Goal: Task Accomplishment & Management: Manage account settings

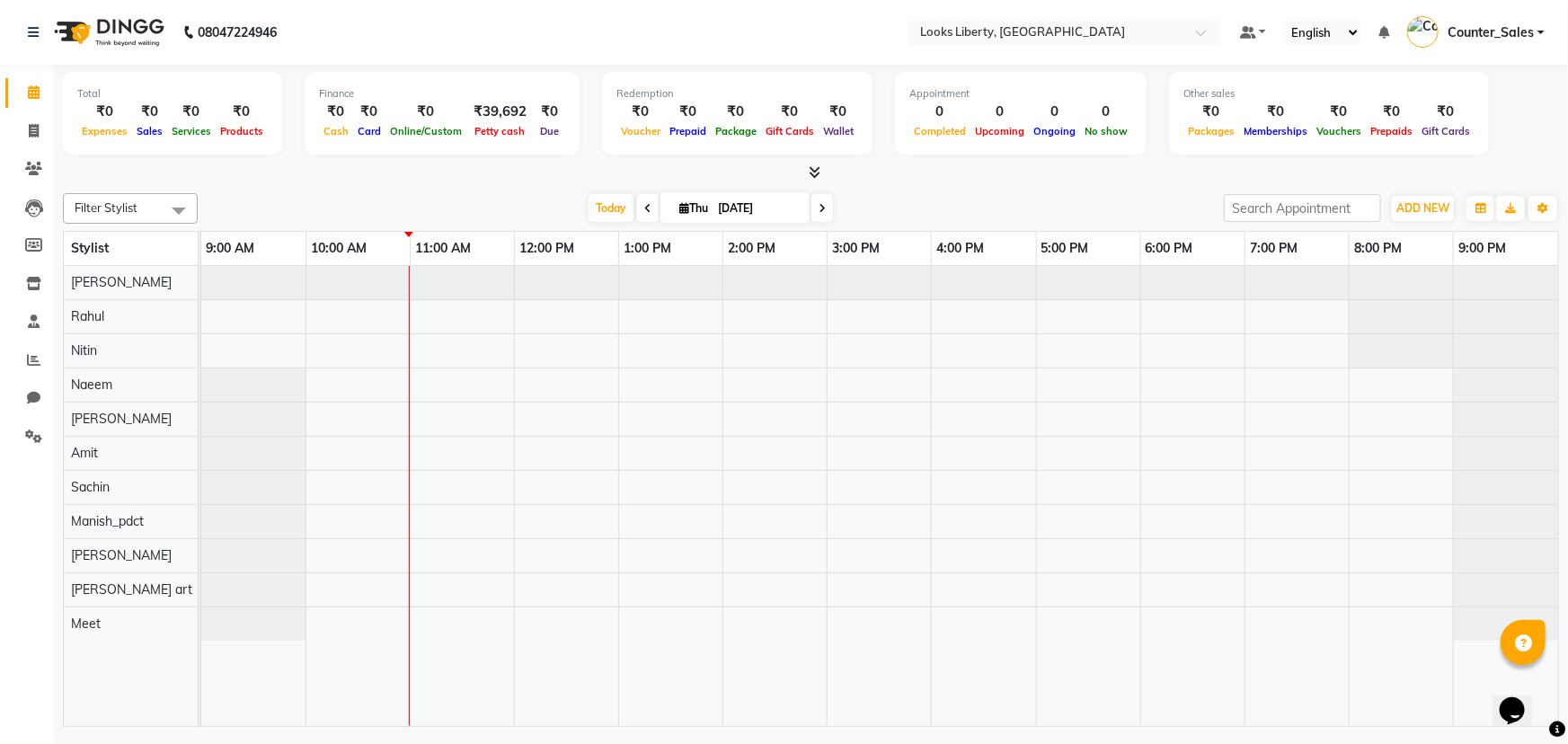
click at [810, 155] on div "Total ₹0 Expenses ₹0 Sales ₹0 Services ₹0 Products Finance ₹0 Cash ₹0 Card ₹0 O…" at bounding box center [811, 116] width 1497 height 88
click at [813, 168] on icon at bounding box center [814, 172] width 12 height 14
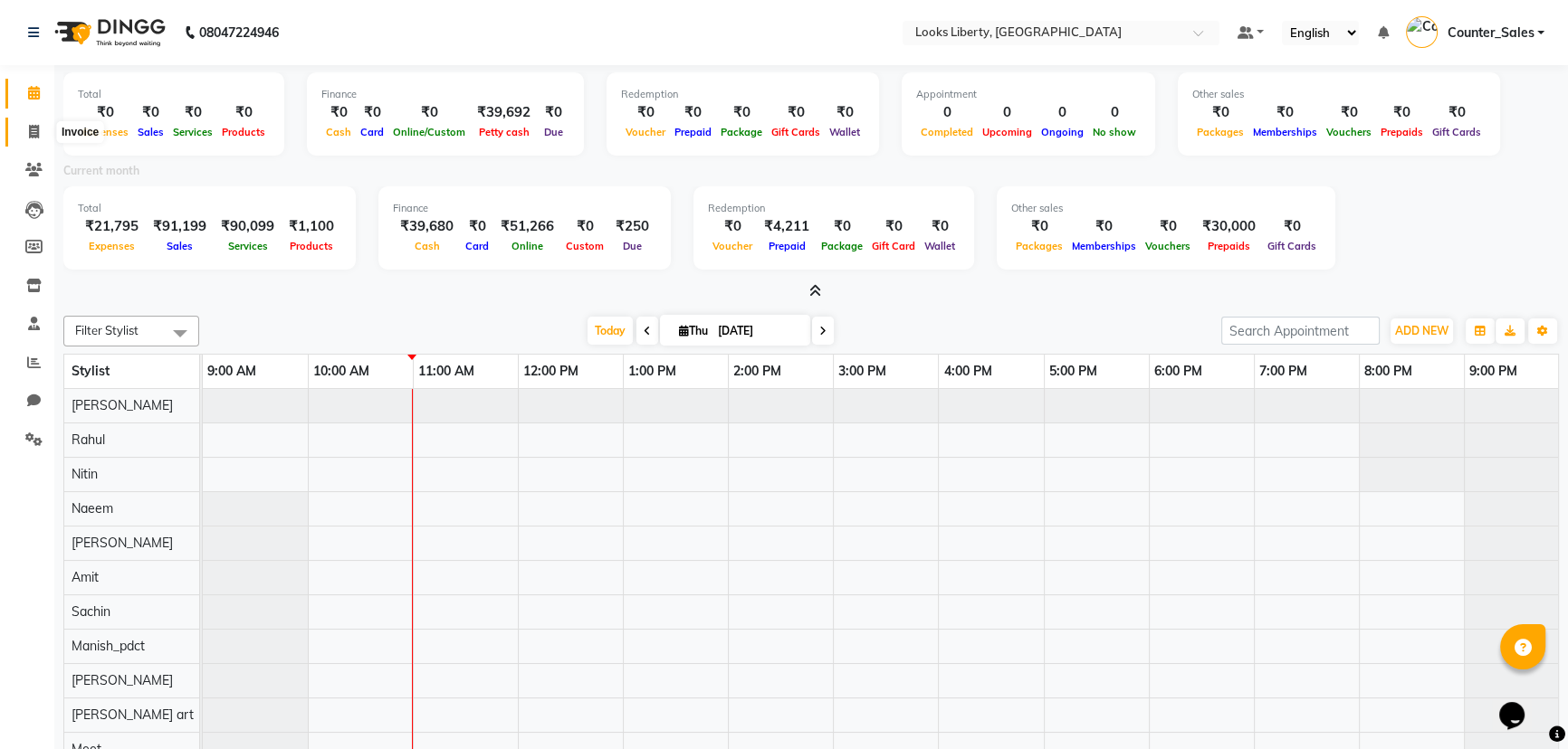
click at [31, 133] on icon at bounding box center [34, 131] width 10 height 14
select select "4321"
select select "service"
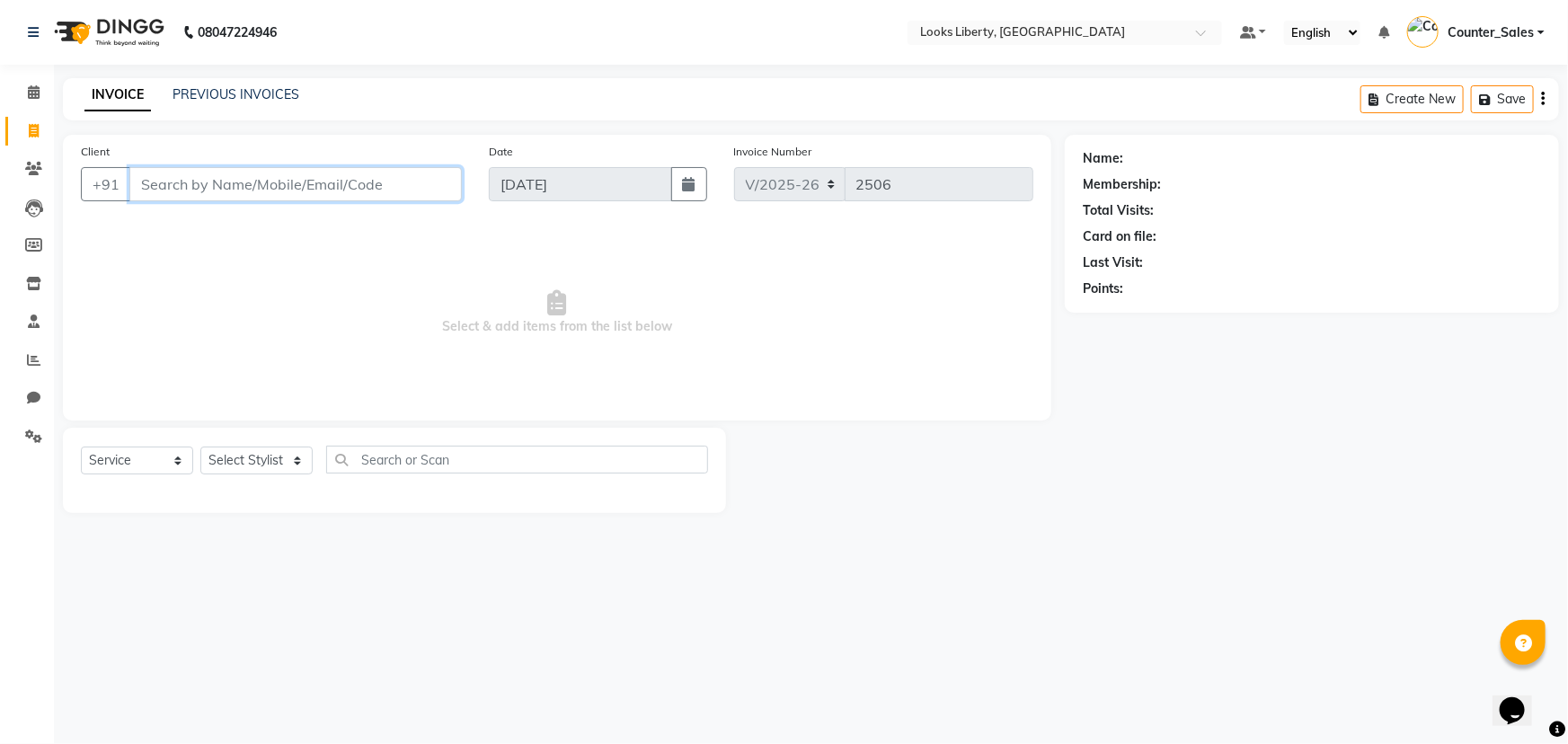
click at [177, 186] on input "Client" at bounding box center [295, 184] width 332 height 34
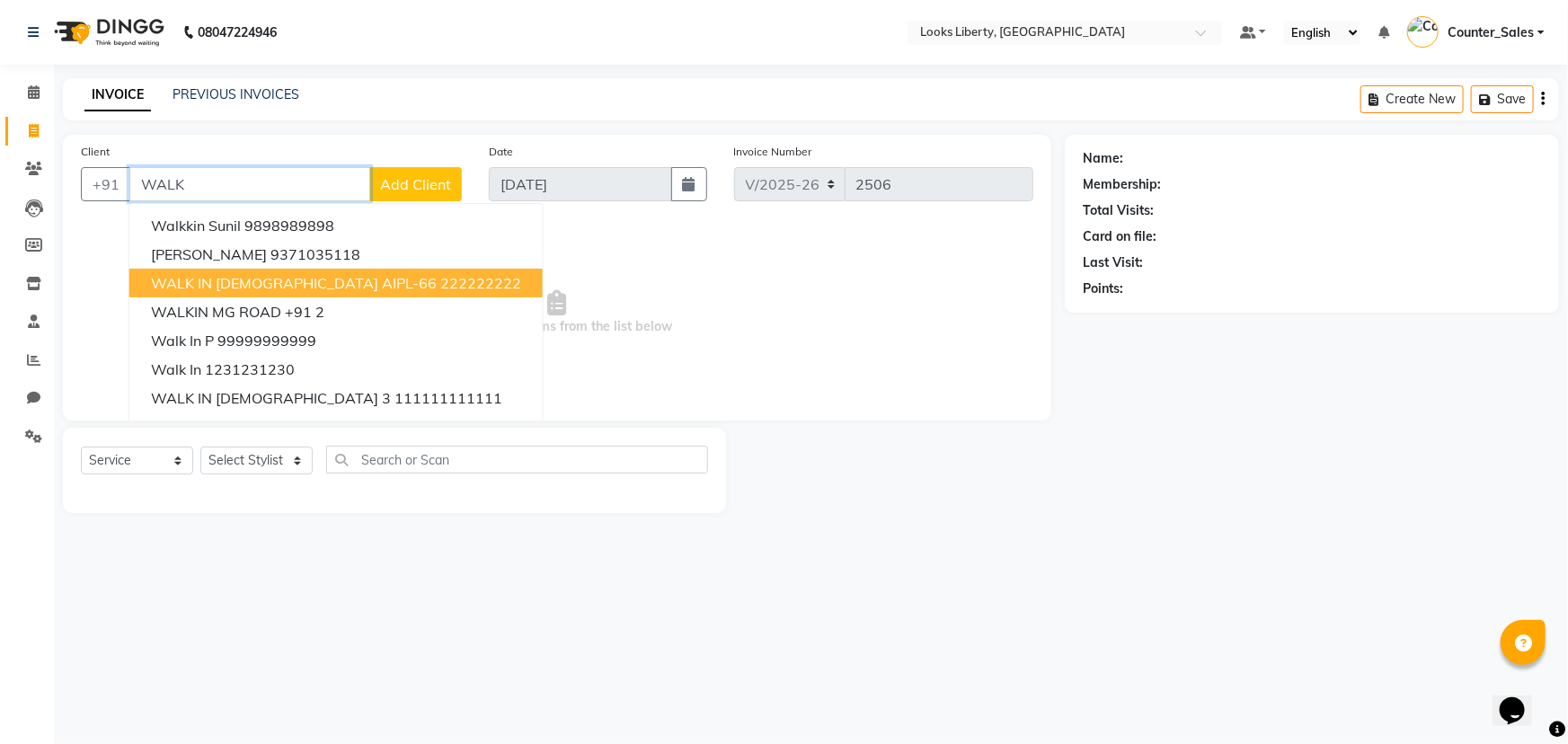
drag, startPoint x: 340, startPoint y: 283, endPoint x: 345, endPoint y: 304, distance: 21.6
click at [440, 286] on ngb-highlight "222222222" at bounding box center [480, 282] width 80 height 18
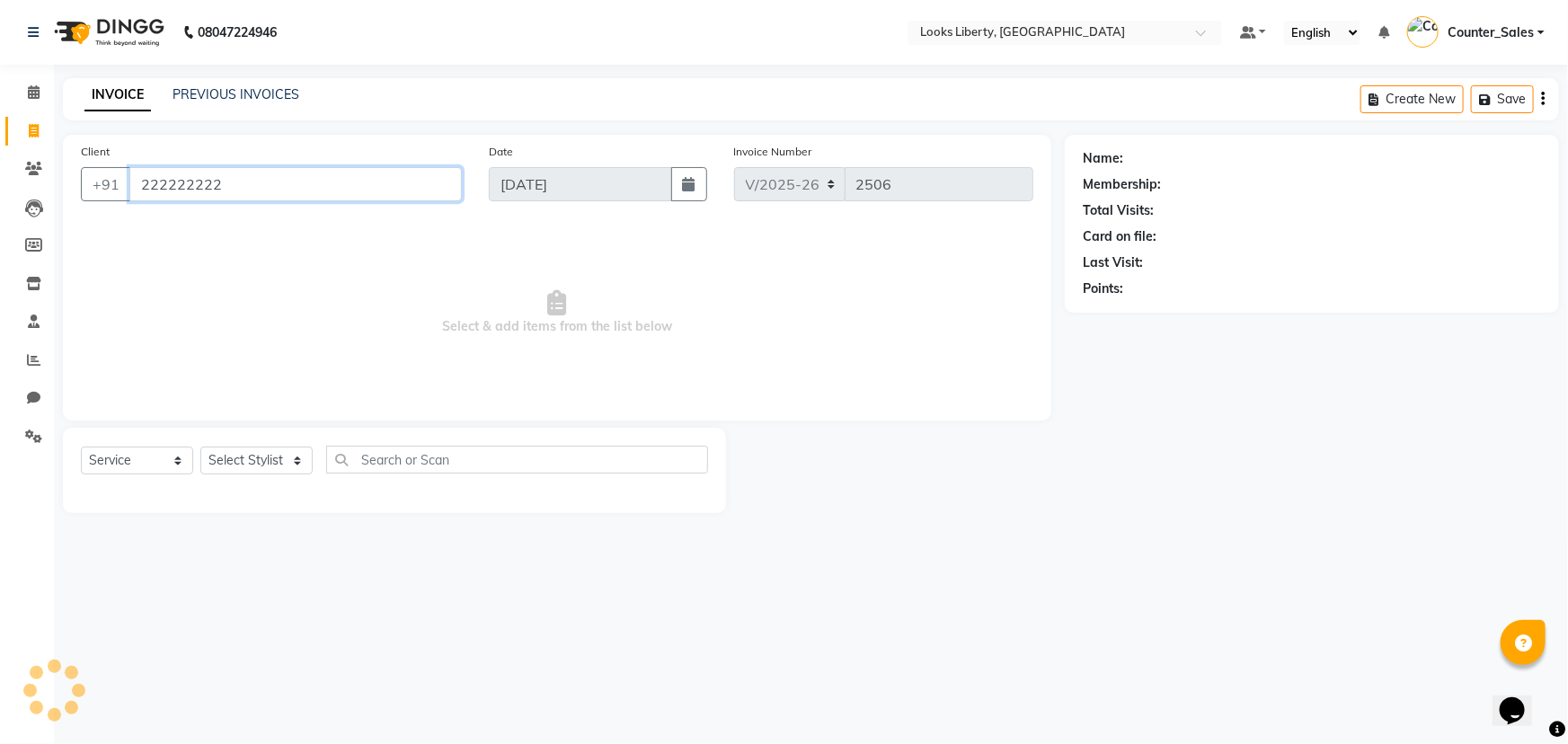
type input "222222222"
click at [284, 460] on select "Select Stylist [PERSON_NAME] art Counter_Sales Manish_pdct Meet [PERSON_NAME] […" at bounding box center [256, 461] width 112 height 28
select select "40734"
click at [201, 447] on select "Select Stylist [PERSON_NAME] art Counter_Sales Manish_pdct Meet [PERSON_NAME] […" at bounding box center [256, 461] width 112 height 28
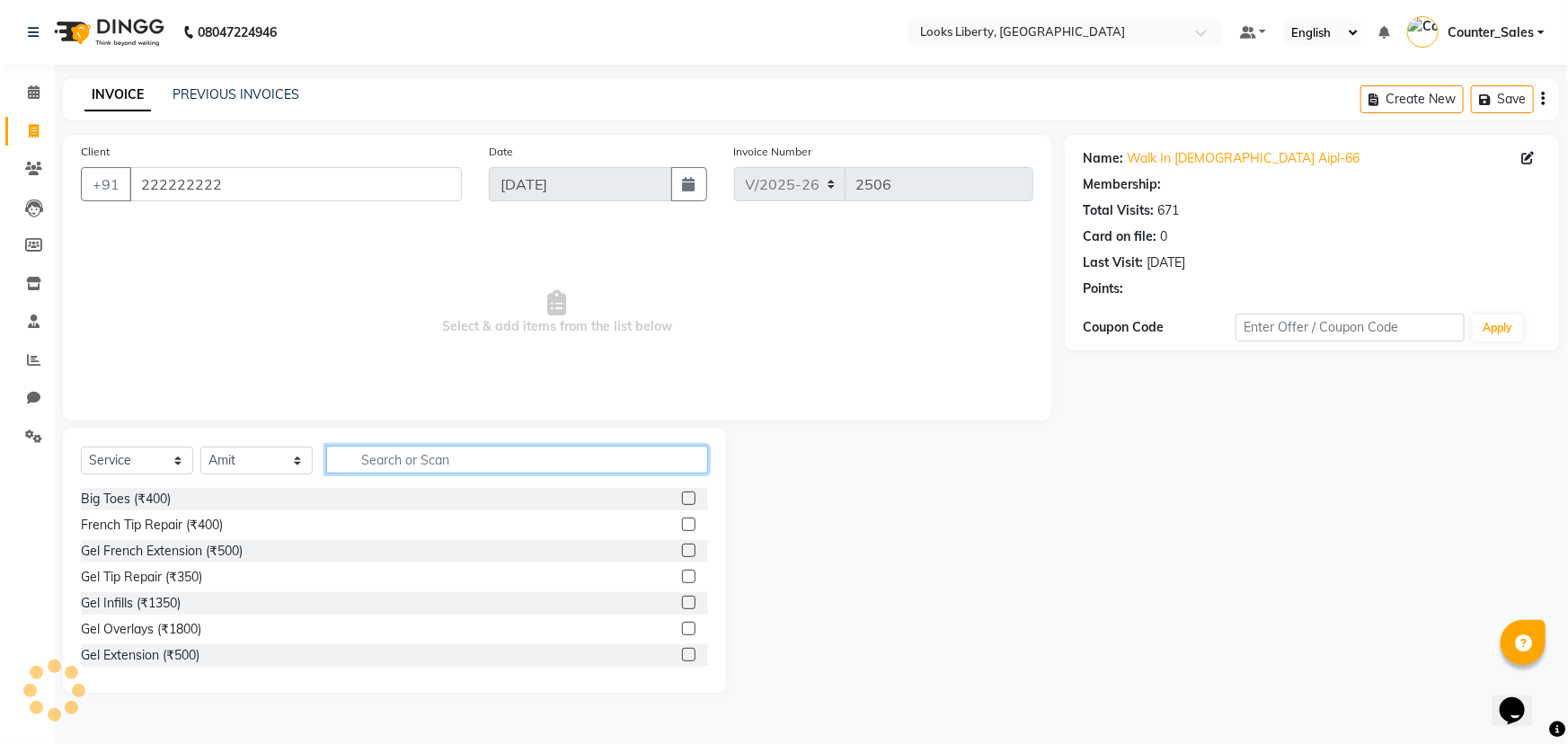
click at [419, 468] on input "text" at bounding box center [517, 460] width 382 height 28
select select "1: Object"
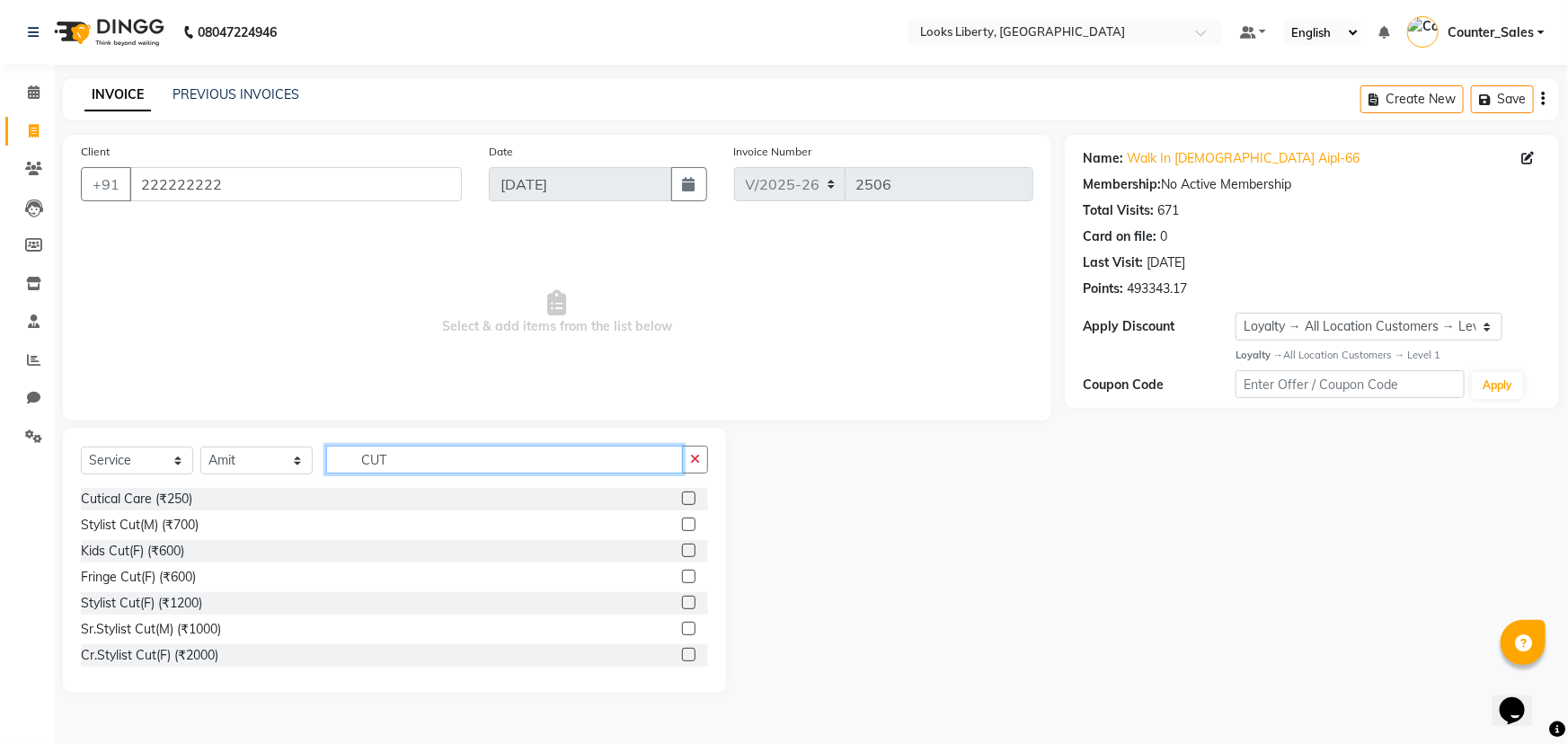
type input "CUT"
click at [177, 515] on div "Stylist Cut(M) (₹700)" at bounding box center [394, 526] width 627 height 22
click at [177, 524] on div "Stylist Cut(M) (₹700)" at bounding box center [139, 526] width 117 height 19
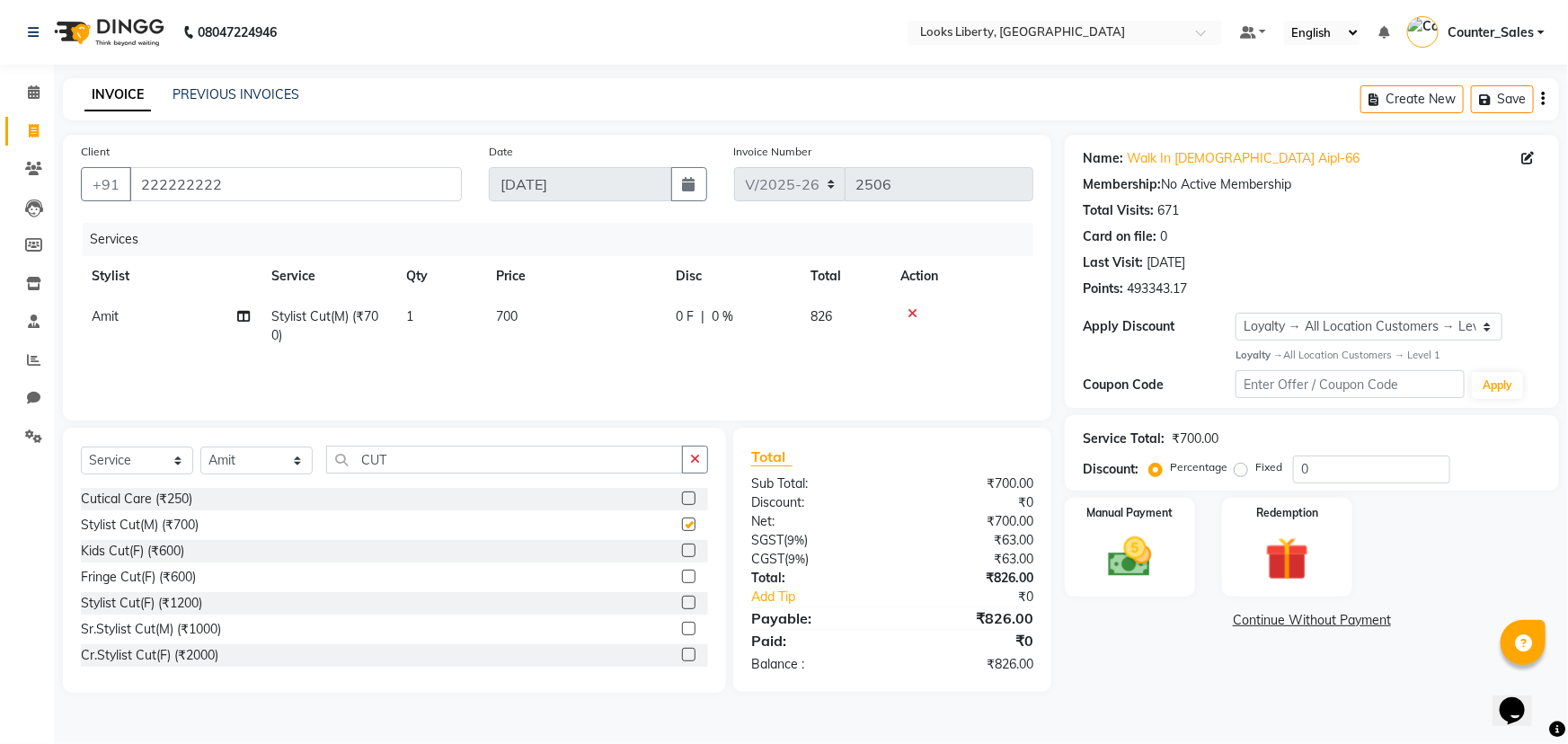
checkbox input "false"
click at [298, 198] on input "222222222" at bounding box center [295, 184] width 332 height 34
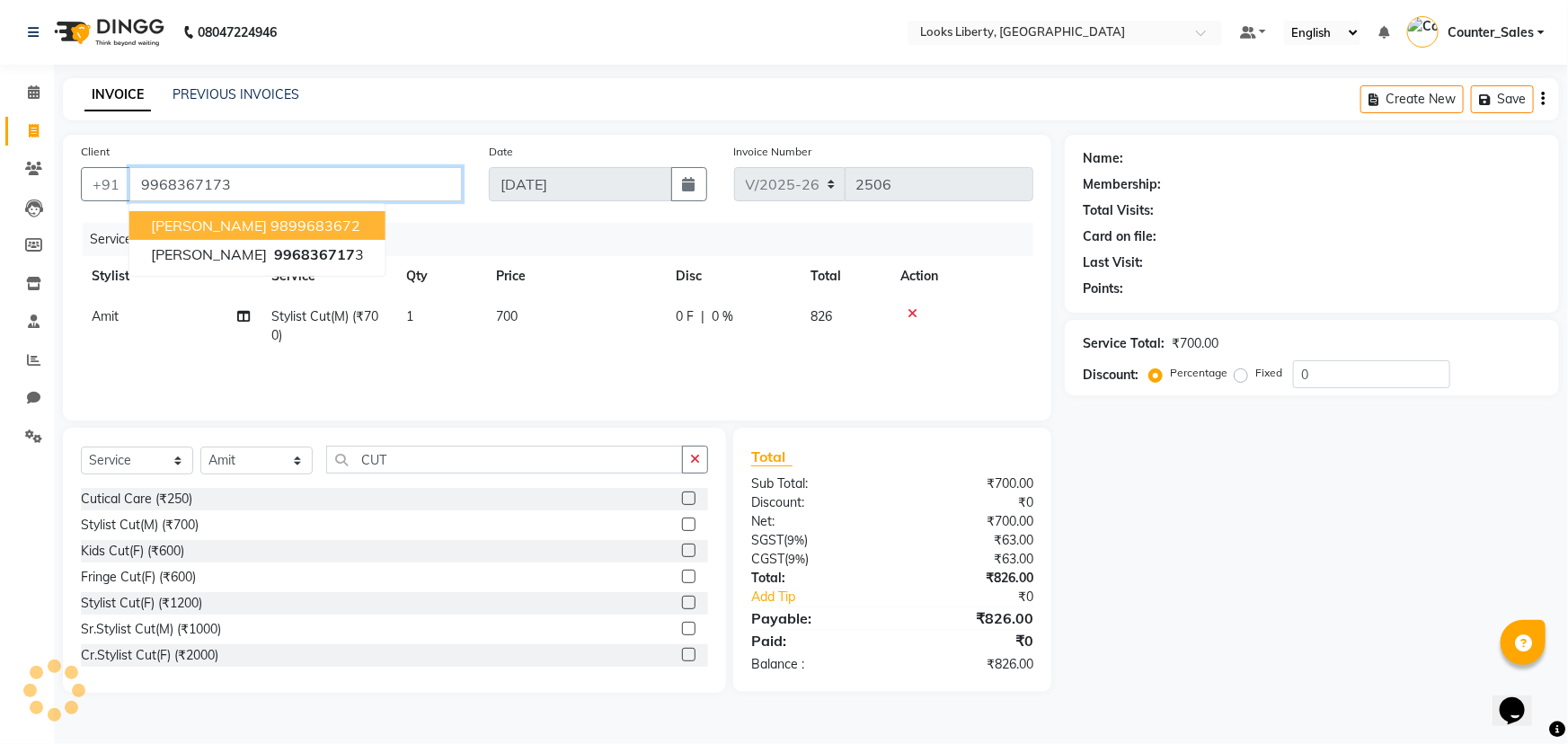
type input "9968367173"
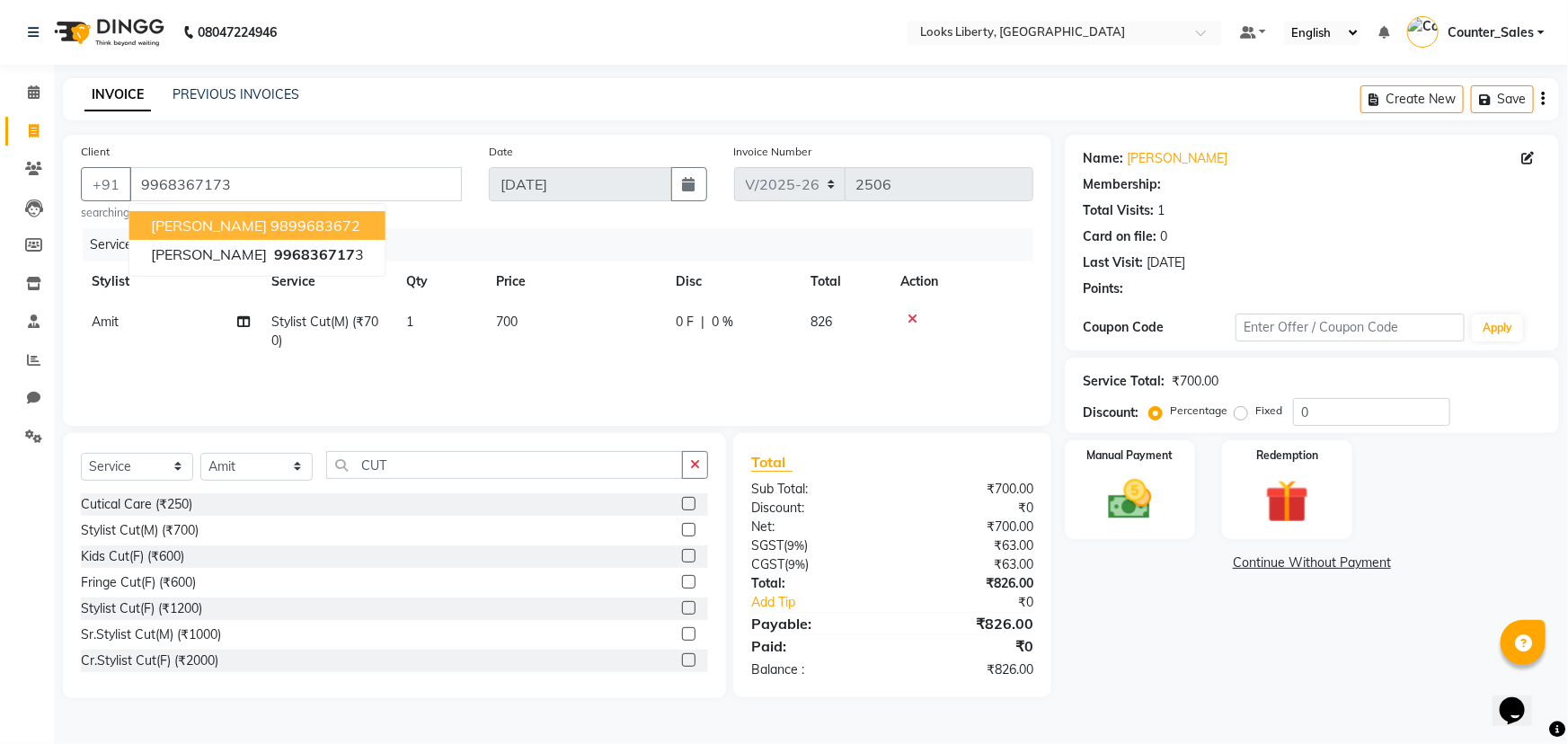
select select "1: Object"
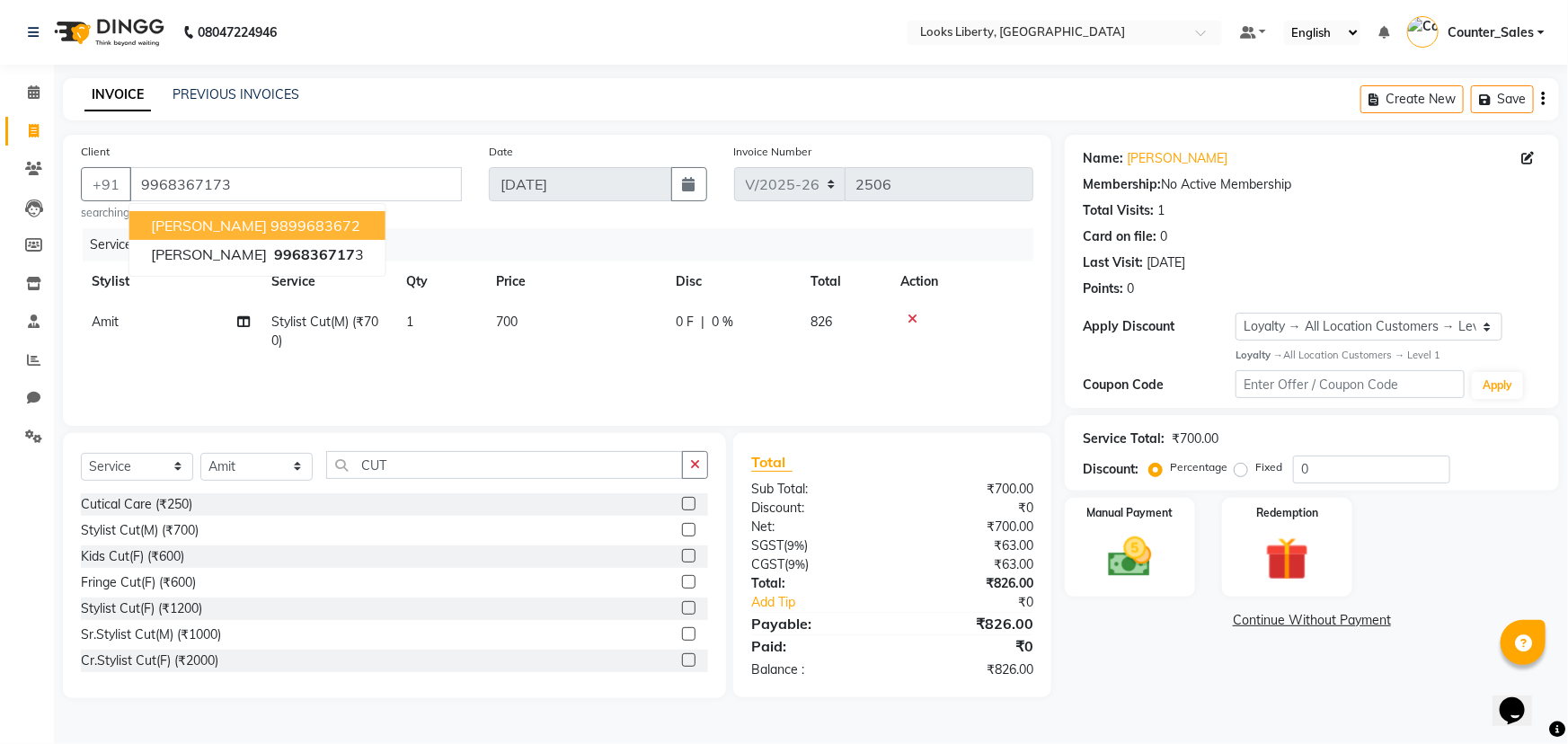
click at [1203, 234] on div "Card on file: 0" at bounding box center [1312, 237] width 458 height 19
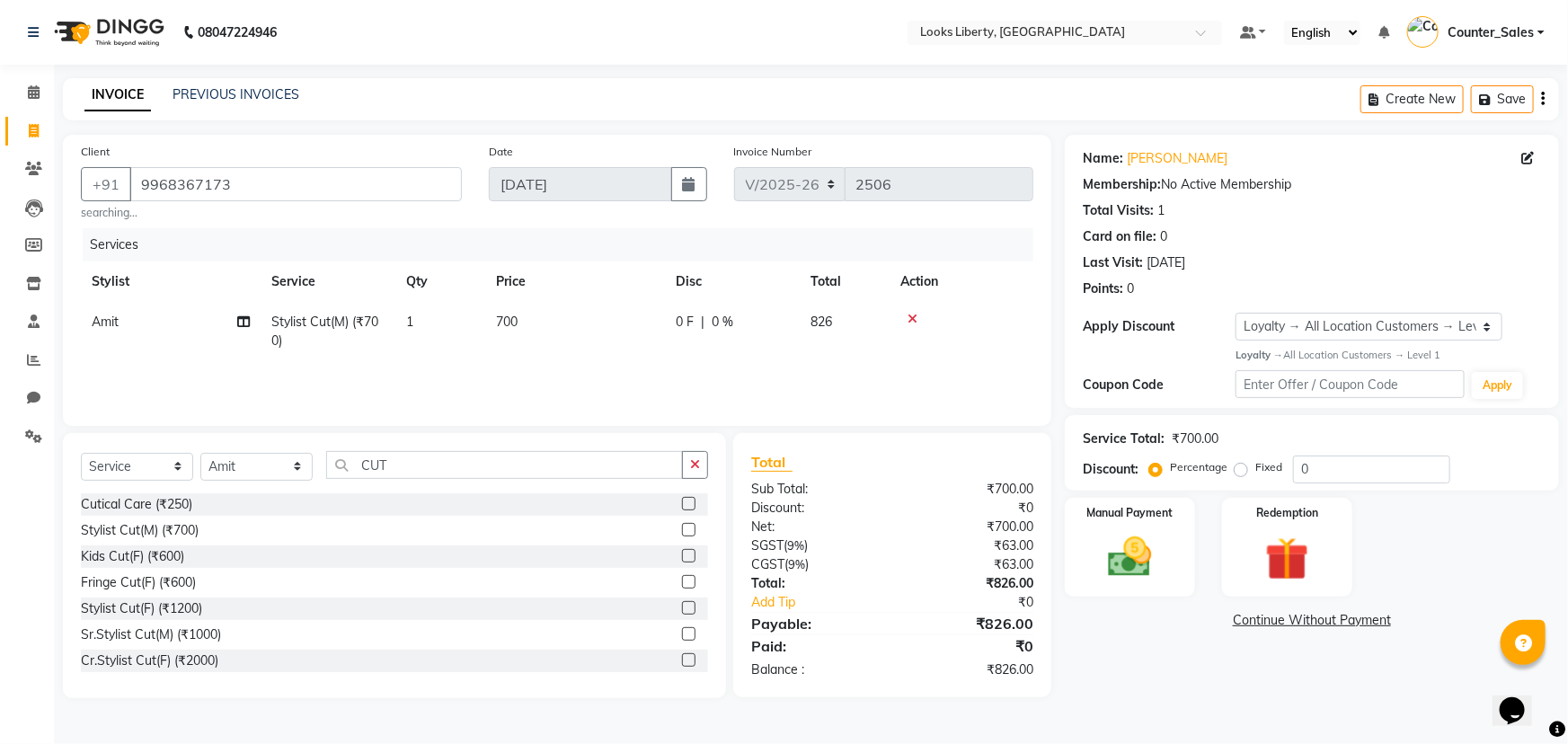
click at [620, 332] on td "700" at bounding box center [575, 331] width 179 height 59
select select "40734"
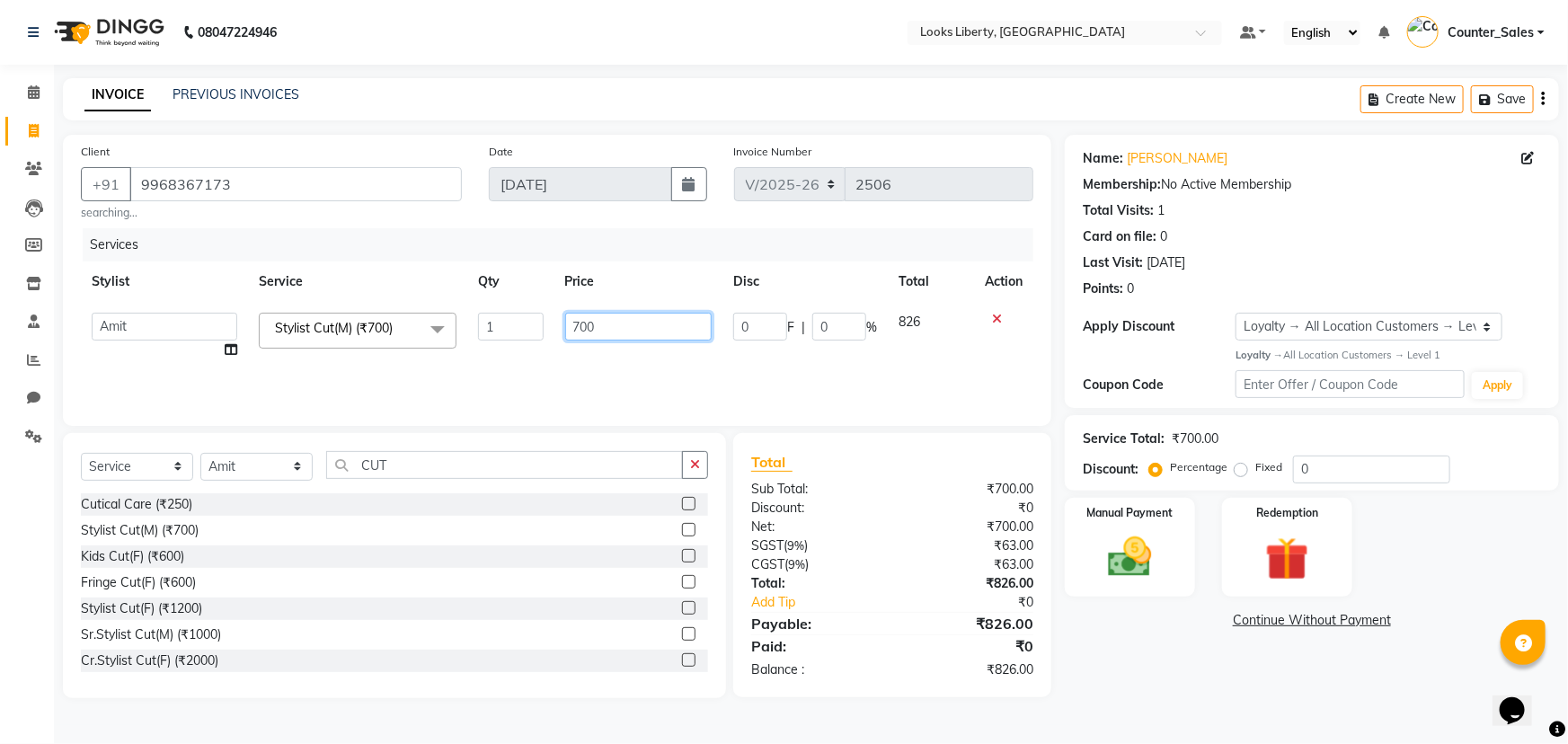
click at [620, 332] on input "700" at bounding box center [638, 327] width 147 height 28
click at [622, 332] on input "800" at bounding box center [638, 327] width 147 height 28
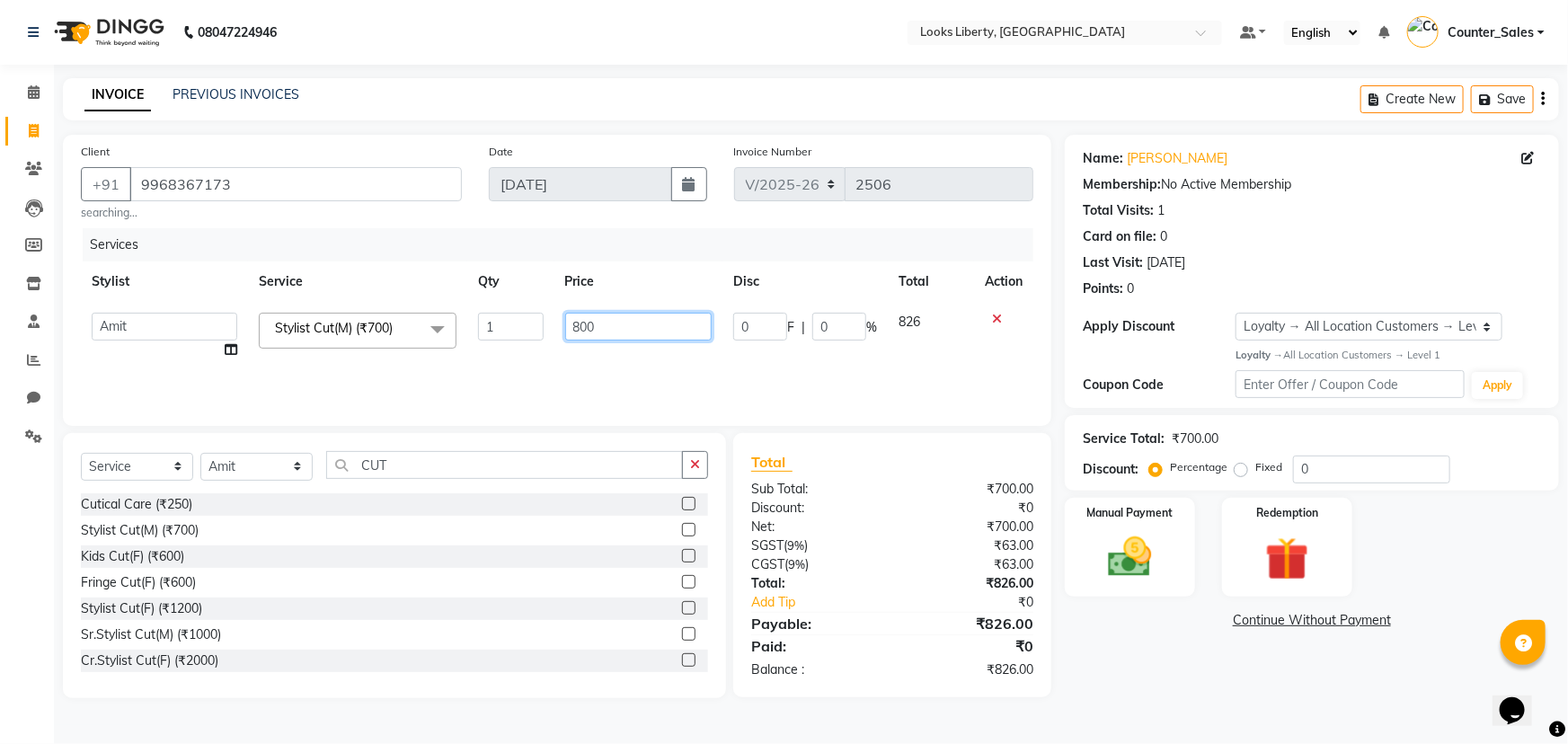
click at [622, 332] on input "800" at bounding box center [638, 327] width 147 height 28
type input "508.5"
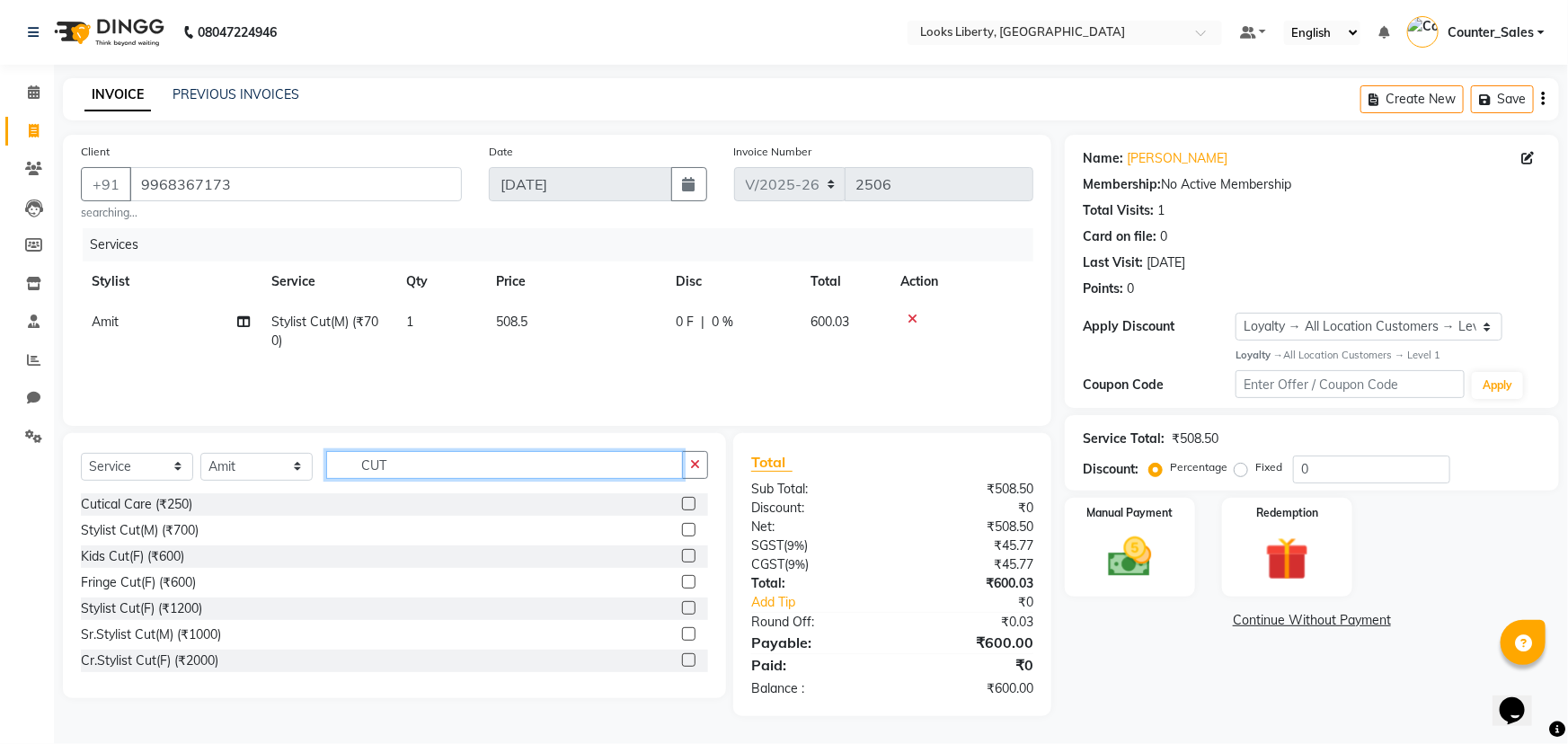
click at [368, 476] on input "CUT" at bounding box center [505, 465] width 357 height 28
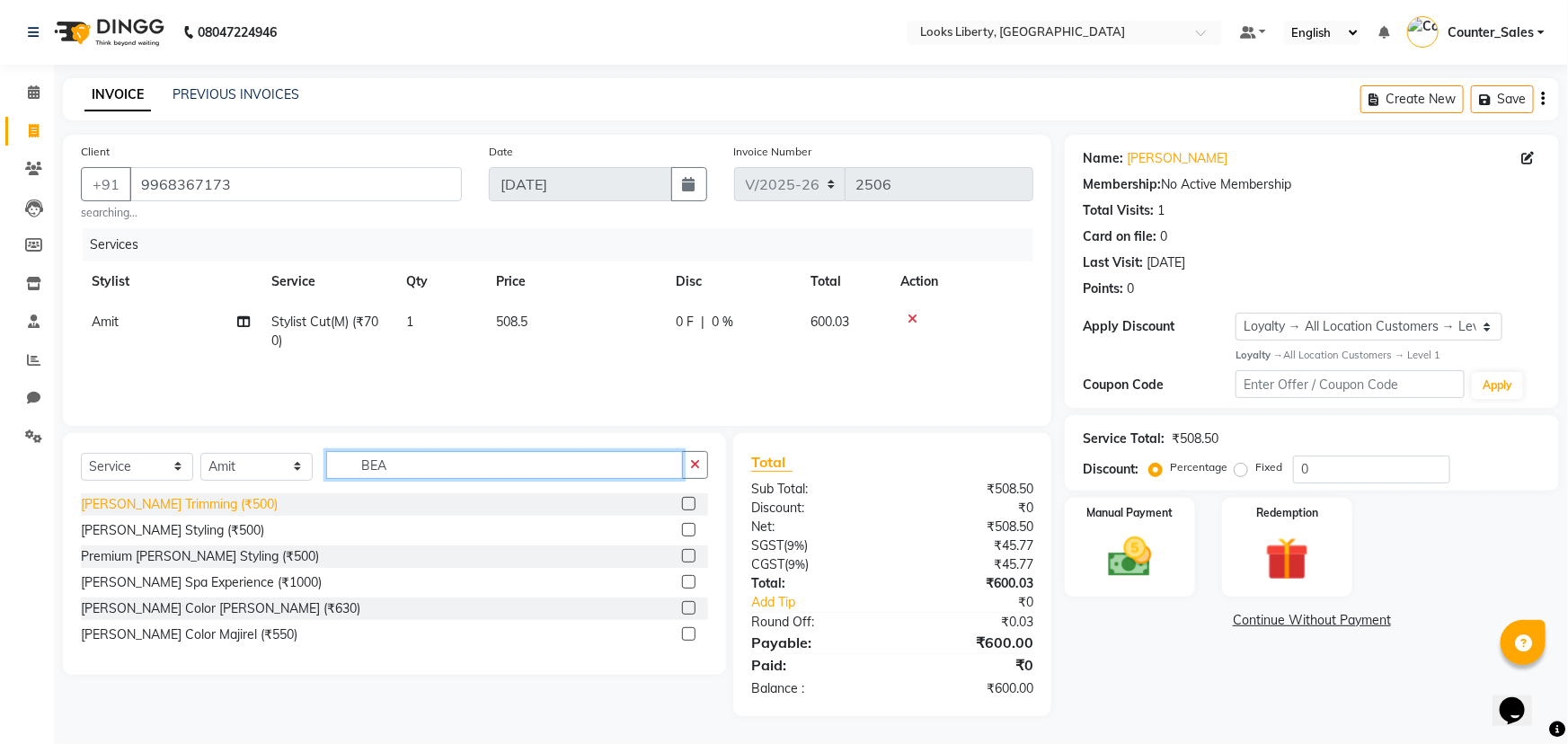
type input "BEA"
click at [189, 507] on div "[PERSON_NAME] Trimming (₹500)" at bounding box center [179, 504] width 197 height 19
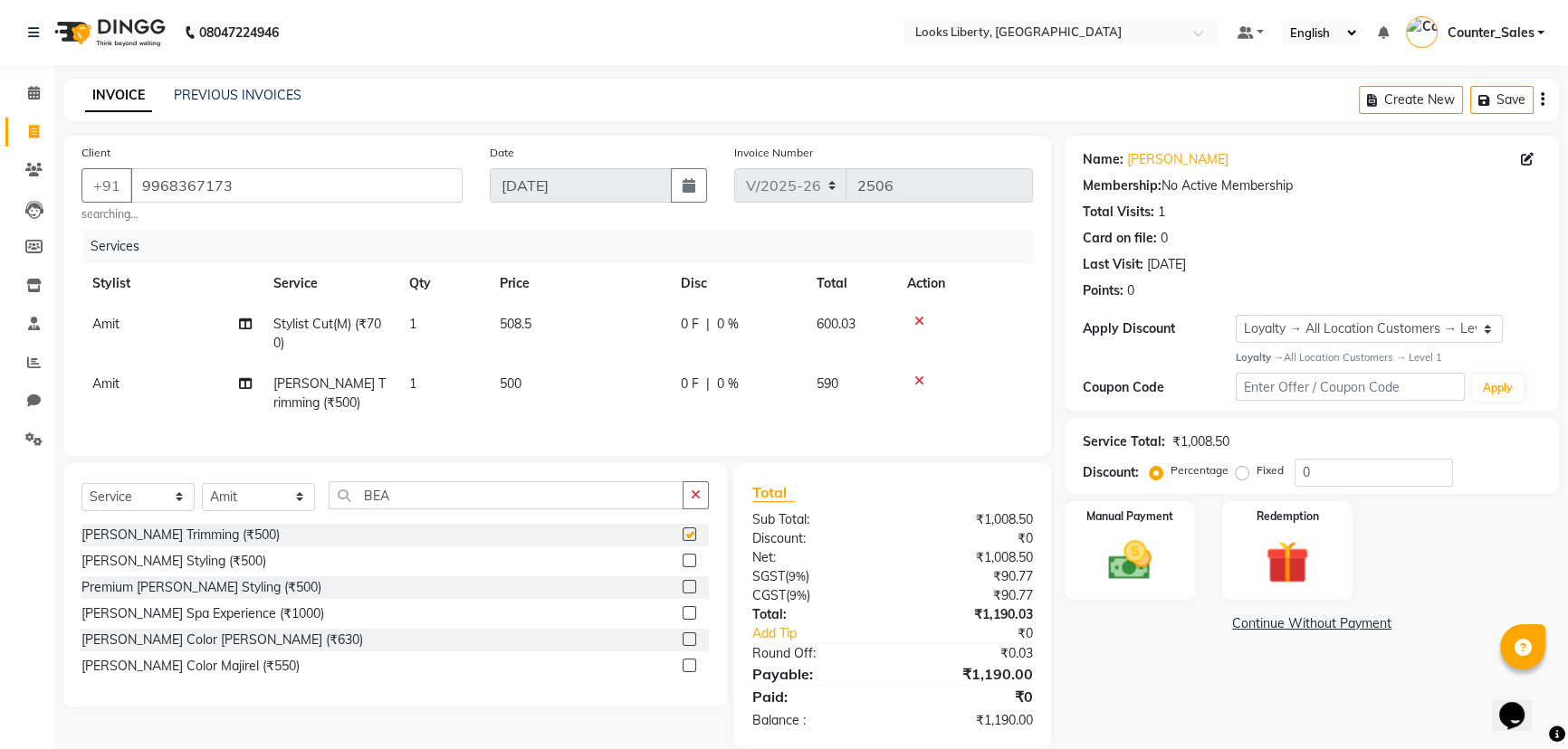
checkbox input "false"
click at [607, 366] on td "500" at bounding box center [579, 394] width 181 height 60
select select "40734"
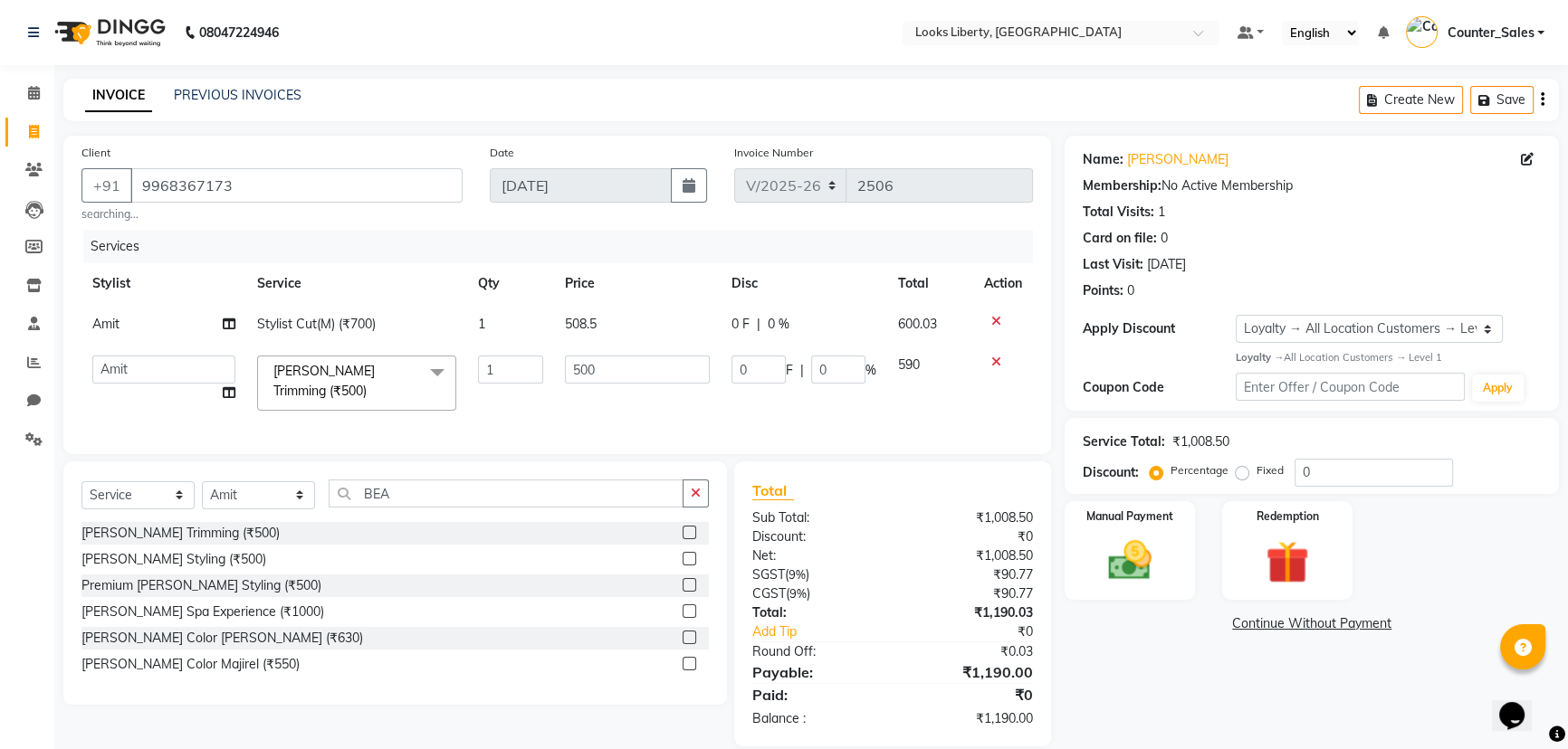
click at [602, 385] on td "500" at bounding box center [637, 383] width 167 height 77
click at [602, 378] on input "500" at bounding box center [636, 370] width 144 height 28
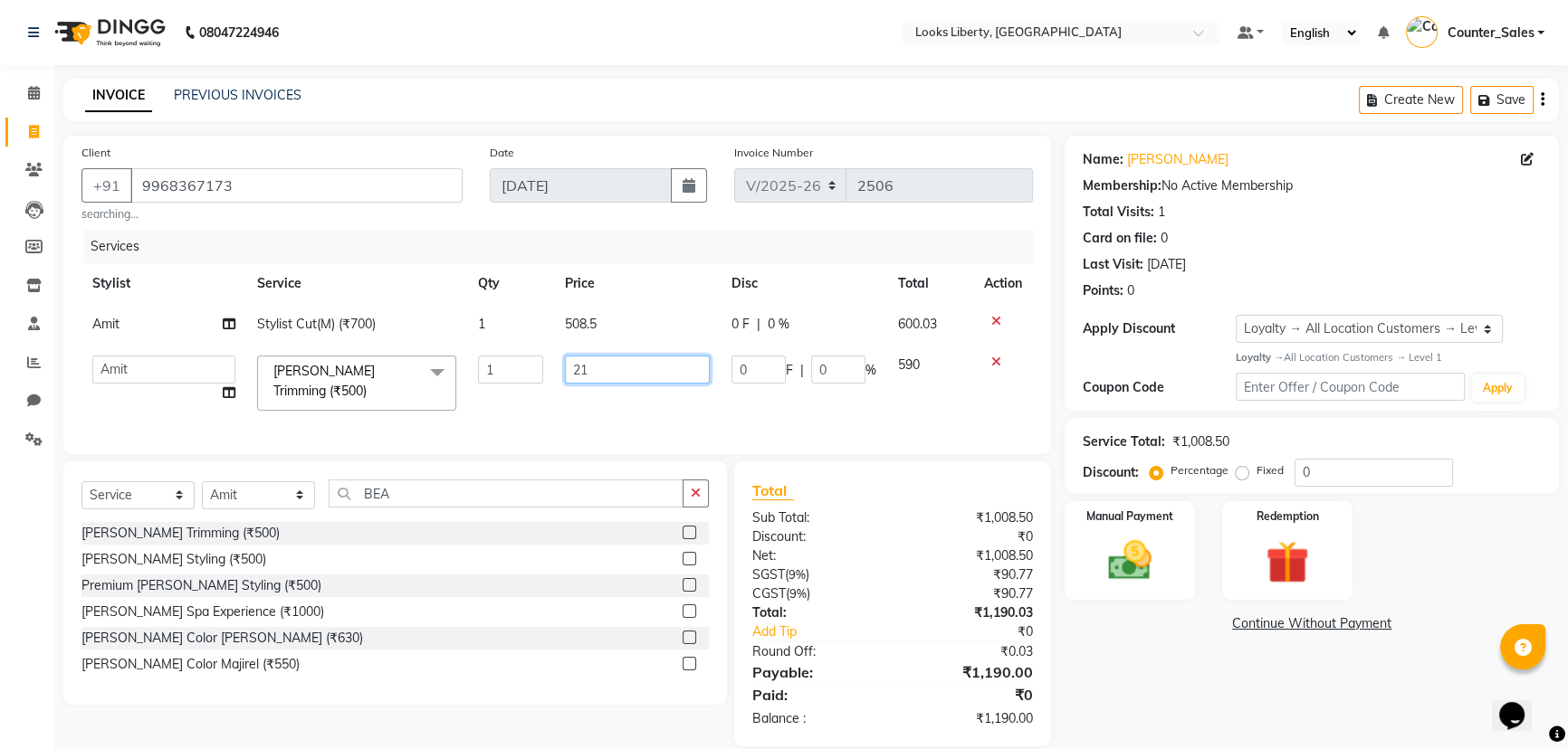
type input "212"
click at [289, 497] on select "Select Stylist [PERSON_NAME] art Counter_Sales Manish_pdct Meet [PERSON_NAME] […" at bounding box center [258, 496] width 113 height 28
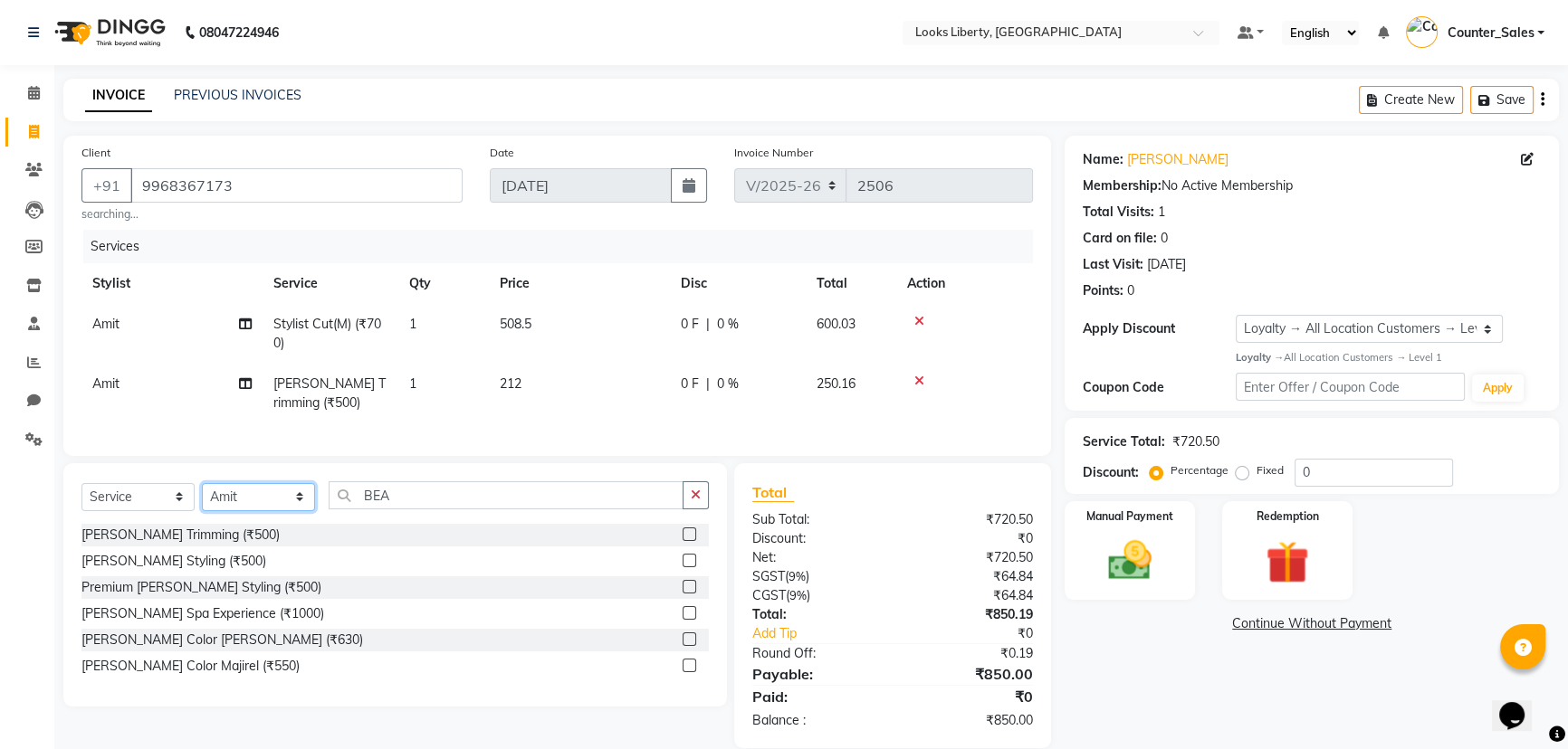
select select "23778"
click at [202, 495] on select "Select Stylist [PERSON_NAME] art Counter_Sales Manish_pdct Meet [PERSON_NAME] […" at bounding box center [258, 497] width 113 height 28
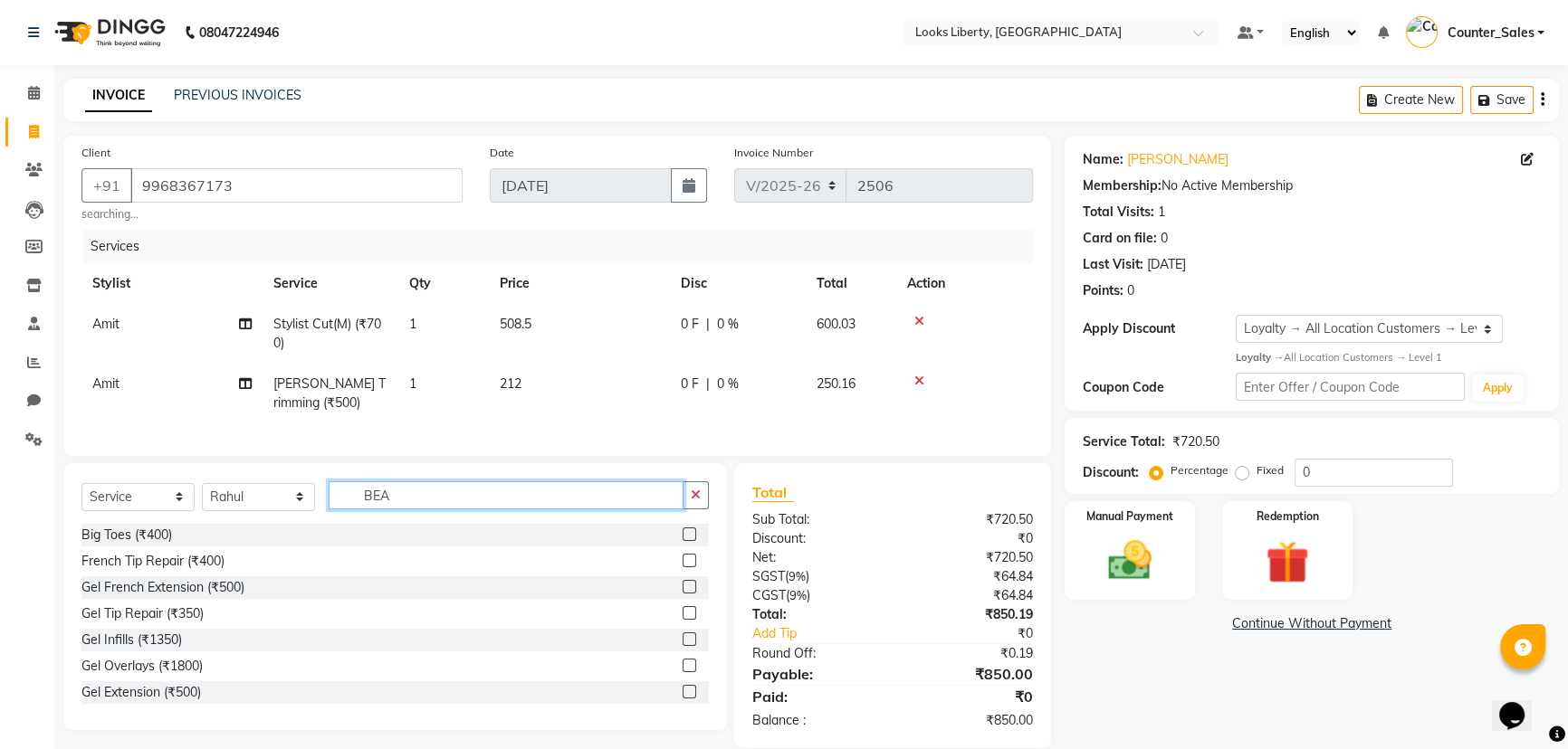
click at [416, 509] on input "BEA" at bounding box center [506, 496] width 355 height 28
type input "CUT"
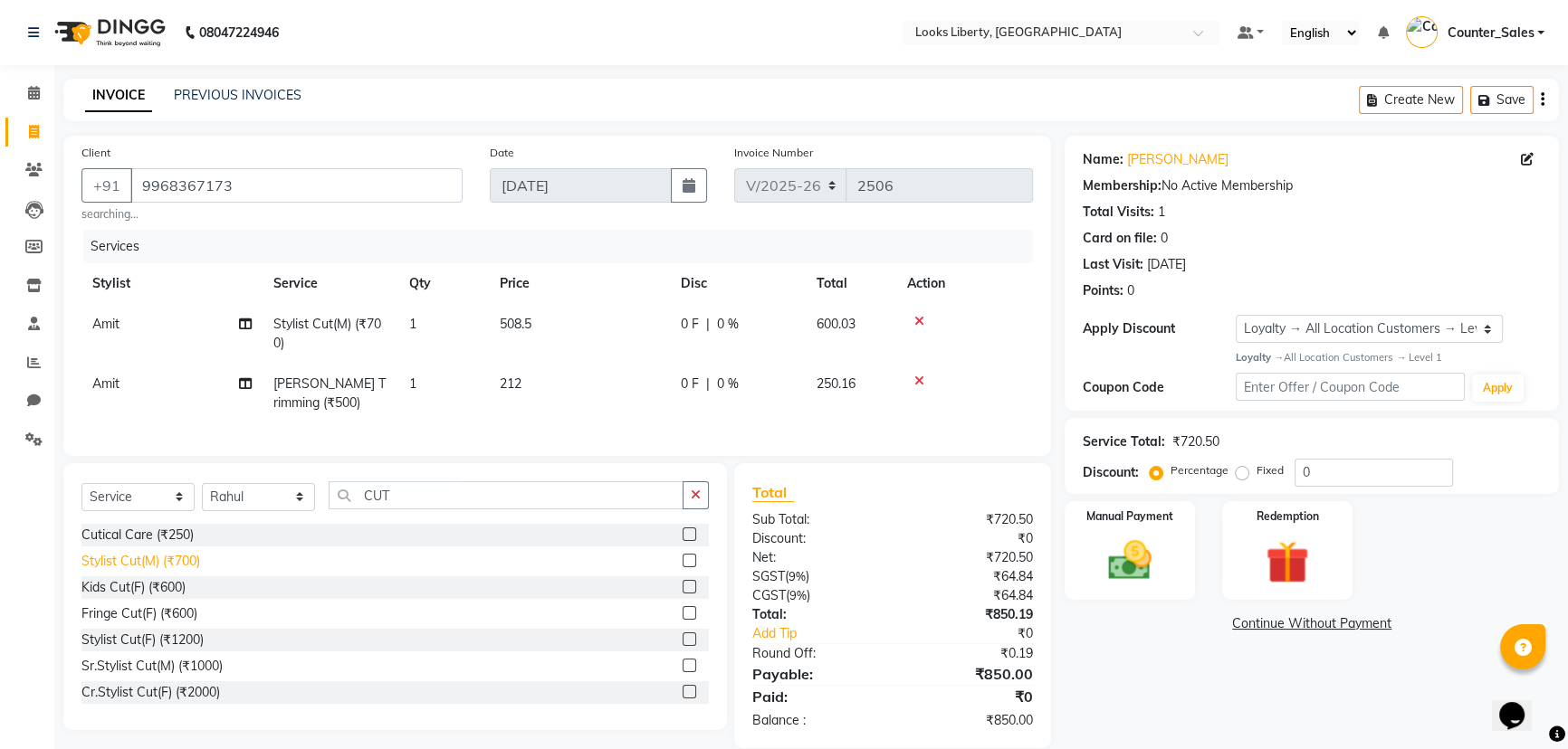
click at [181, 571] on div "Stylist Cut(M) (₹700)" at bounding box center [140, 562] width 118 height 19
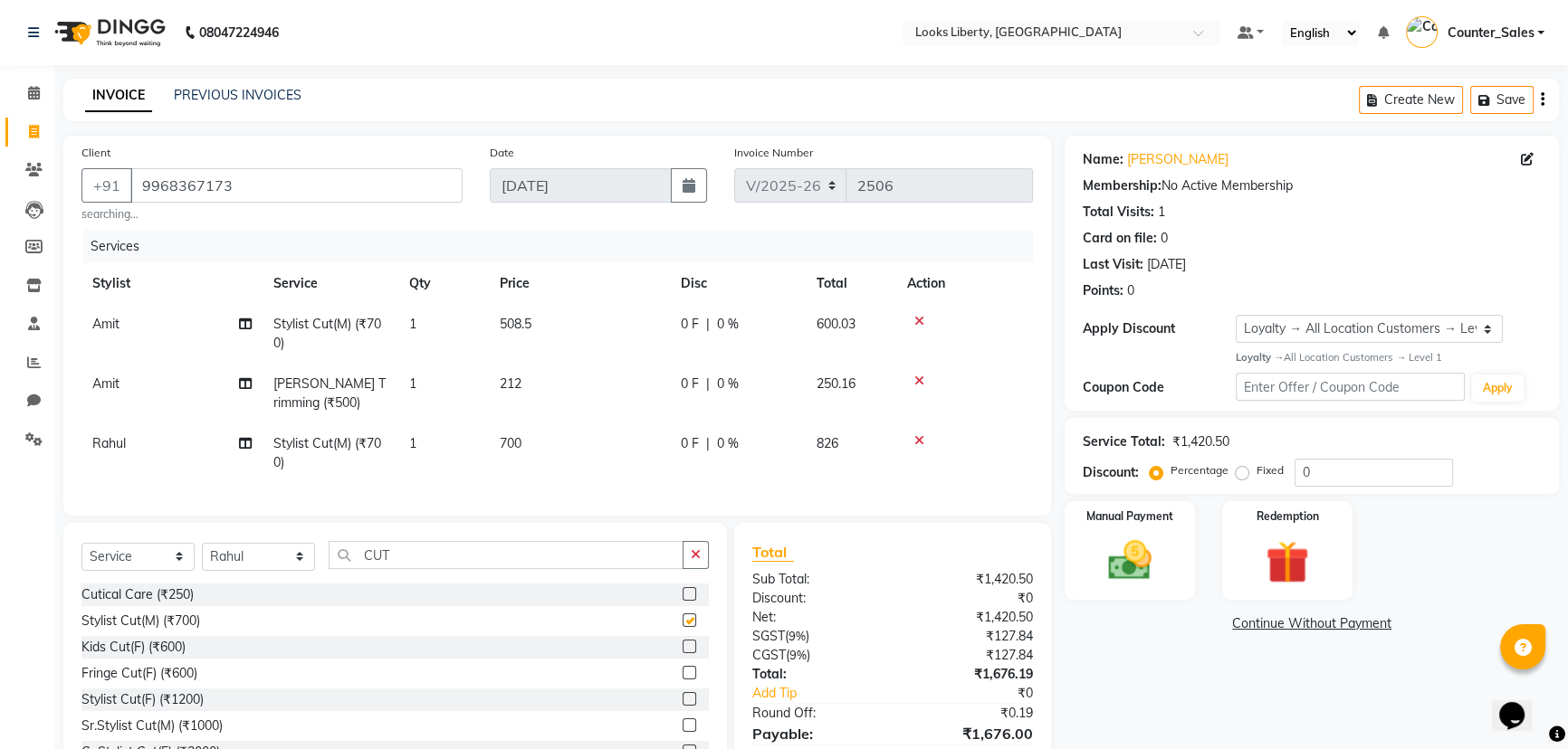
checkbox input "false"
click at [553, 463] on td "700" at bounding box center [579, 454] width 181 height 60
select select "23778"
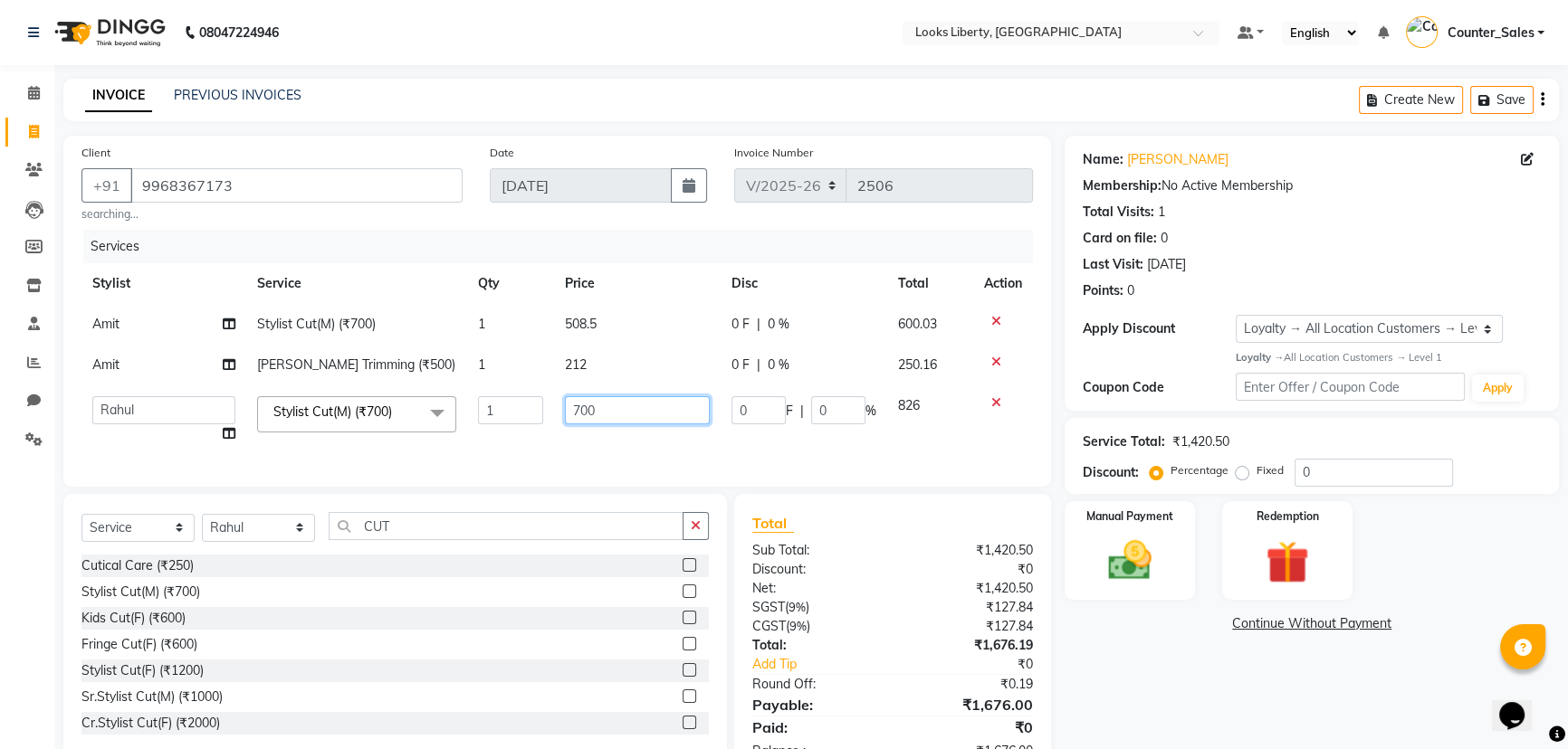
click at [639, 416] on input "700" at bounding box center [636, 411] width 144 height 28
click at [637, 416] on input "700" at bounding box center [636, 411] width 144 height 28
type input "800"
click at [883, 576] on div "Total Sub Total: ₹1,420.50 Discount: ₹0 Net: ₹1,420.50 SGST ( 9% ) ₹127.84 CGST…" at bounding box center [893, 636] width 281 height 249
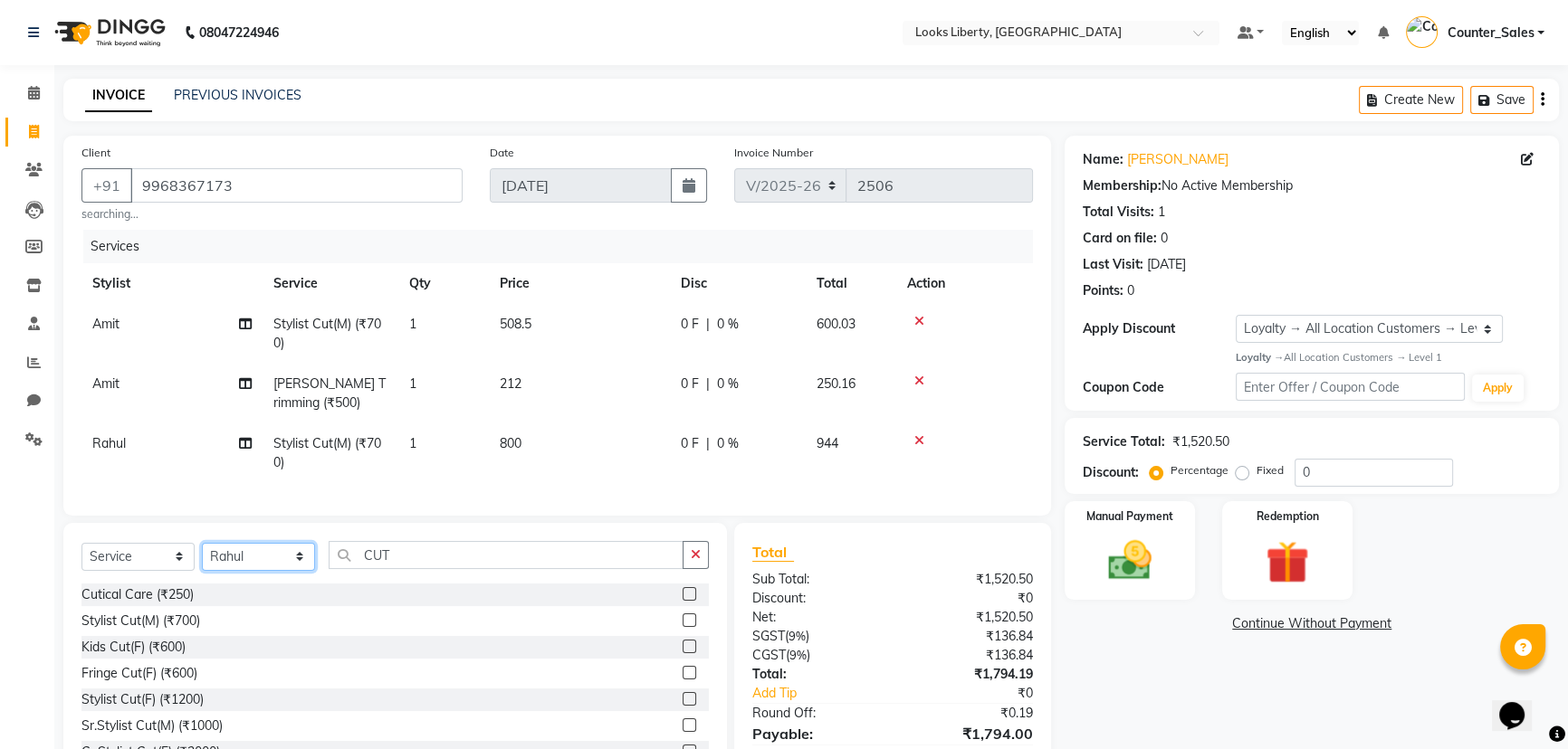
click at [244, 556] on select "Select Stylist [PERSON_NAME] art Counter_Sales Manish_pdct Meet [PERSON_NAME] […" at bounding box center [258, 557] width 113 height 28
select select "57640"
click at [202, 555] on select "Select Stylist [PERSON_NAME] art Counter_Sales Manish_pdct Meet [PERSON_NAME] […" at bounding box center [258, 557] width 113 height 28
click at [425, 569] on input "CUT" at bounding box center [506, 555] width 355 height 28
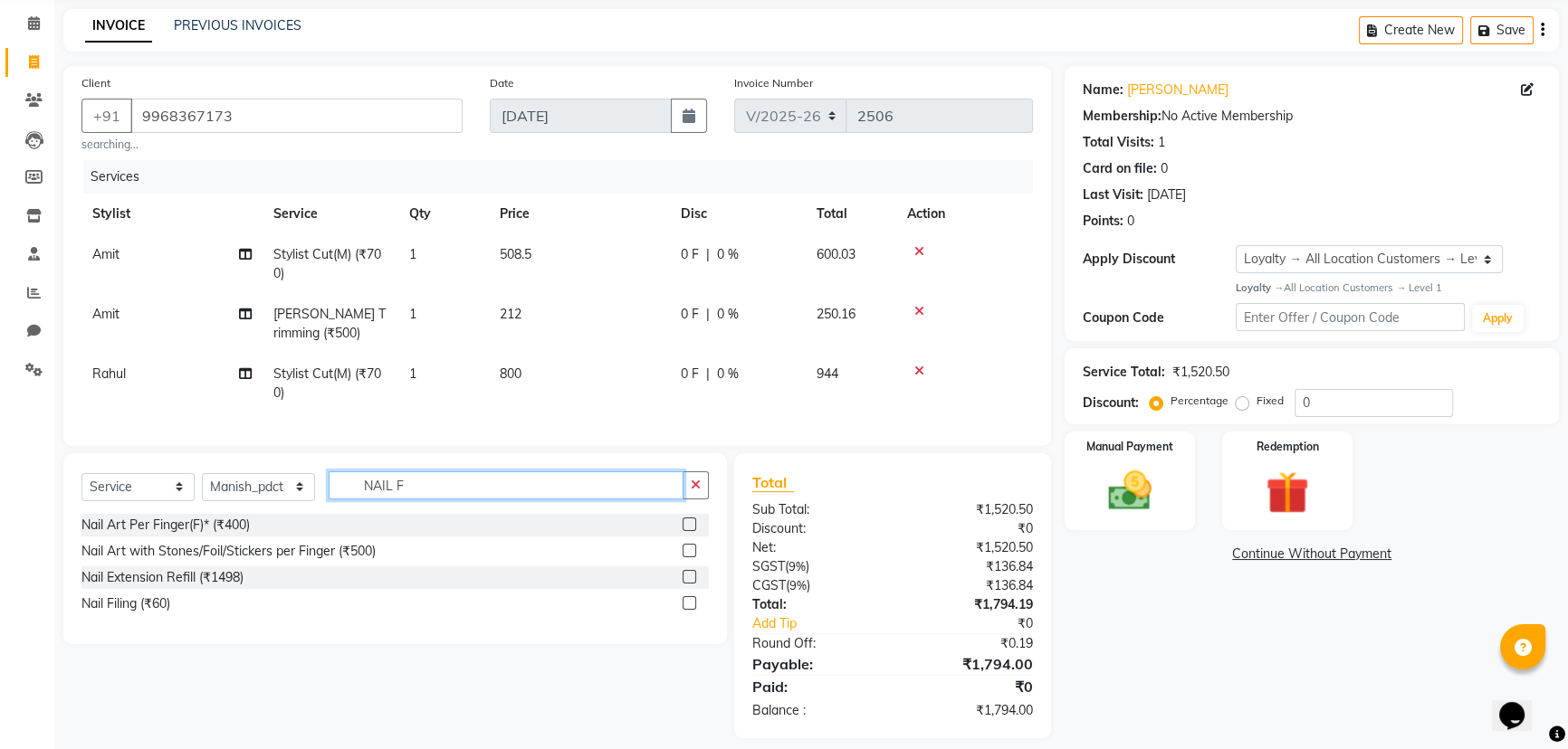
scroll to position [100, 0]
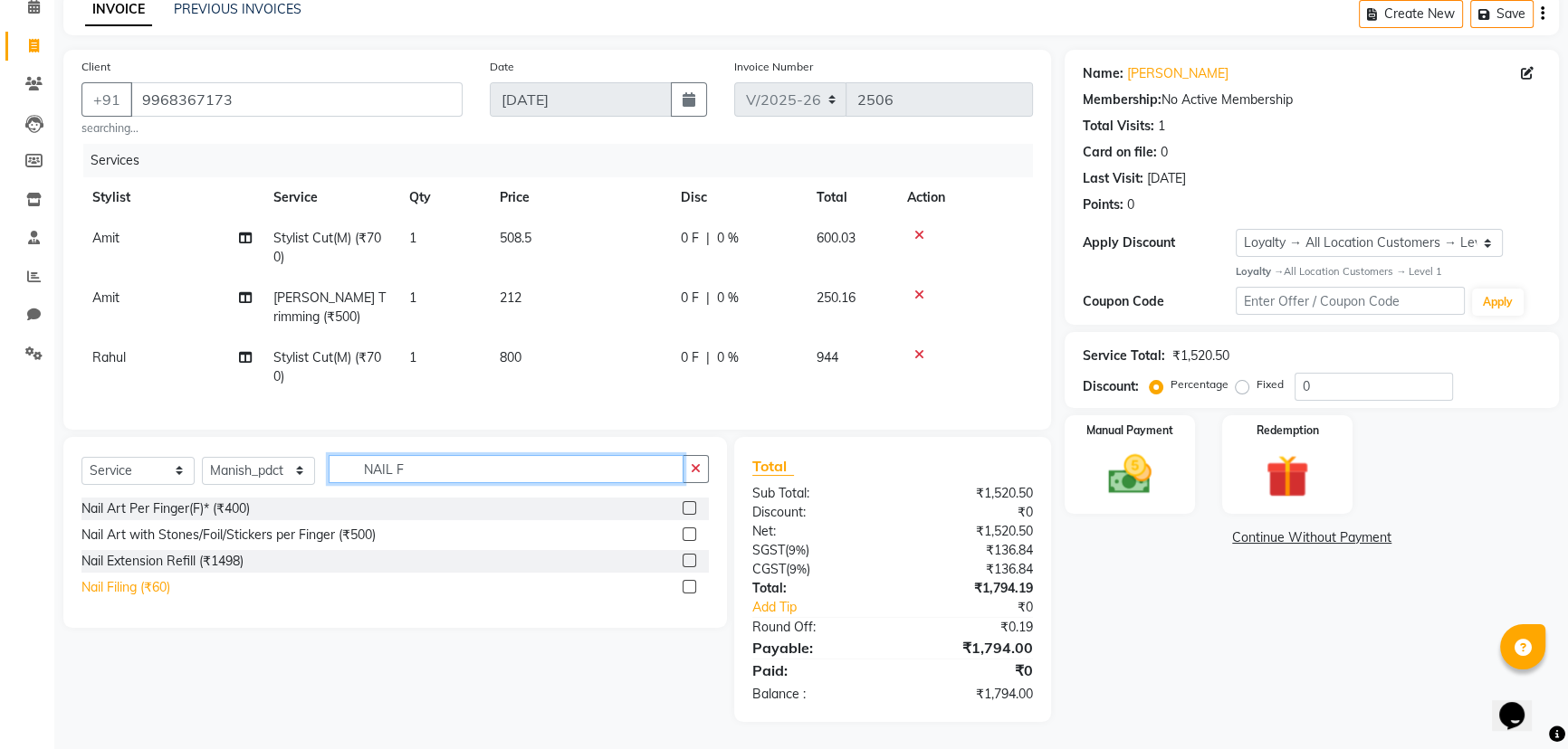
type input "NAIL F"
click at [160, 579] on div "Nail Filing (₹60)" at bounding box center [125, 588] width 89 height 19
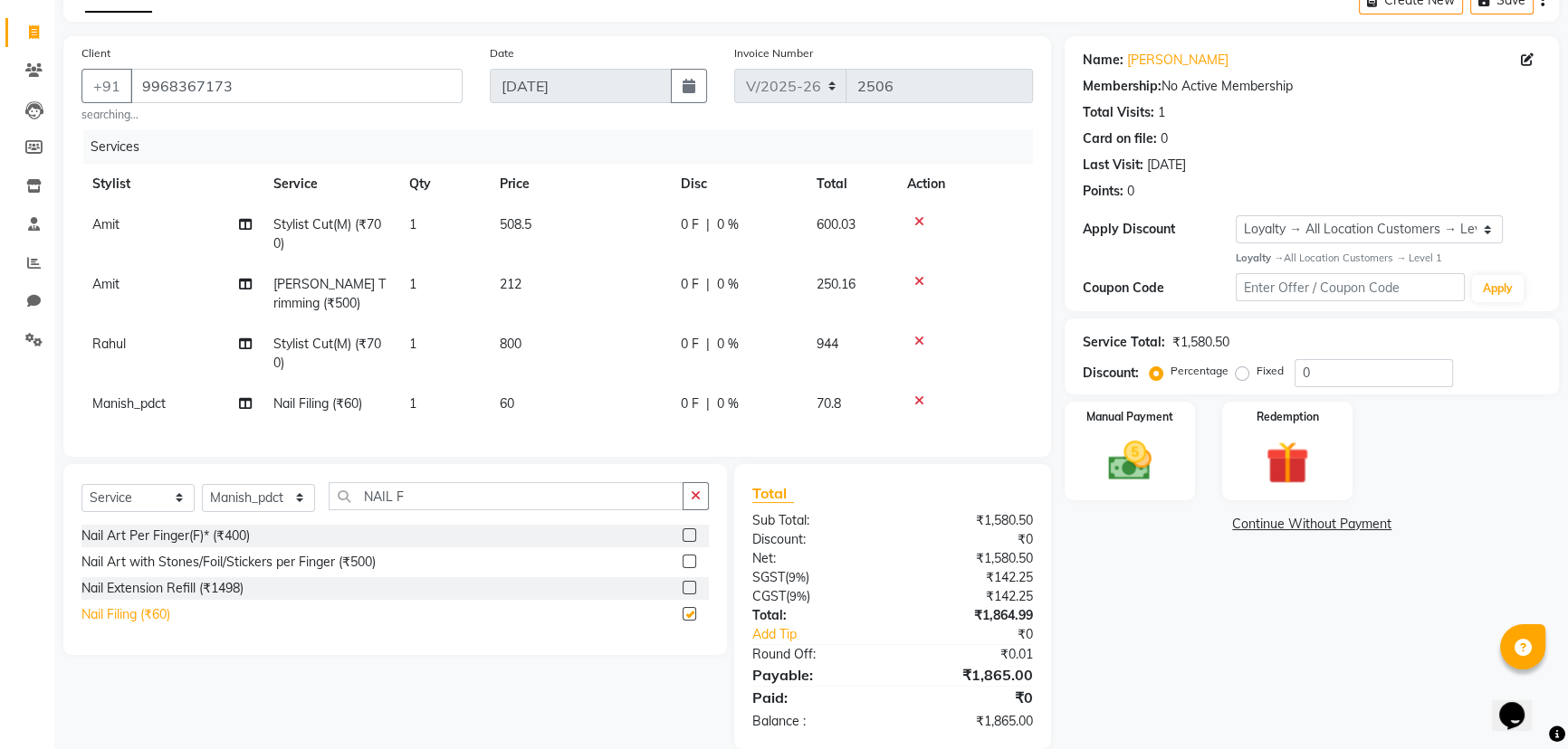
checkbox input "false"
drag, startPoint x: 511, startPoint y: 422, endPoint x: 595, endPoint y: 398, distance: 87.4
click at [517, 419] on td "60" at bounding box center [579, 404] width 181 height 41
select select "57640"
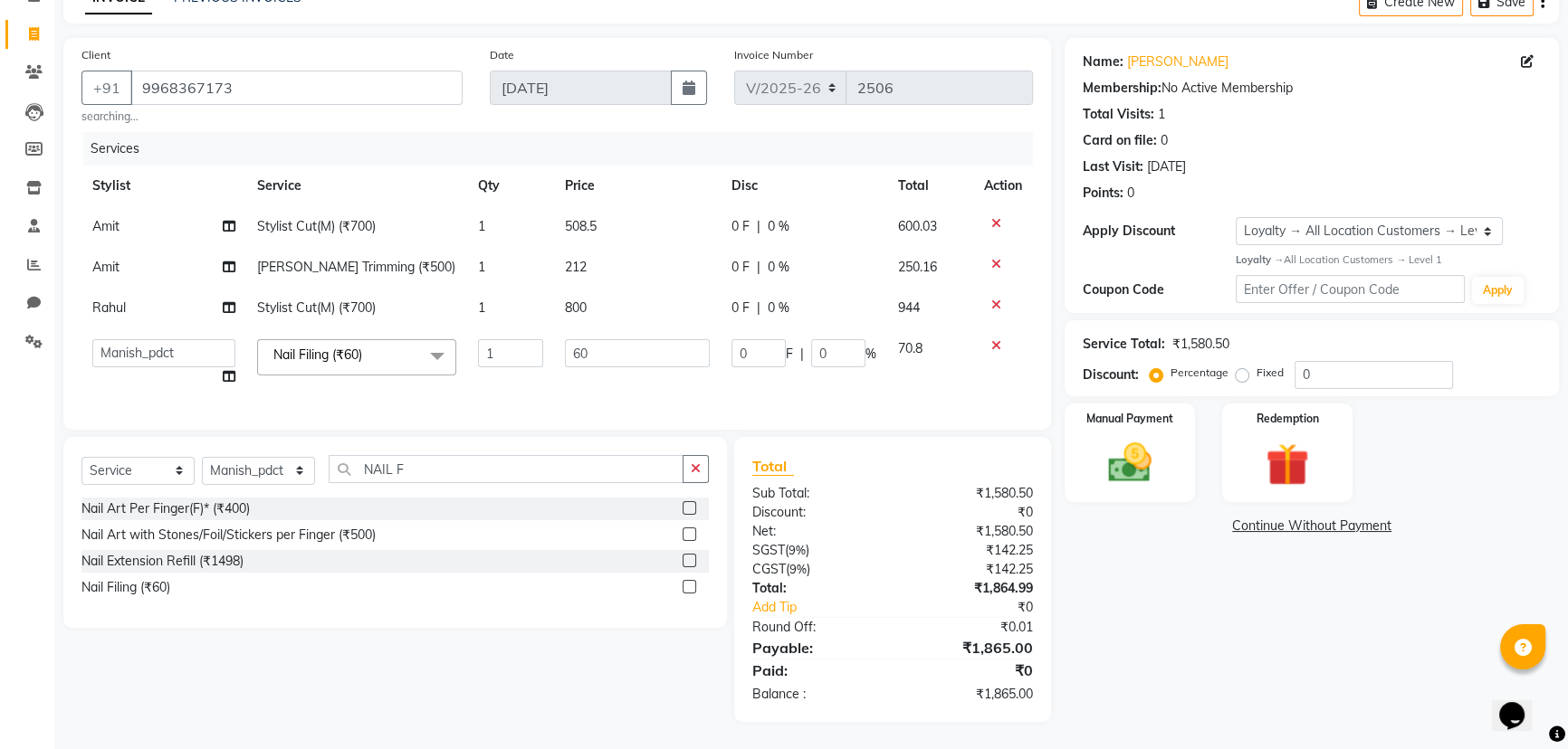
click at [604, 380] on td "60" at bounding box center [637, 363] width 167 height 69
click at [611, 367] on td "60" at bounding box center [637, 363] width 167 height 69
click at [611, 365] on input "60" at bounding box center [636, 353] width 144 height 28
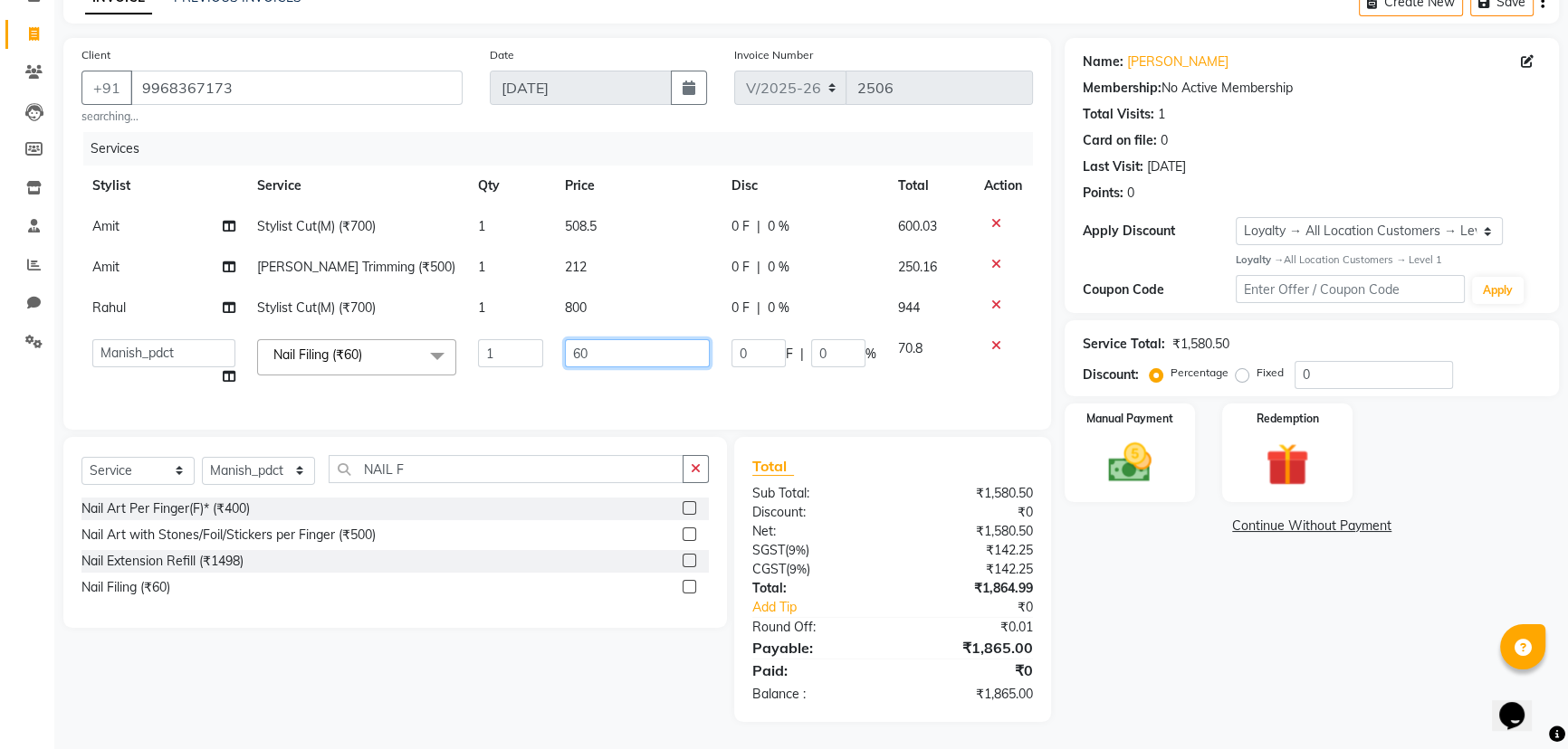
click at [612, 365] on input "60" at bounding box center [636, 353] width 144 height 28
type input "100"
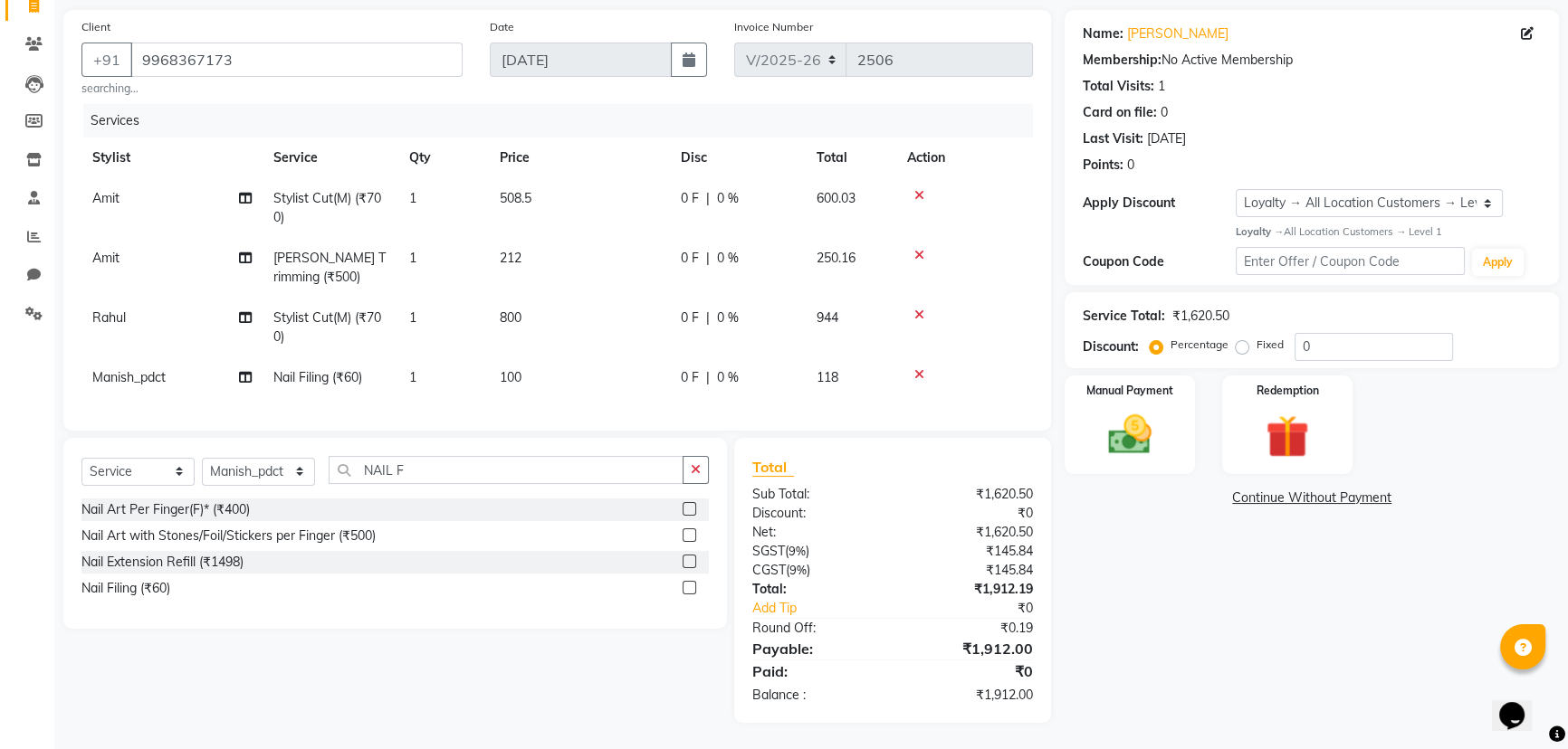
scroll to position [140, 0]
click at [1257, 335] on label "Fixed" at bounding box center [1270, 343] width 27 height 16
click at [1246, 337] on input "Fixed" at bounding box center [1246, 344] width 13 height 13
radio input "true"
click at [1298, 334] on input "0" at bounding box center [1373, 347] width 158 height 28
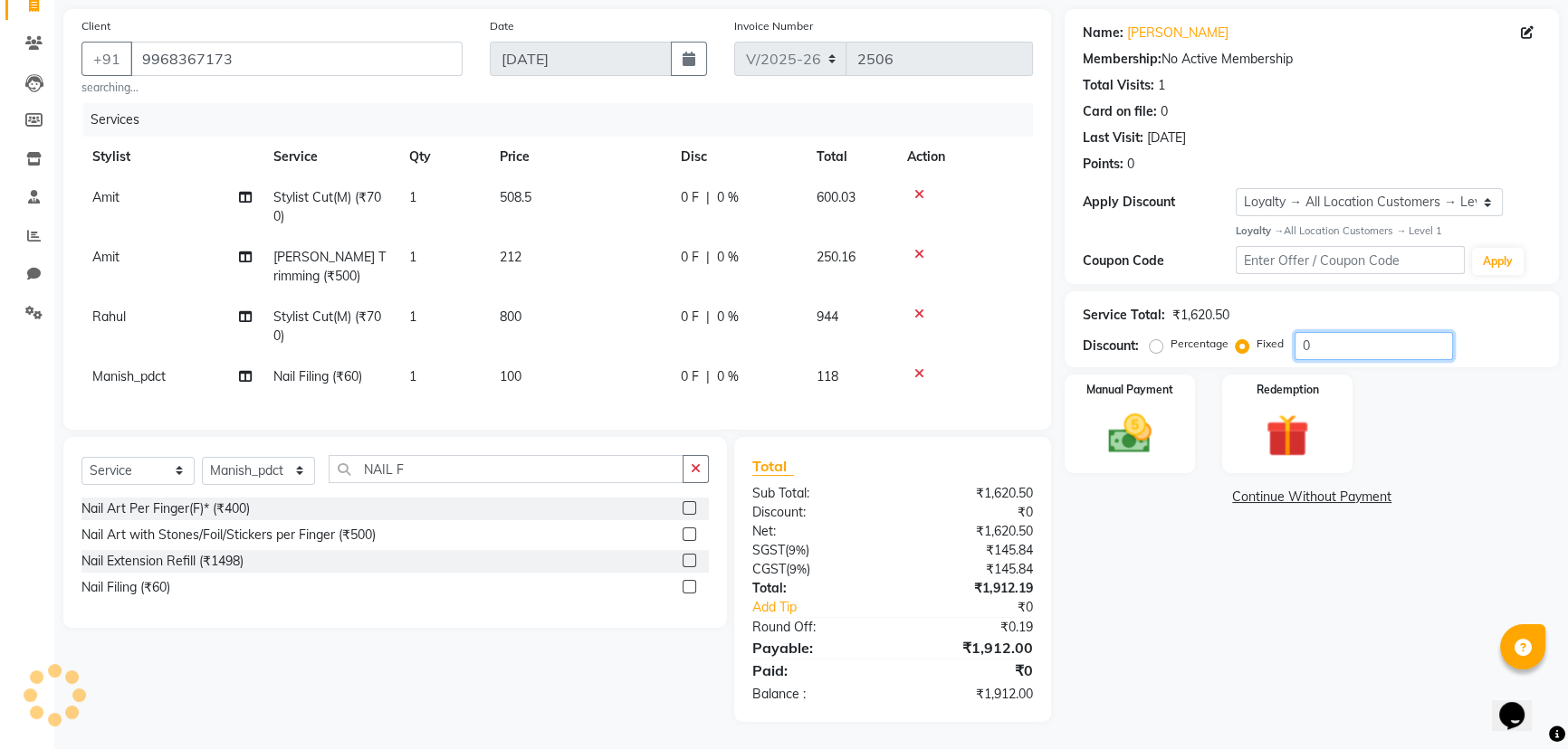
click at [1298, 334] on input "0" at bounding box center [1373, 347] width 158 height 28
type input "12"
click at [1153, 389] on div "Manual Payment" at bounding box center [1130, 424] width 136 height 103
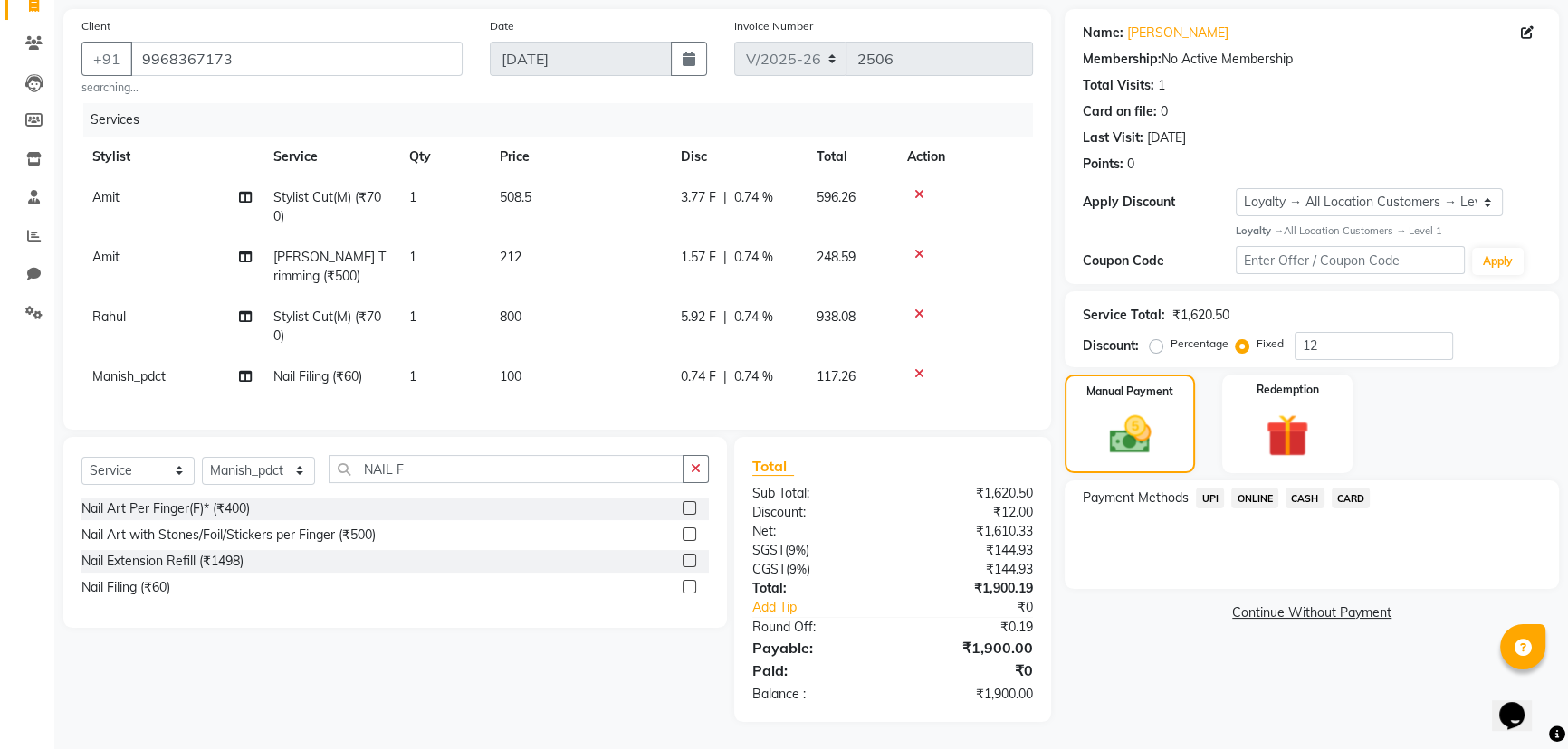
click at [1287, 488] on span "CASH" at bounding box center [1305, 498] width 39 height 20
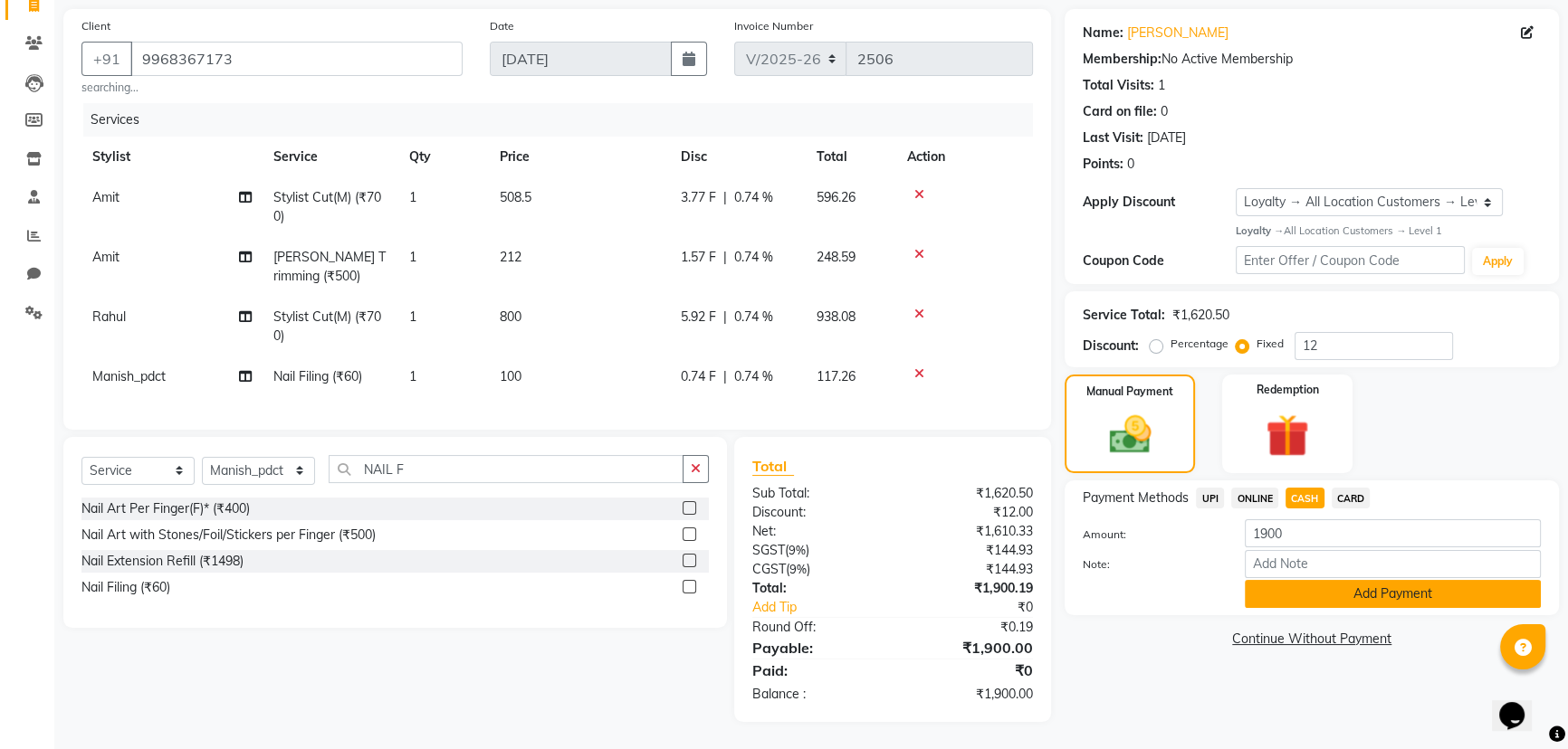
click at [1297, 580] on button "Add Payment" at bounding box center [1393, 594] width 296 height 28
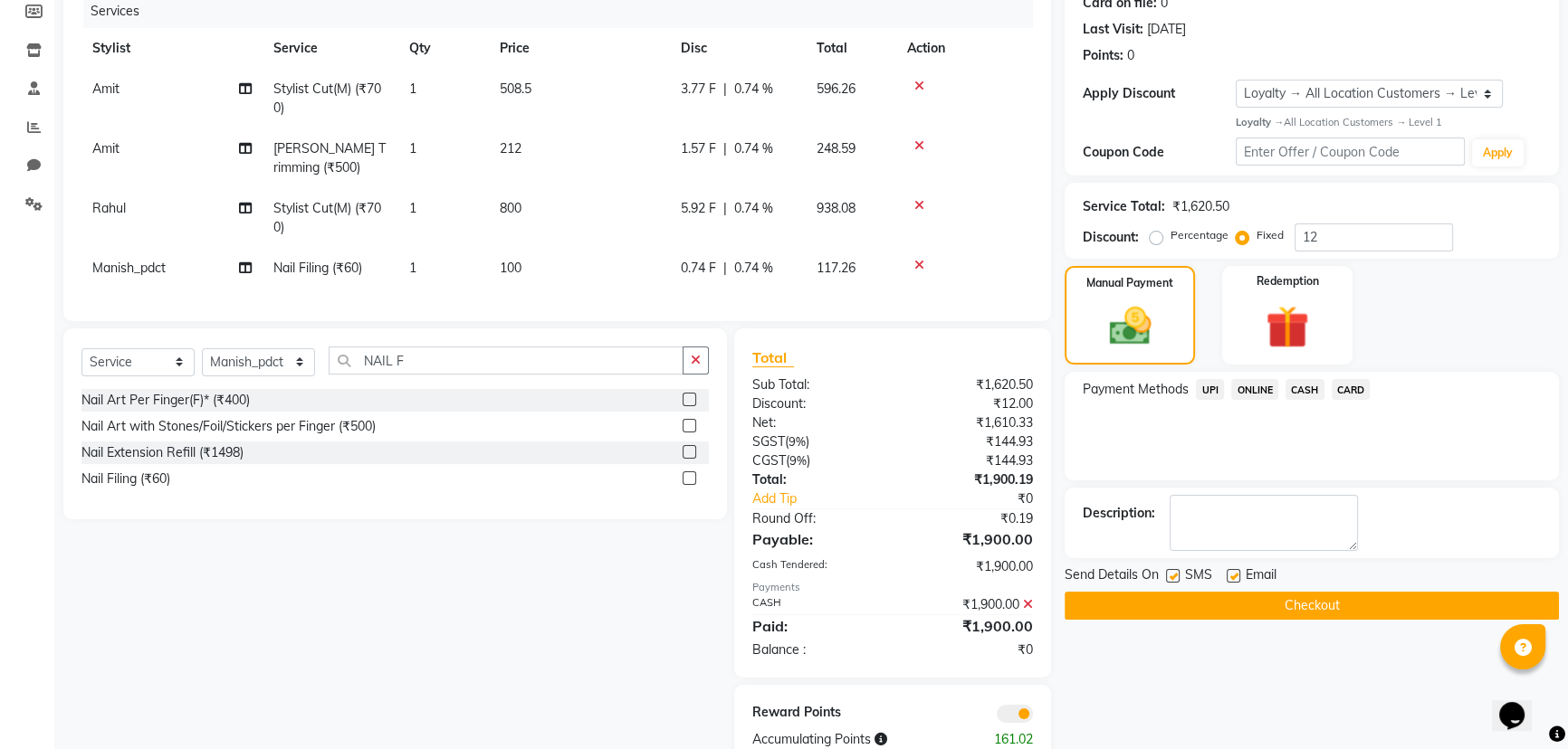
scroll to position [294, 0]
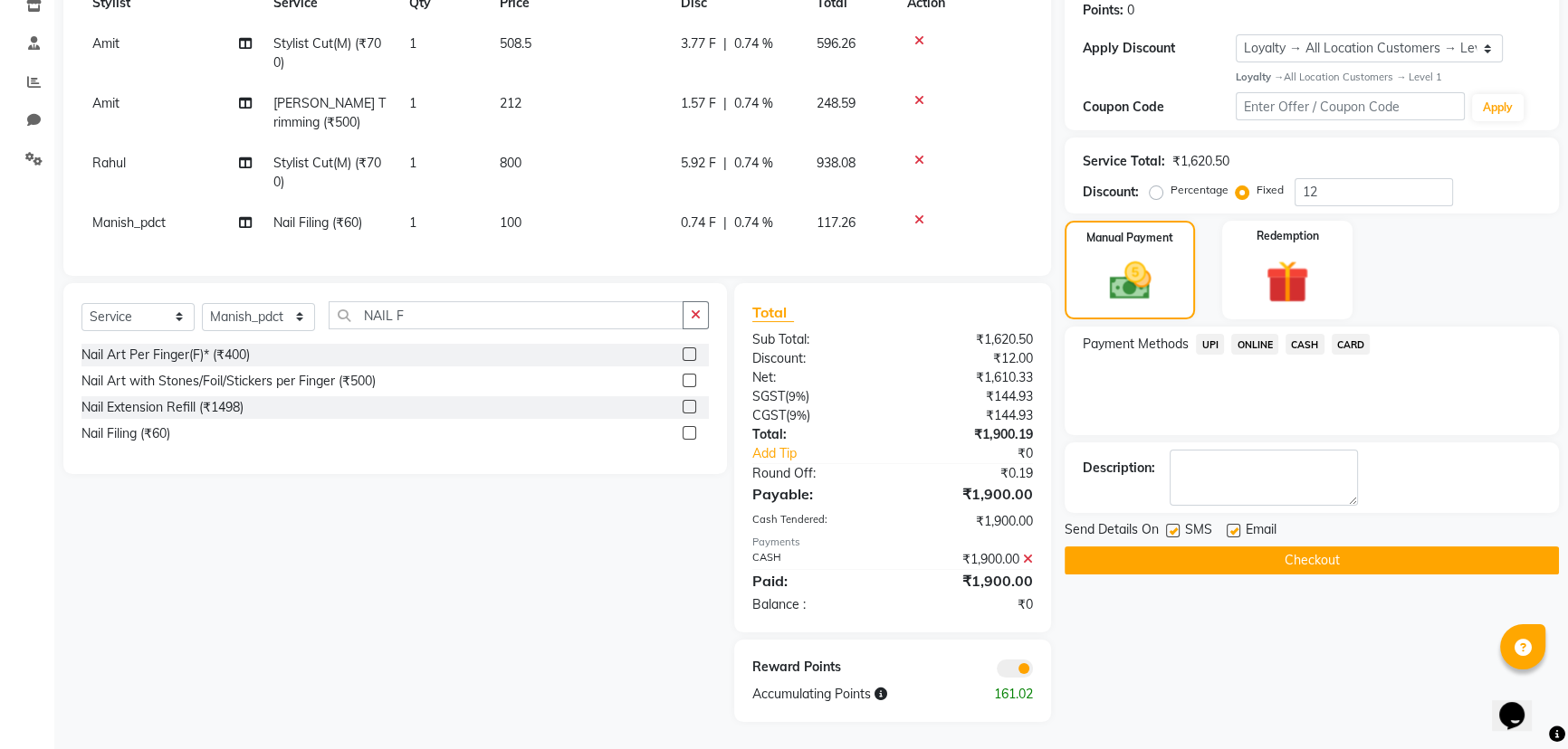
click at [1123, 552] on button "Checkout" at bounding box center [1312, 561] width 494 height 28
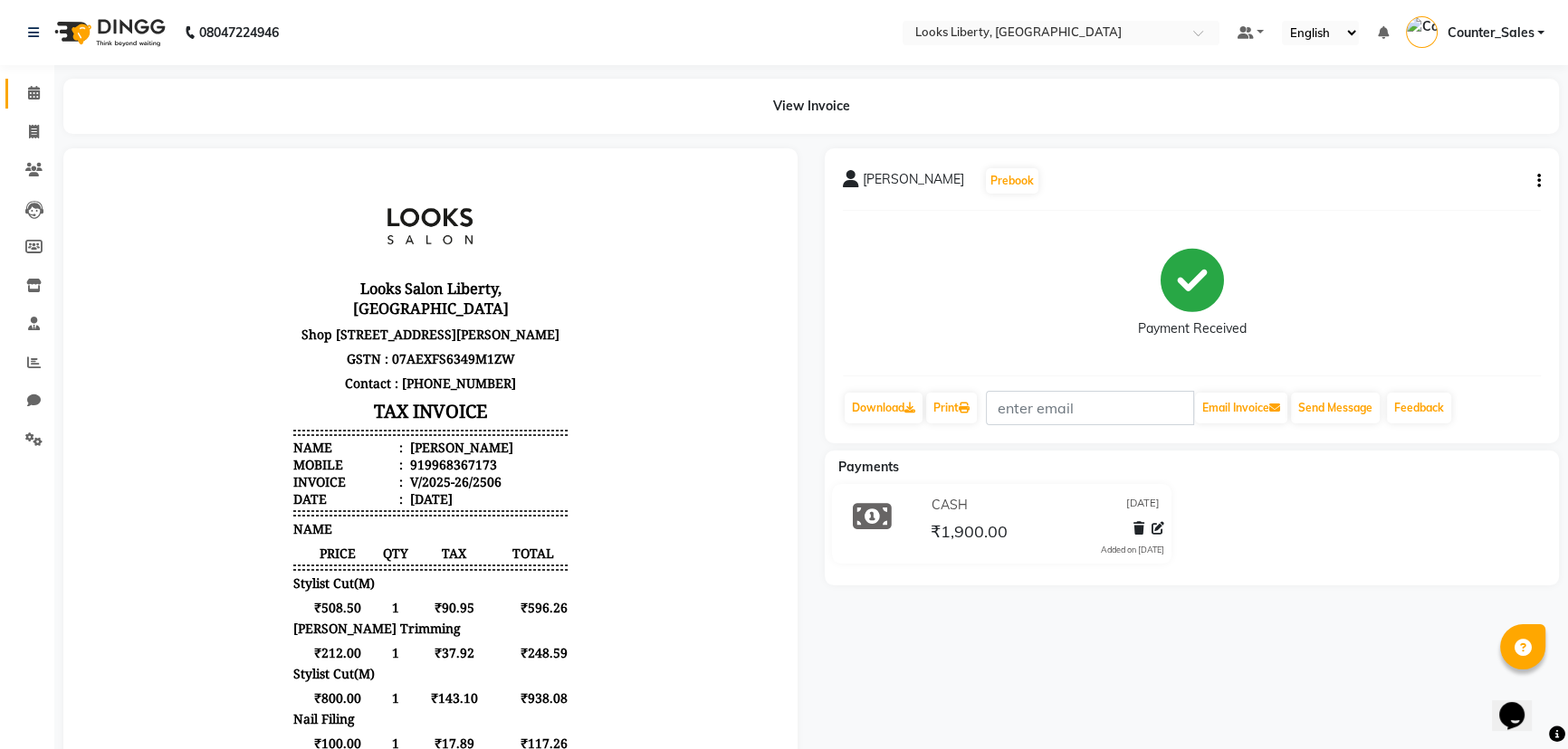
click at [23, 103] on link "Calendar" at bounding box center [27, 94] width 44 height 30
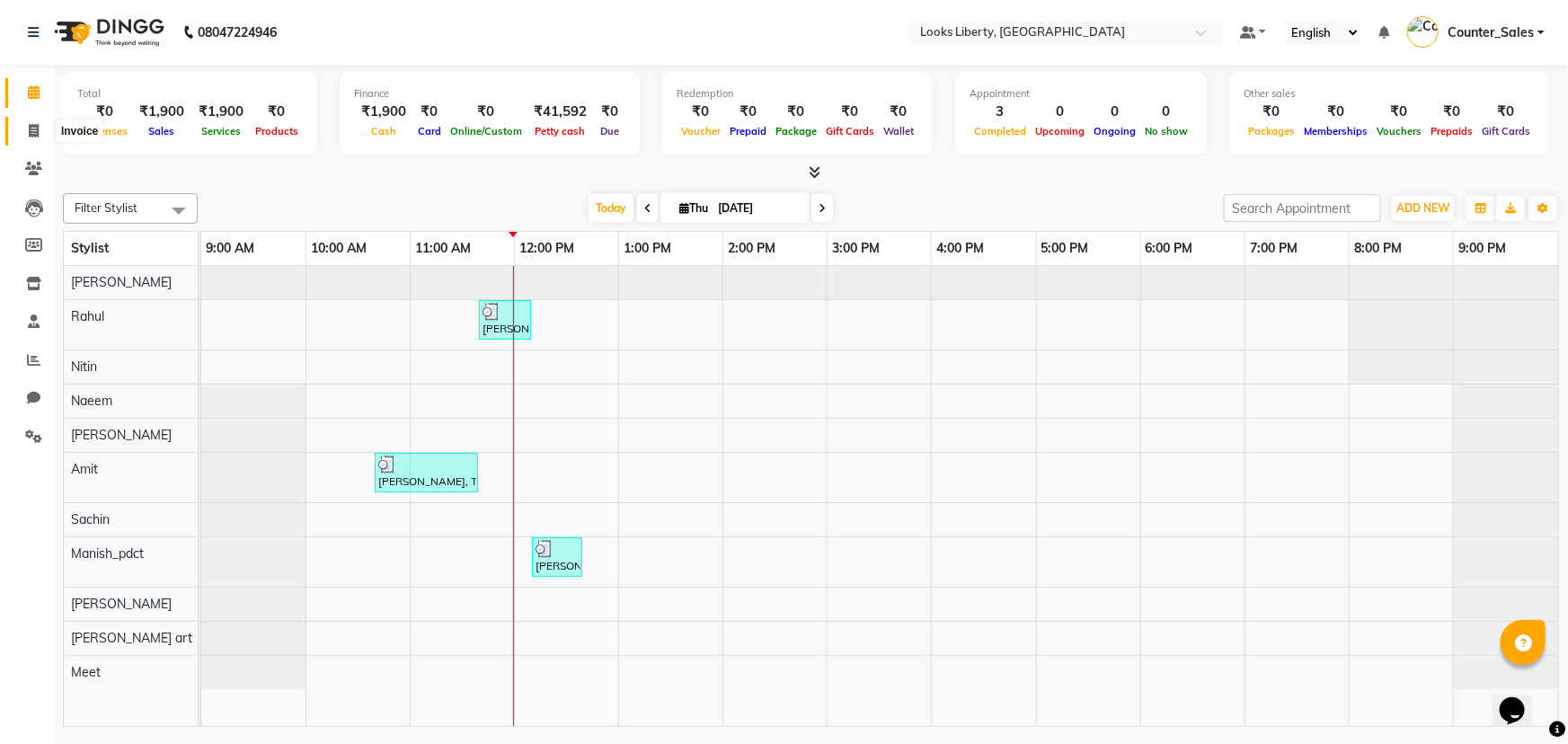
click at [41, 121] on span at bounding box center [33, 131] width 31 height 20
select select "4321"
select select "service"
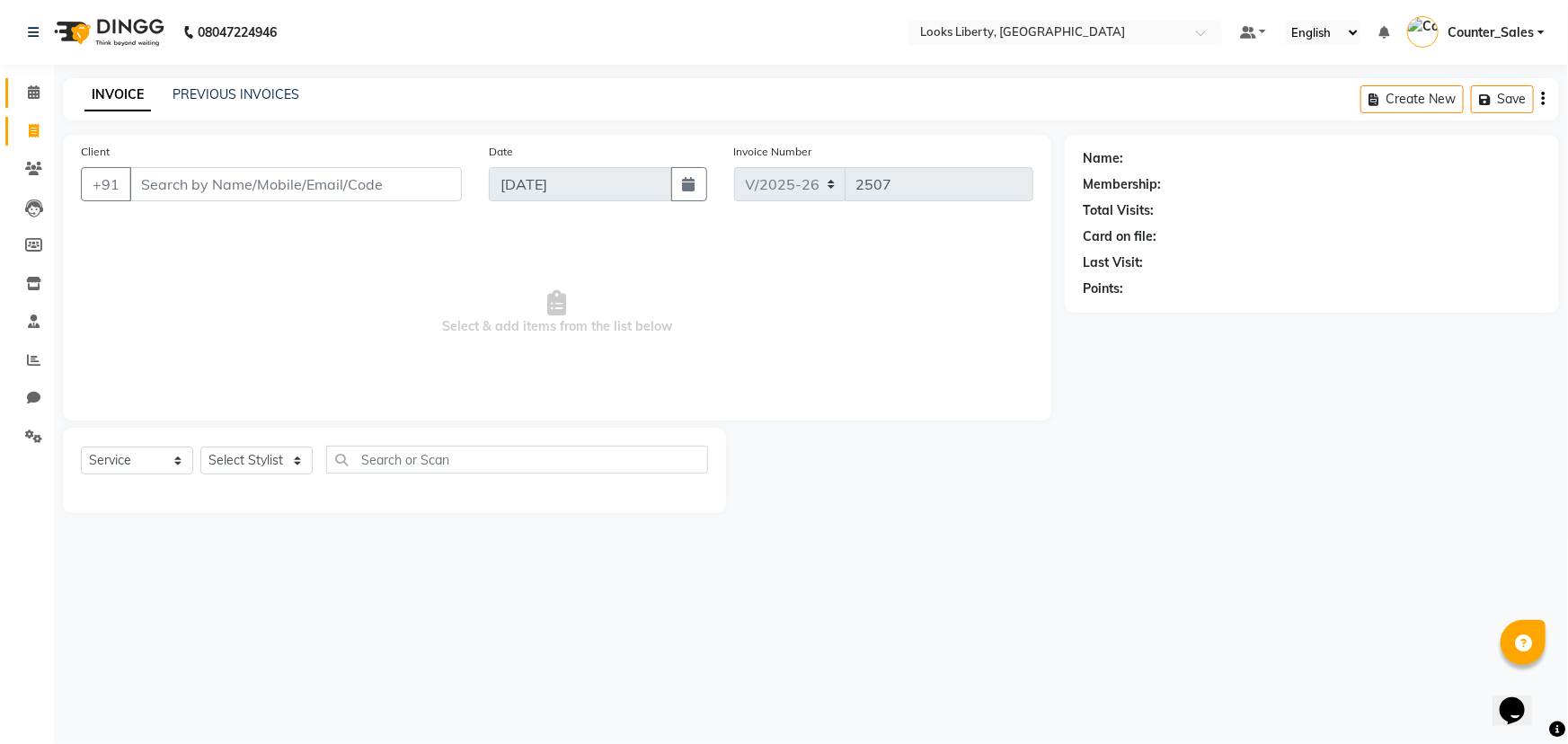
click at [40, 104] on link "Calendar" at bounding box center [27, 93] width 43 height 30
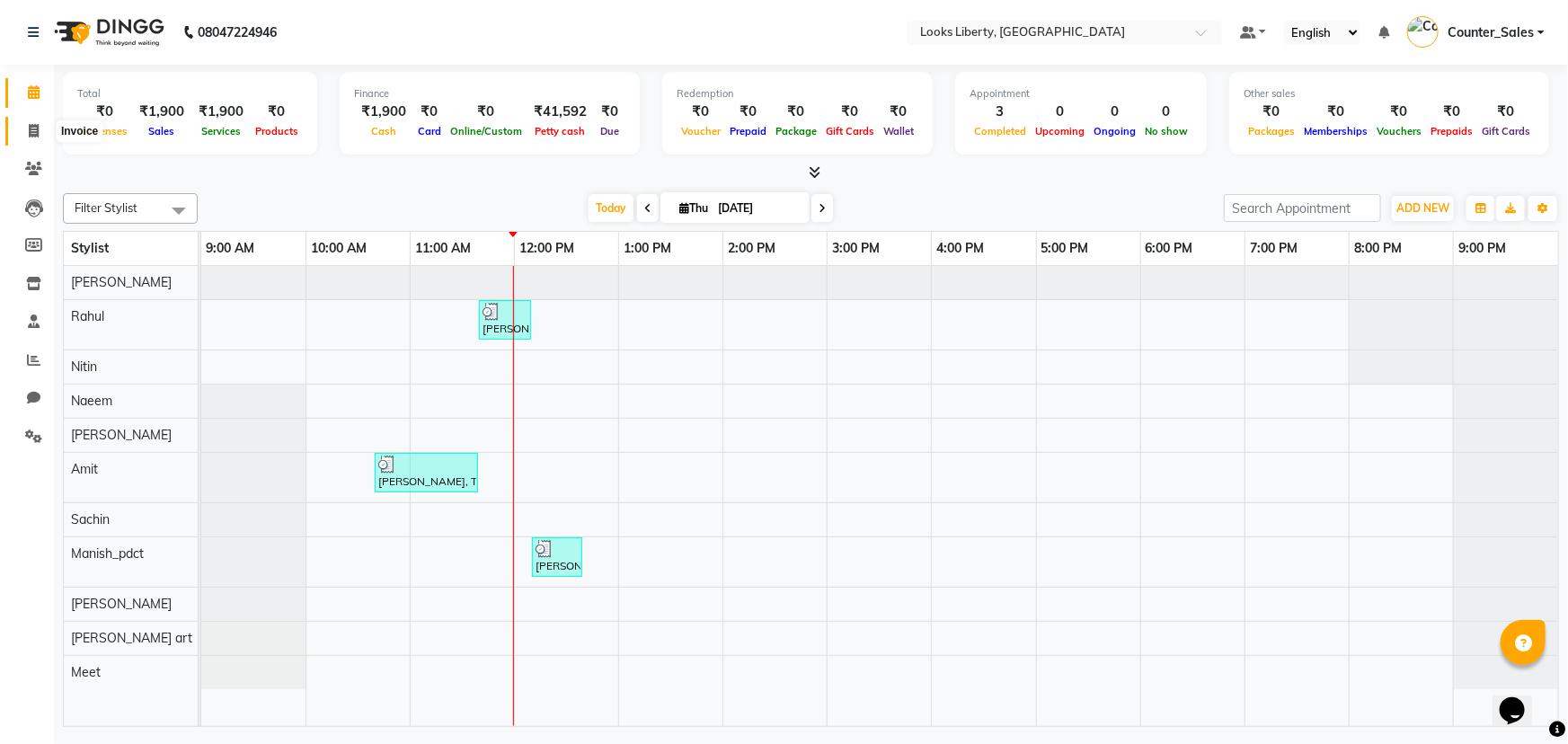
click at [36, 137] on icon at bounding box center [33, 130] width 10 height 14
select select "service"
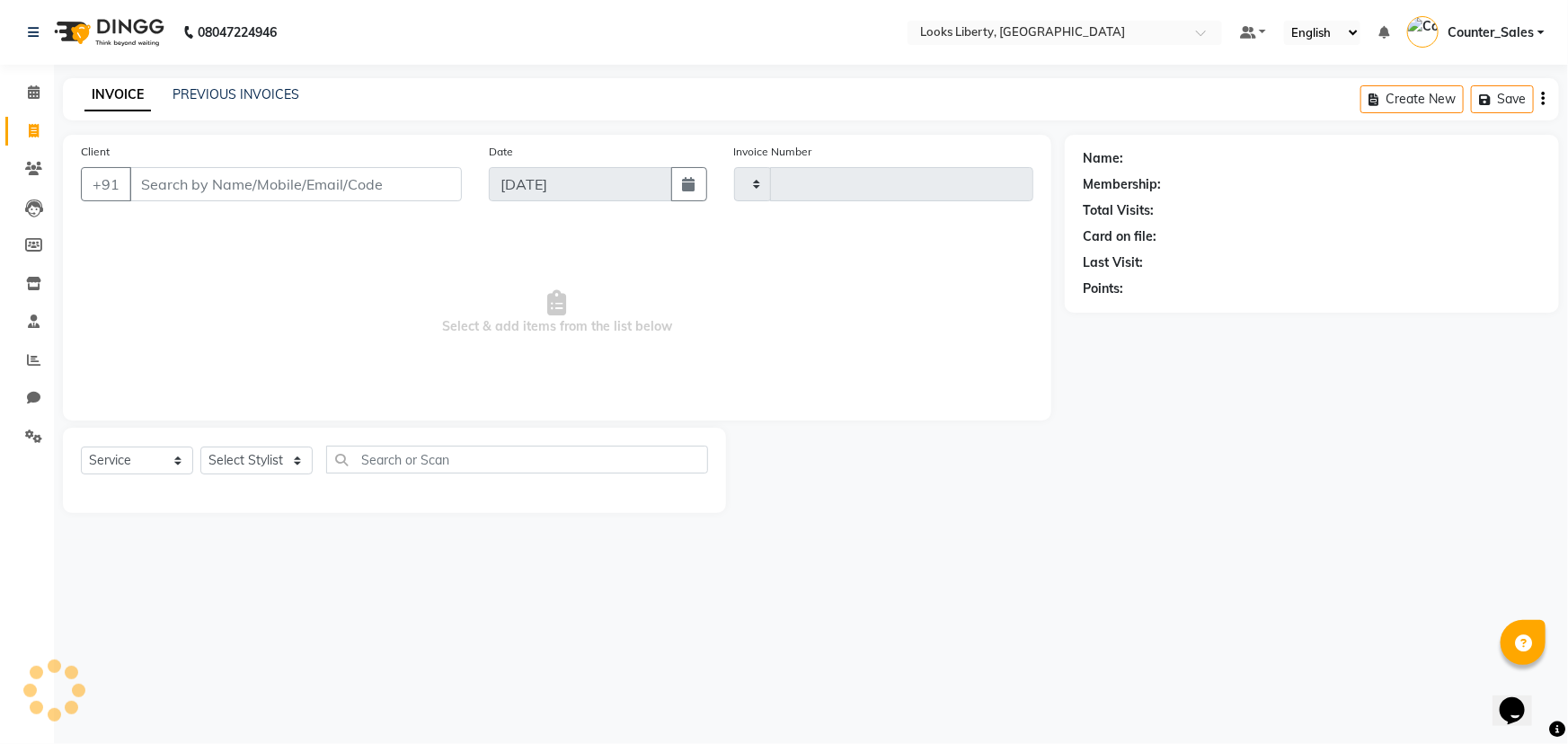
type input "2507"
select select "4321"
click at [181, 187] on input "Client" at bounding box center [295, 184] width 332 height 34
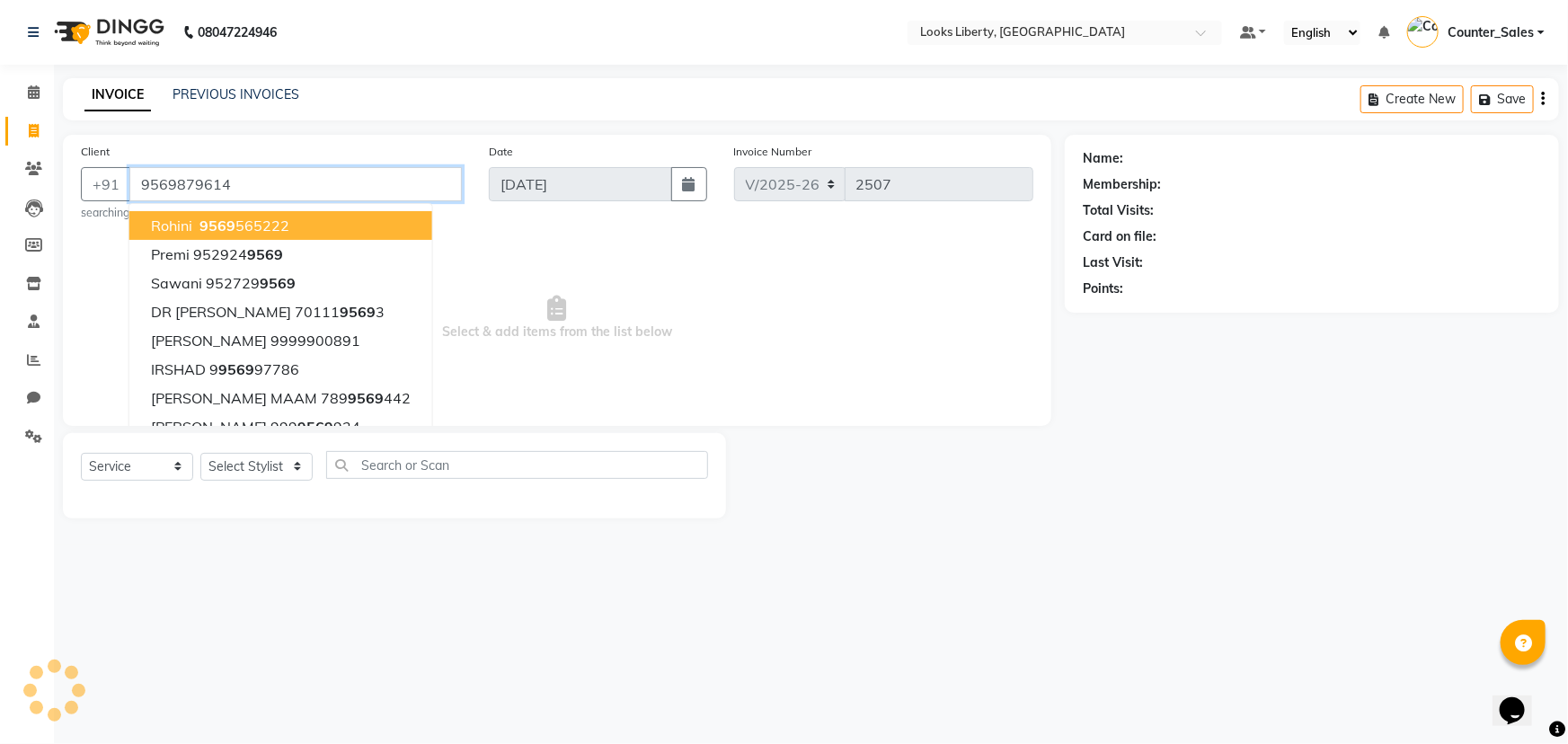
type input "9569879614"
select select "1: Object"
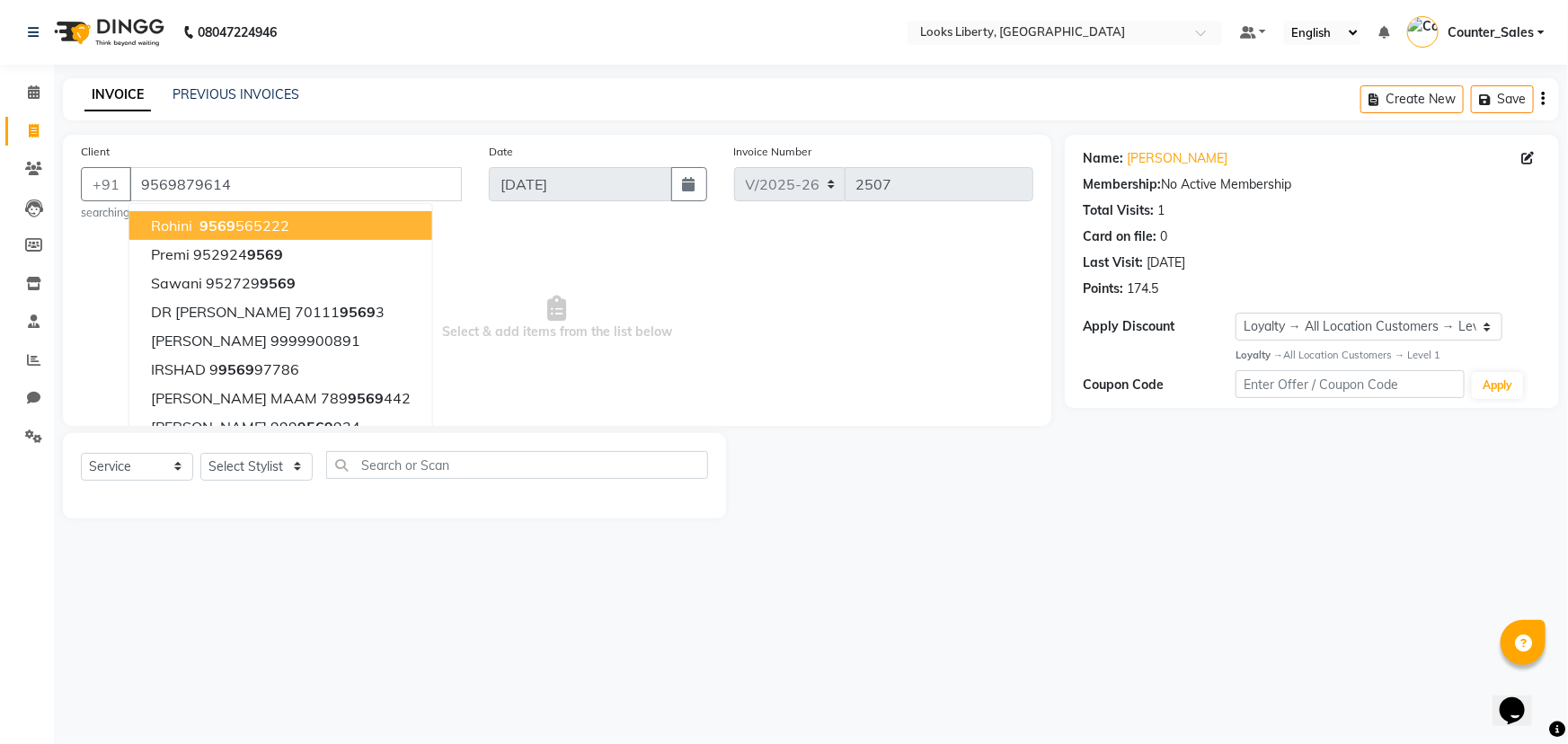
click at [771, 329] on span "Select & add items from the list below" at bounding box center [557, 318] width 953 height 180
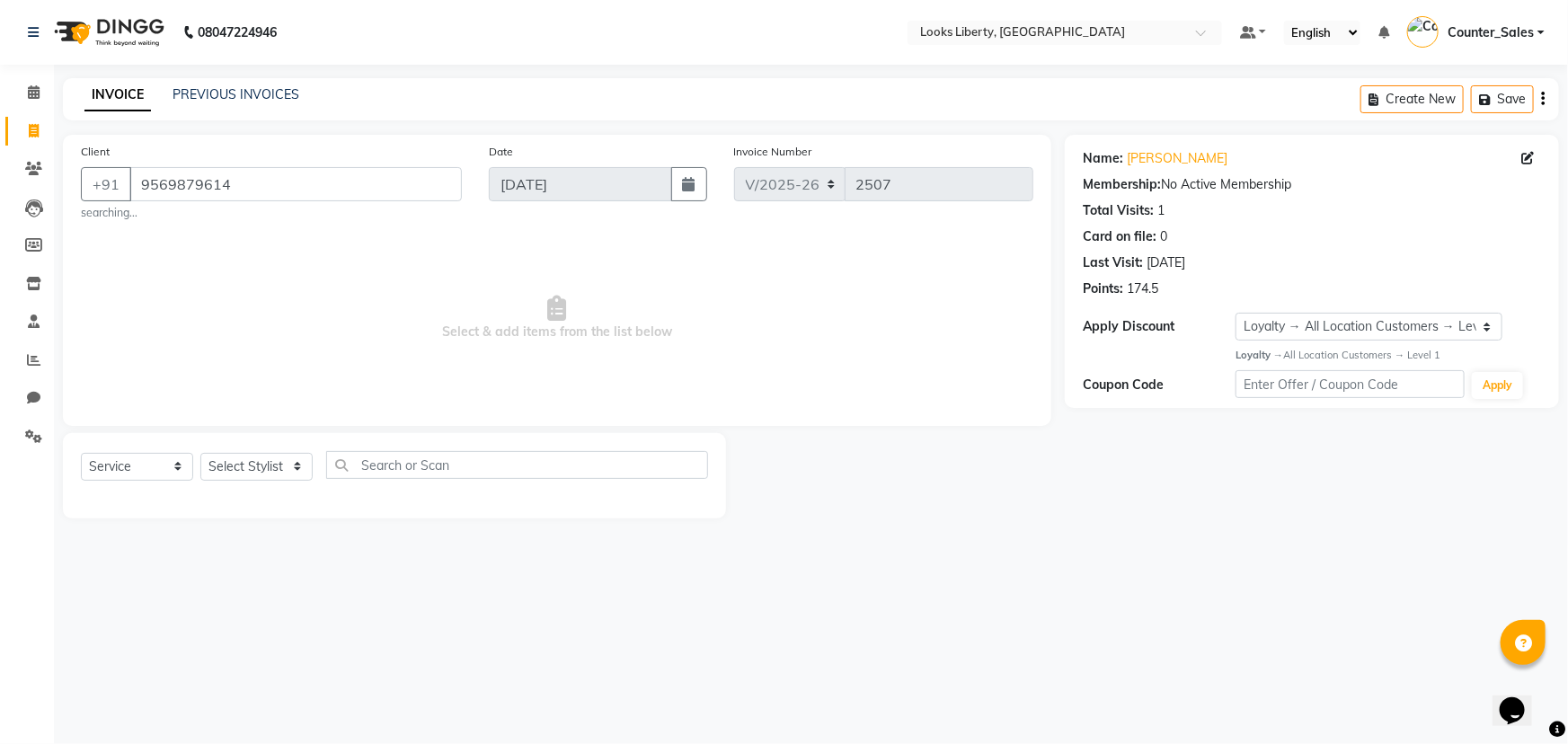
click at [218, 502] on div "Select Service Product Membership Package Voucher Prepaid Gift Card Select Styl…" at bounding box center [394, 476] width 663 height 85
click at [267, 457] on select "Select Stylist [PERSON_NAME] art Counter_Sales Manish_pdct Meet [PERSON_NAME] […" at bounding box center [256, 467] width 112 height 28
select select "40734"
click at [201, 453] on select "Select Stylist [PERSON_NAME] art Counter_Sales Manish_pdct Meet [PERSON_NAME] […" at bounding box center [256, 467] width 112 height 28
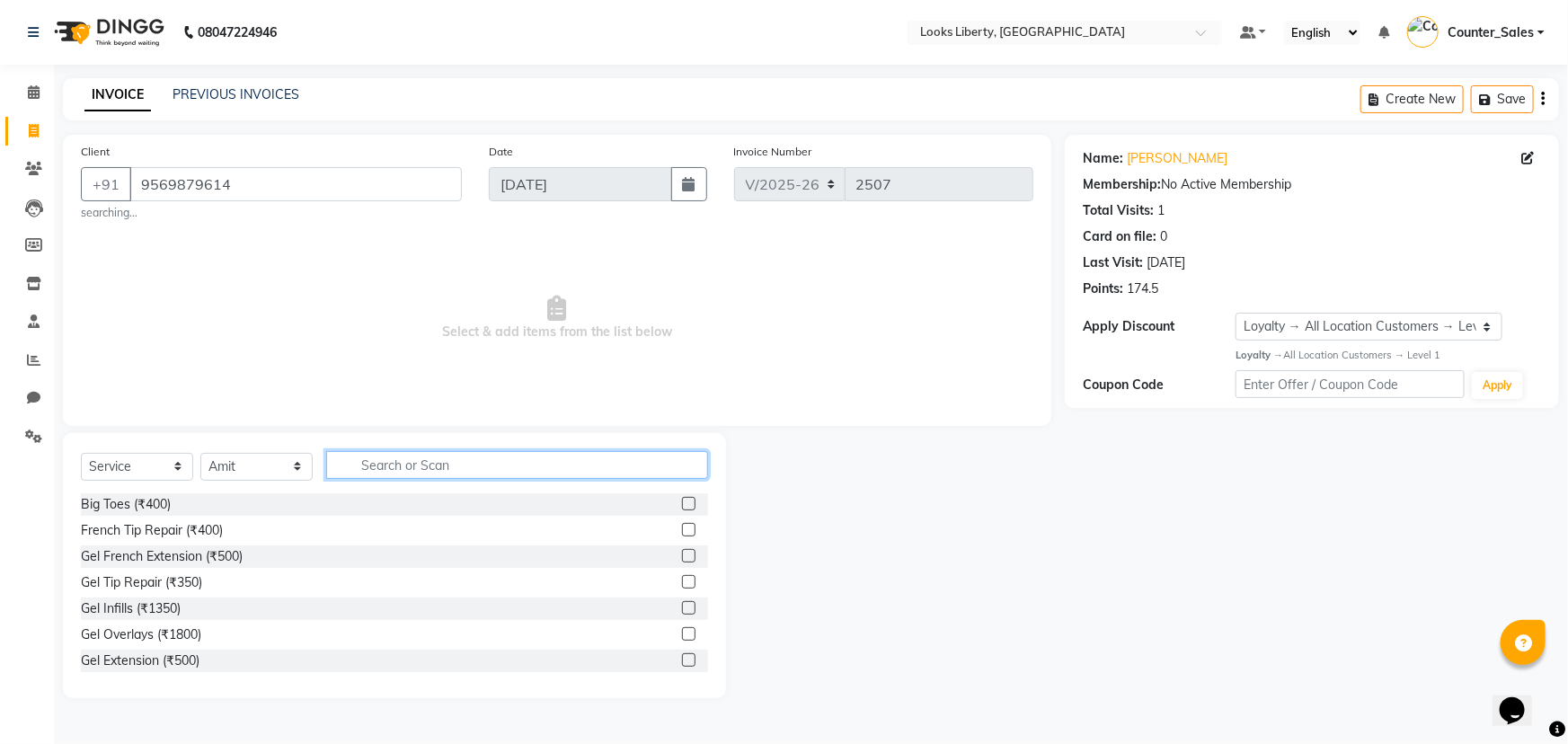
click at [423, 480] on div "Select Service Product Membership Package Voucher Prepaid Gift Card Select Styl…" at bounding box center [394, 473] width 627 height 43
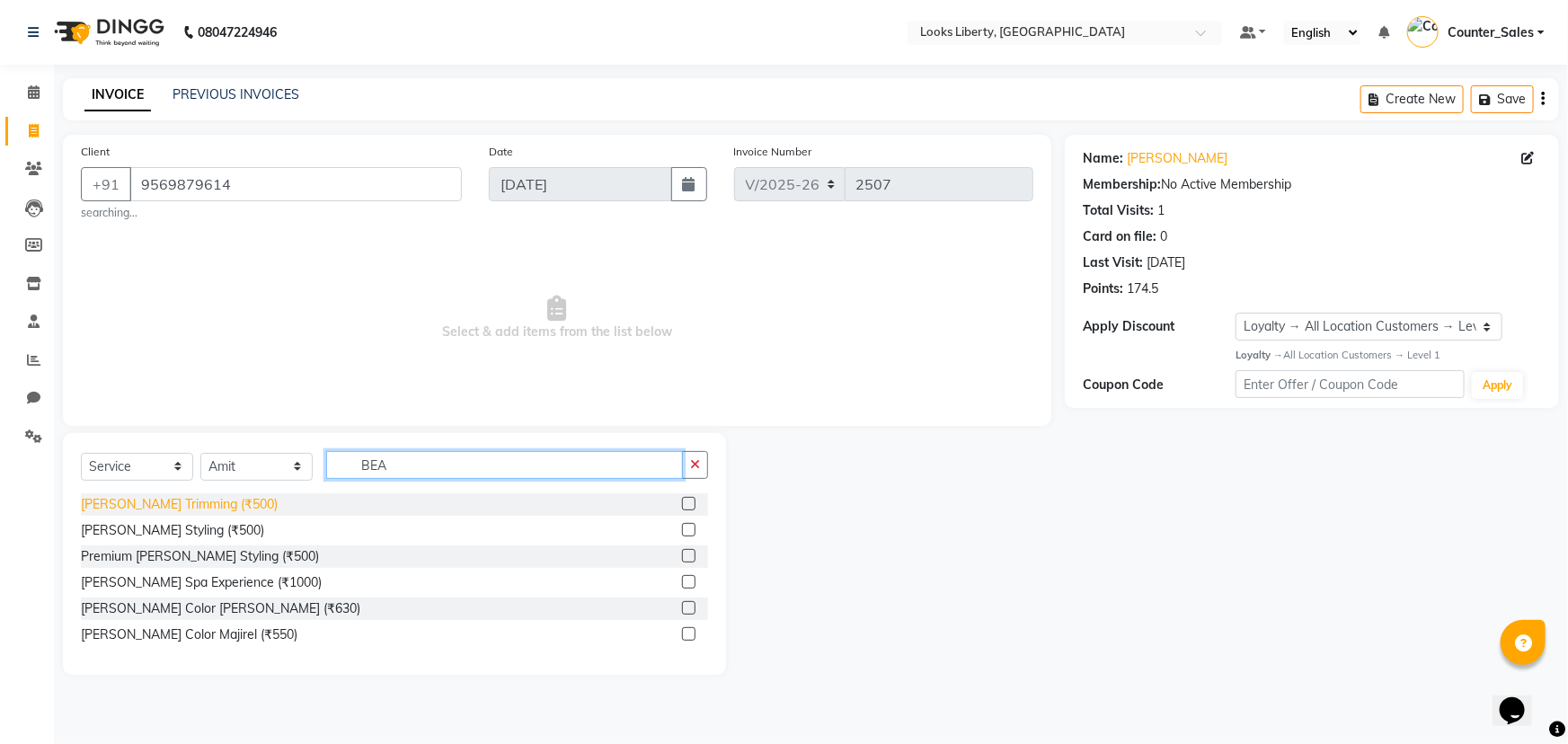
type input "BEA"
click at [199, 507] on div "[PERSON_NAME] Trimming (₹500)" at bounding box center [179, 504] width 197 height 19
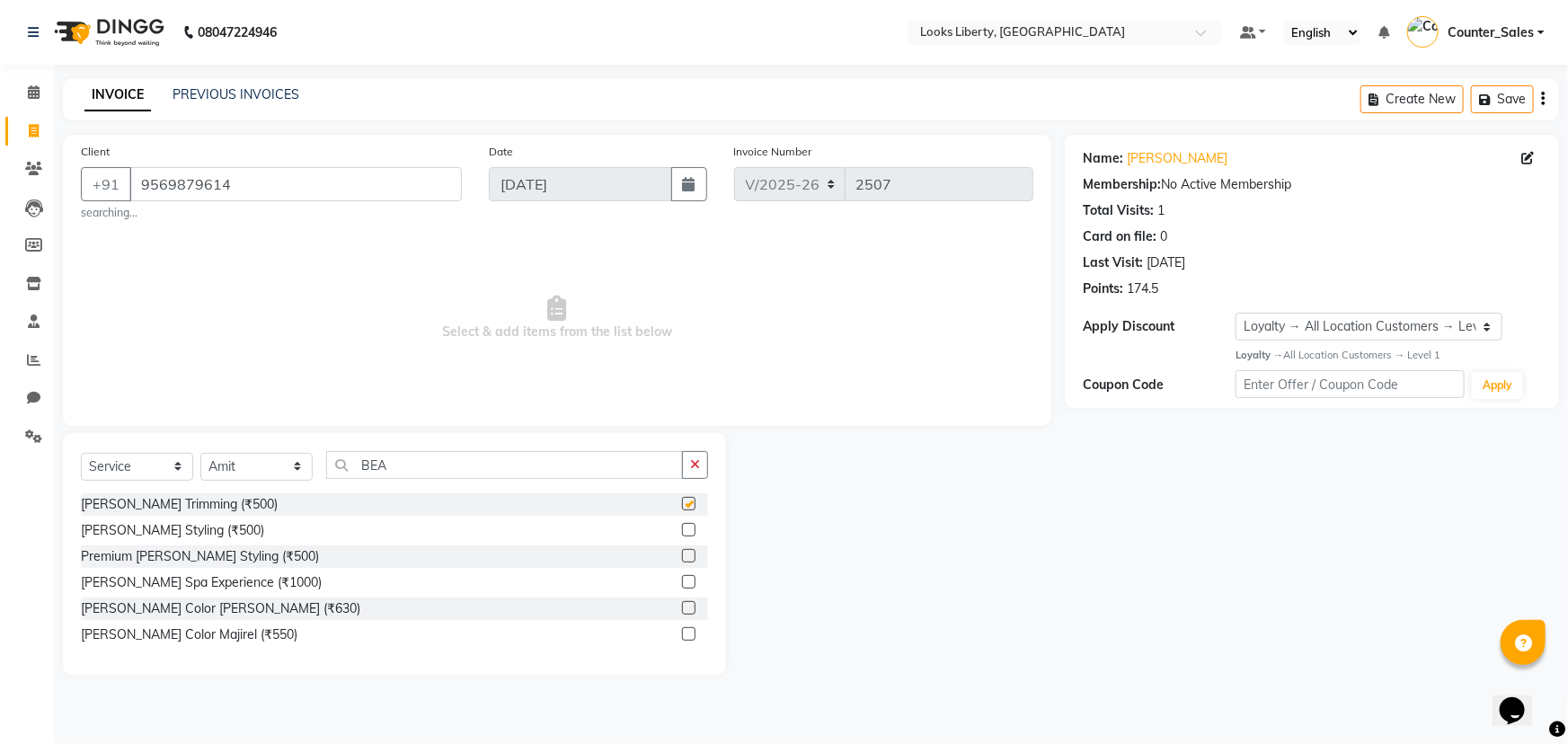
checkbox input "false"
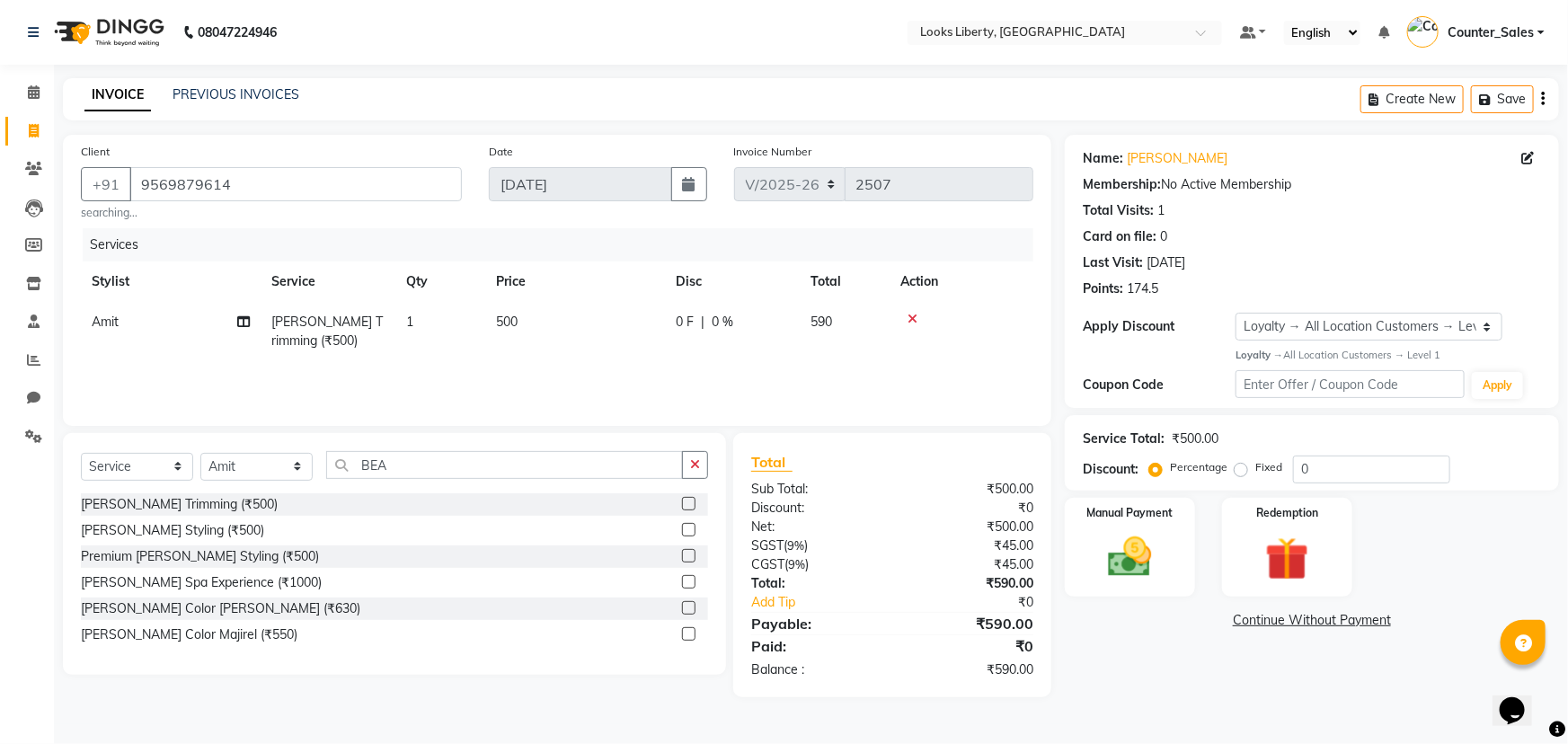
click at [549, 329] on td "500" at bounding box center [575, 331] width 179 height 59
select select "40734"
click at [565, 324] on input "500" at bounding box center [638, 327] width 147 height 28
type input "212"
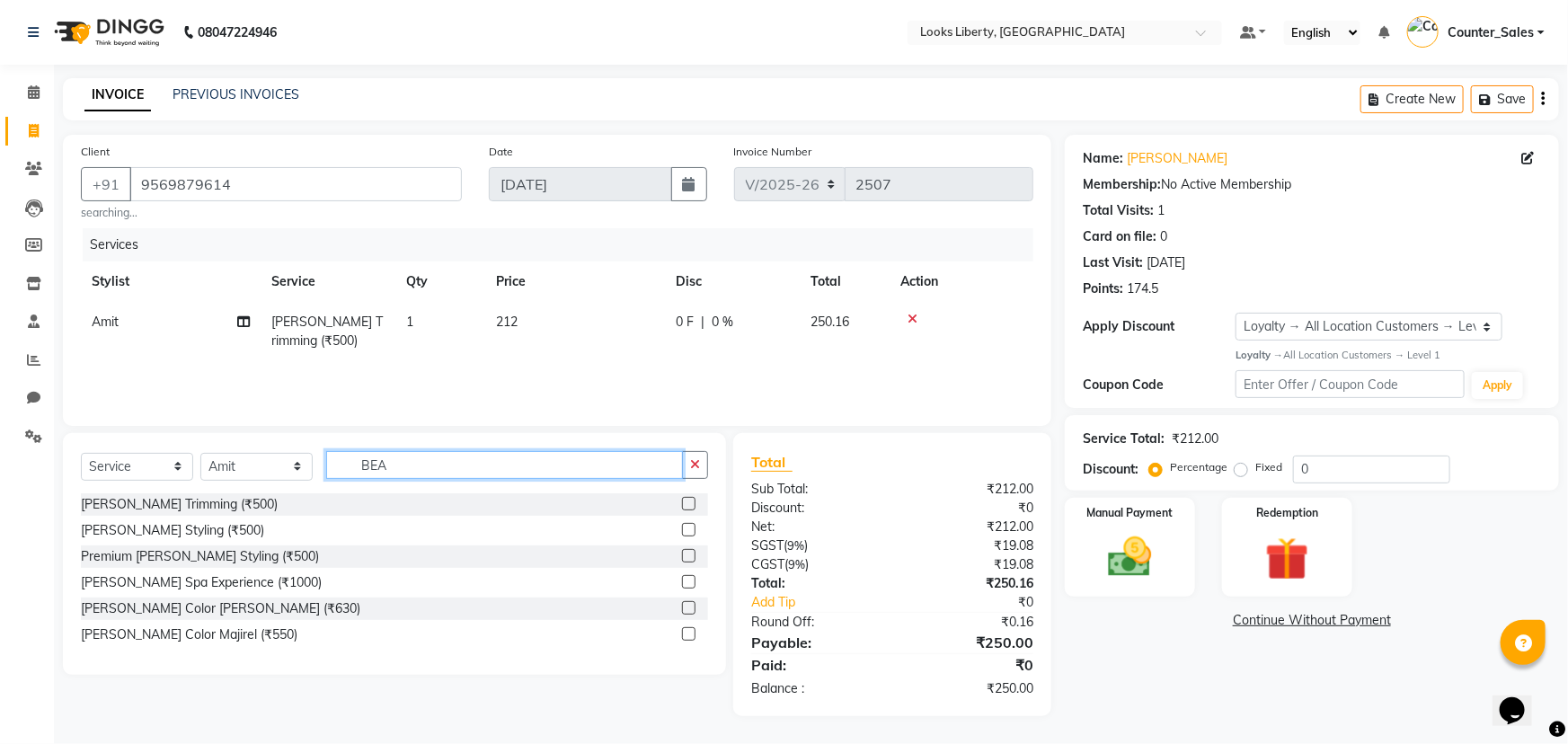
click at [449, 467] on input "BEA" at bounding box center [505, 465] width 357 height 28
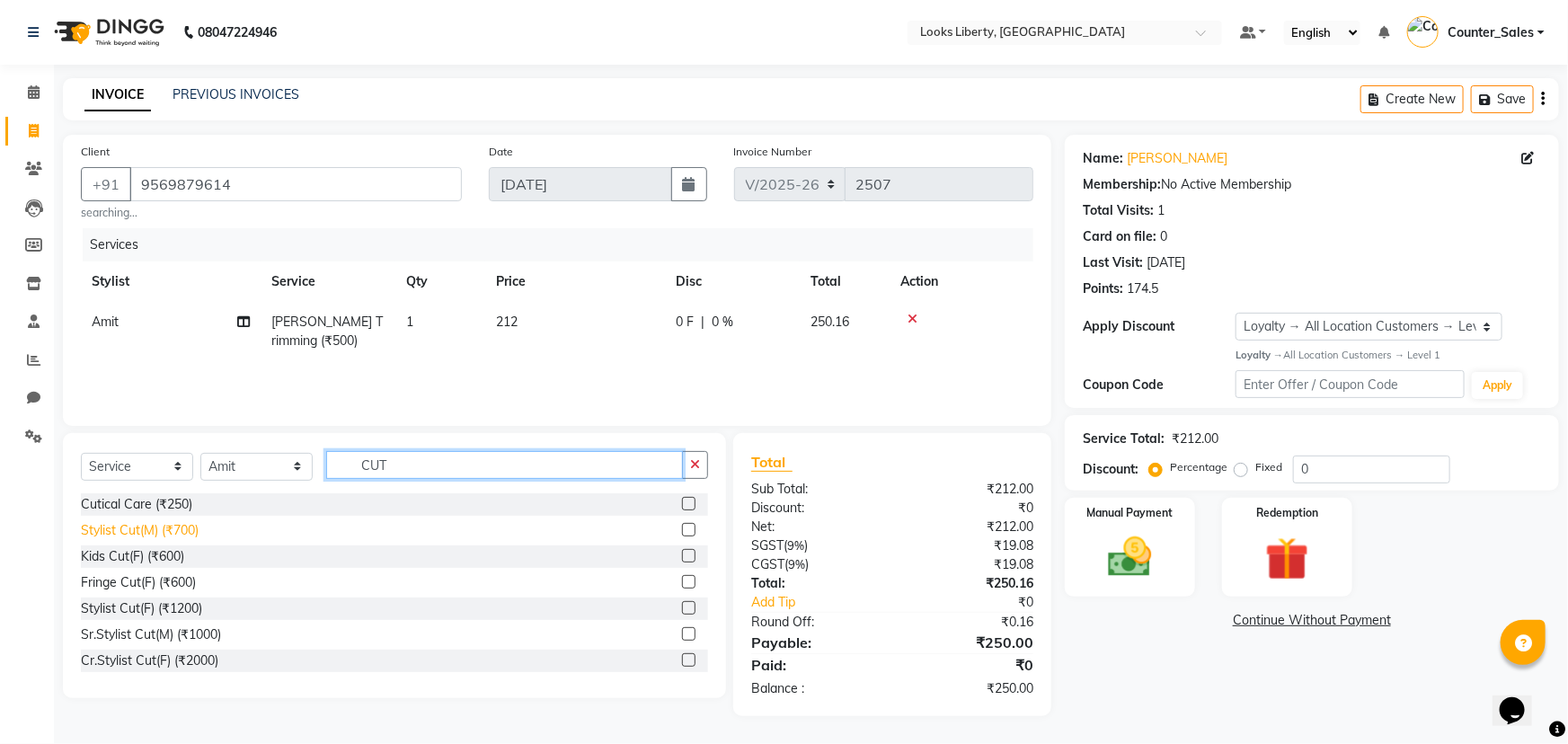
type input "CUT"
click at [168, 526] on div "Stylist Cut(M) (₹700)" at bounding box center [139, 531] width 117 height 19
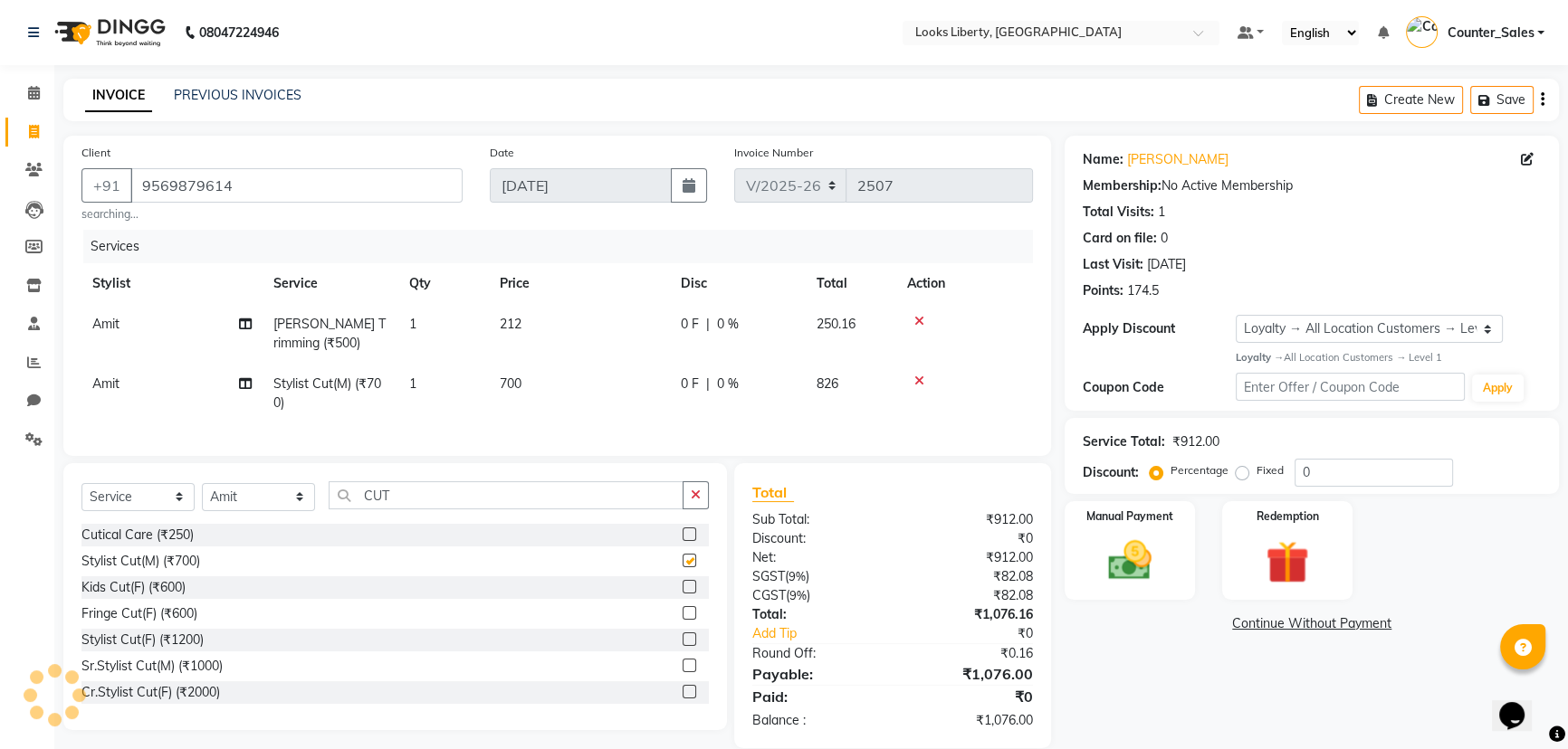
checkbox input "false"
click at [604, 401] on td "700" at bounding box center [579, 394] width 181 height 60
select select "40734"
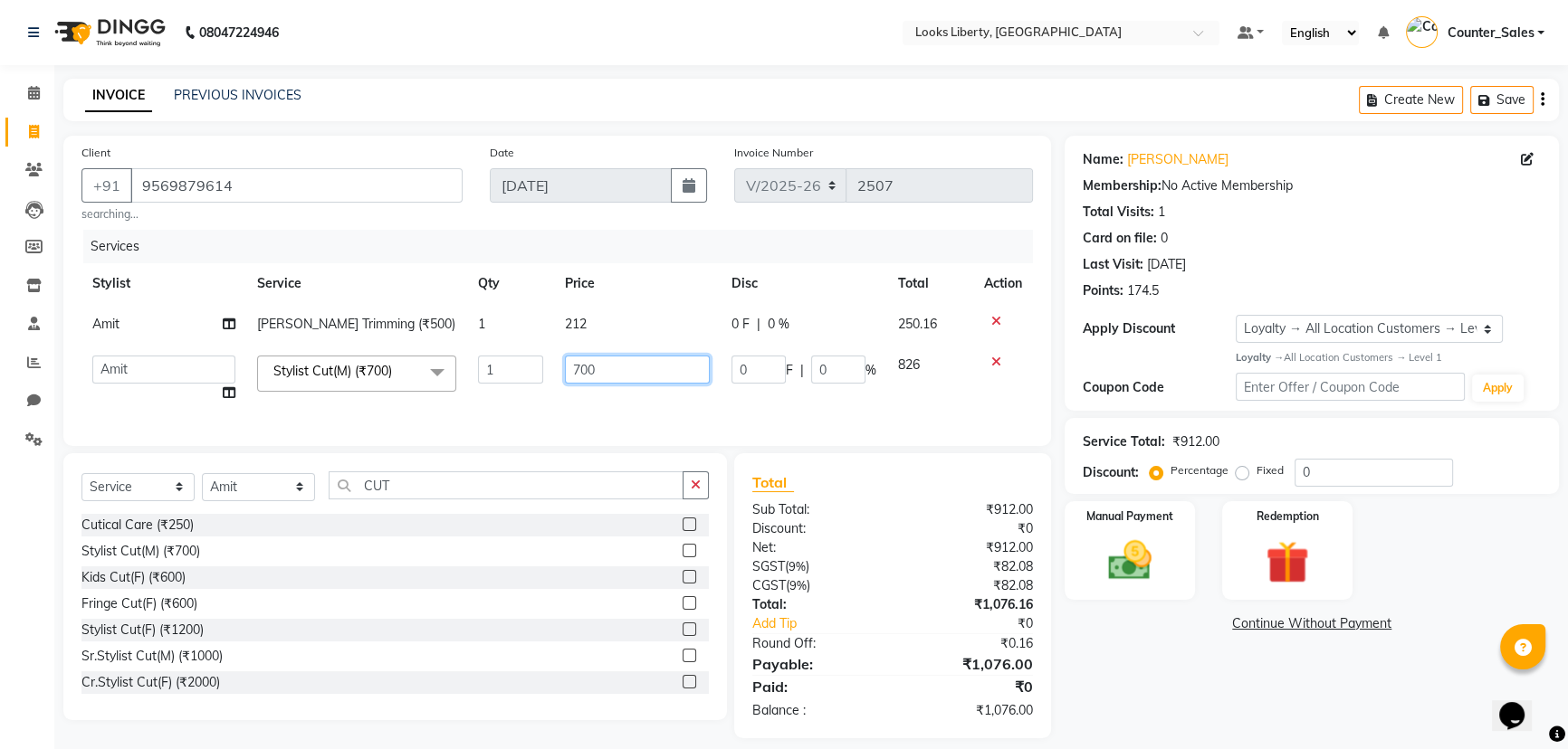
click at [656, 364] on input "700" at bounding box center [636, 370] width 144 height 28
drag, startPoint x: 604, startPoint y: 401, endPoint x: 658, endPoint y: 365, distance: 64.9
click at [658, 365] on input "700" at bounding box center [636, 370] width 144 height 28
click at [659, 365] on input "700" at bounding box center [636, 370] width 144 height 28
type input "508"
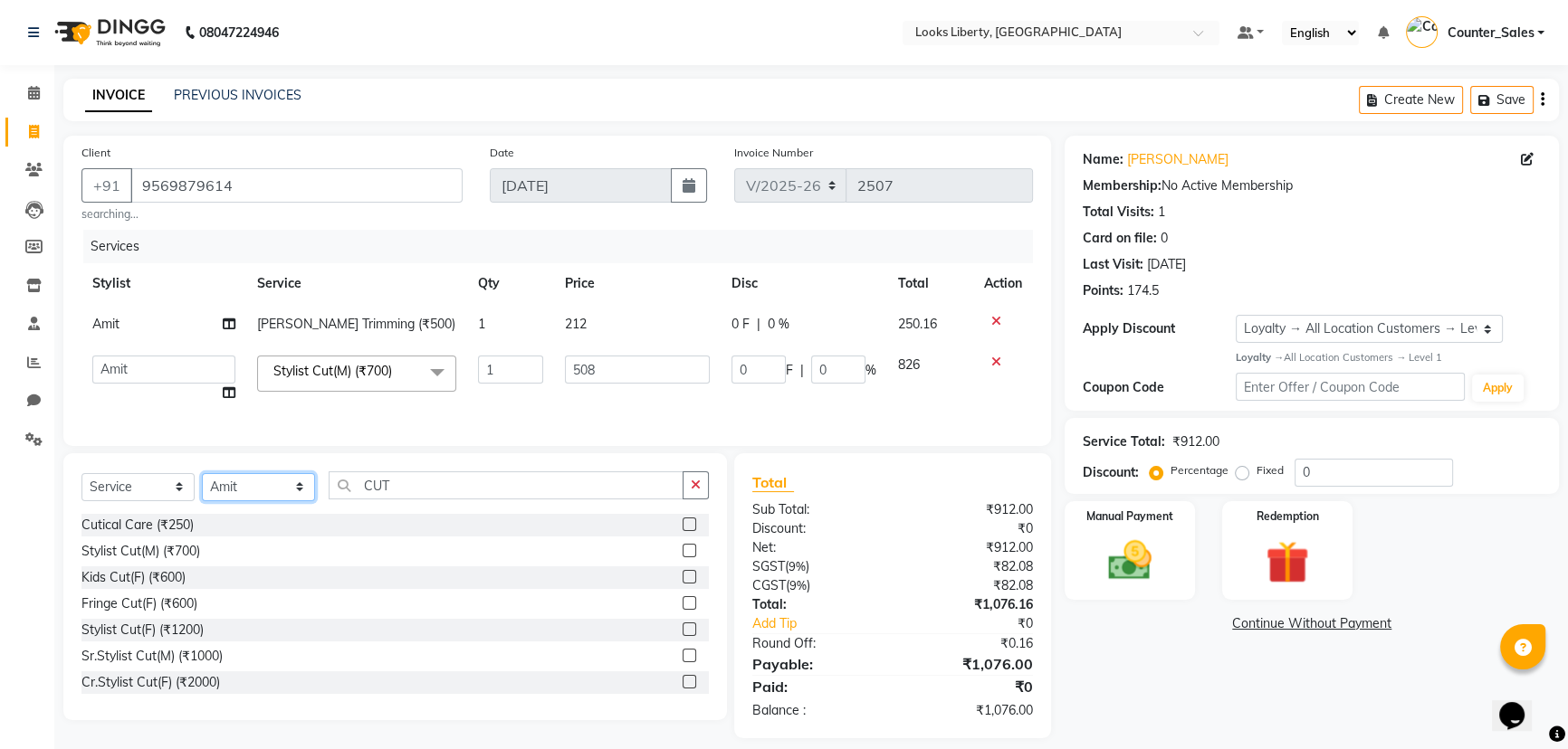
click at [275, 492] on div "Select Service Product Membership Package Voucher Prepaid Gift Card Select Styl…" at bounding box center [395, 587] width 663 height 267
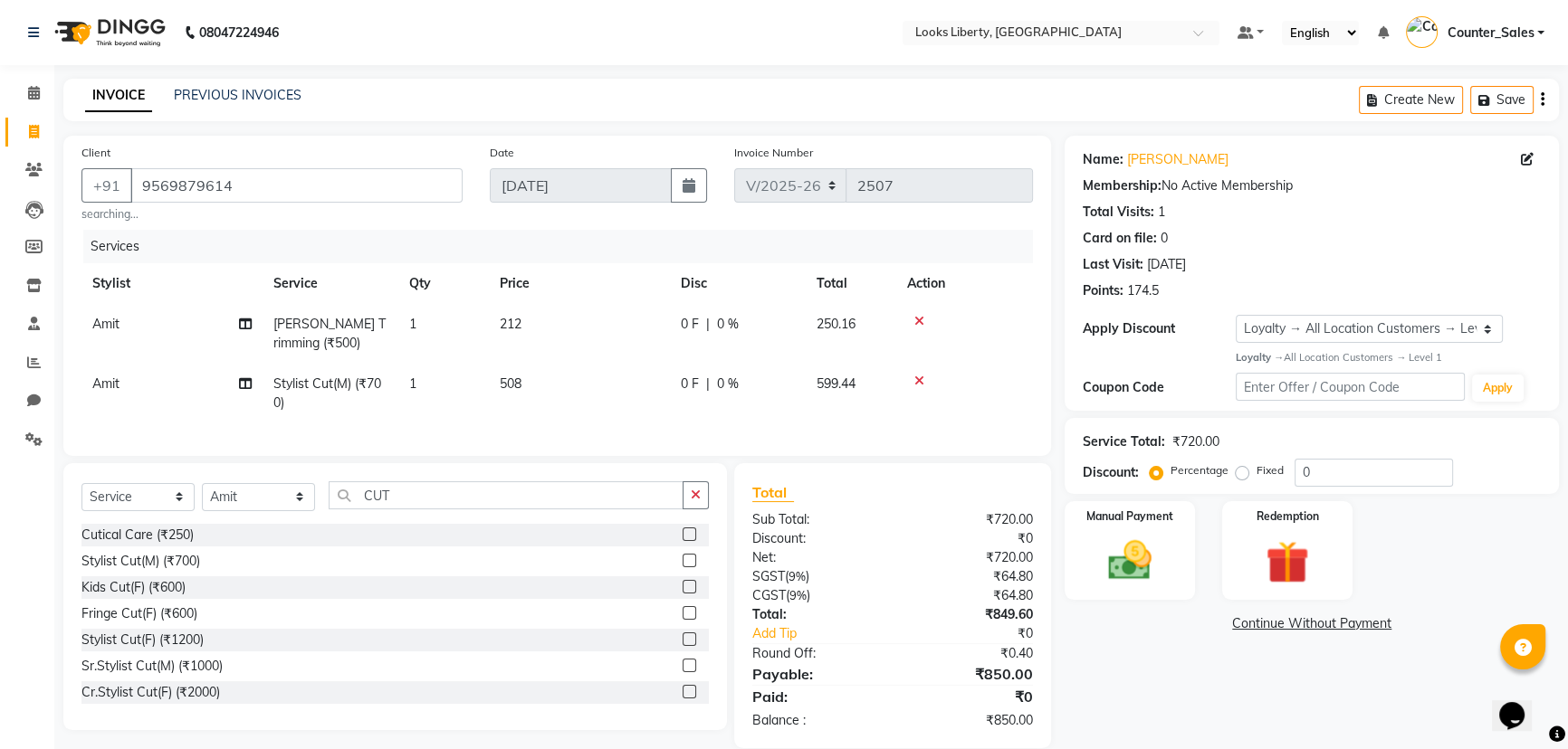
click at [377, 493] on div "Select Service Product Membership Package Voucher Prepaid Gift Card Select Styl…" at bounding box center [395, 596] width 663 height 267
click at [377, 499] on input "CUT" at bounding box center [506, 496] width 355 height 28
click at [141, 545] on div "Cutical Care (₹250)" at bounding box center [137, 535] width 112 height 19
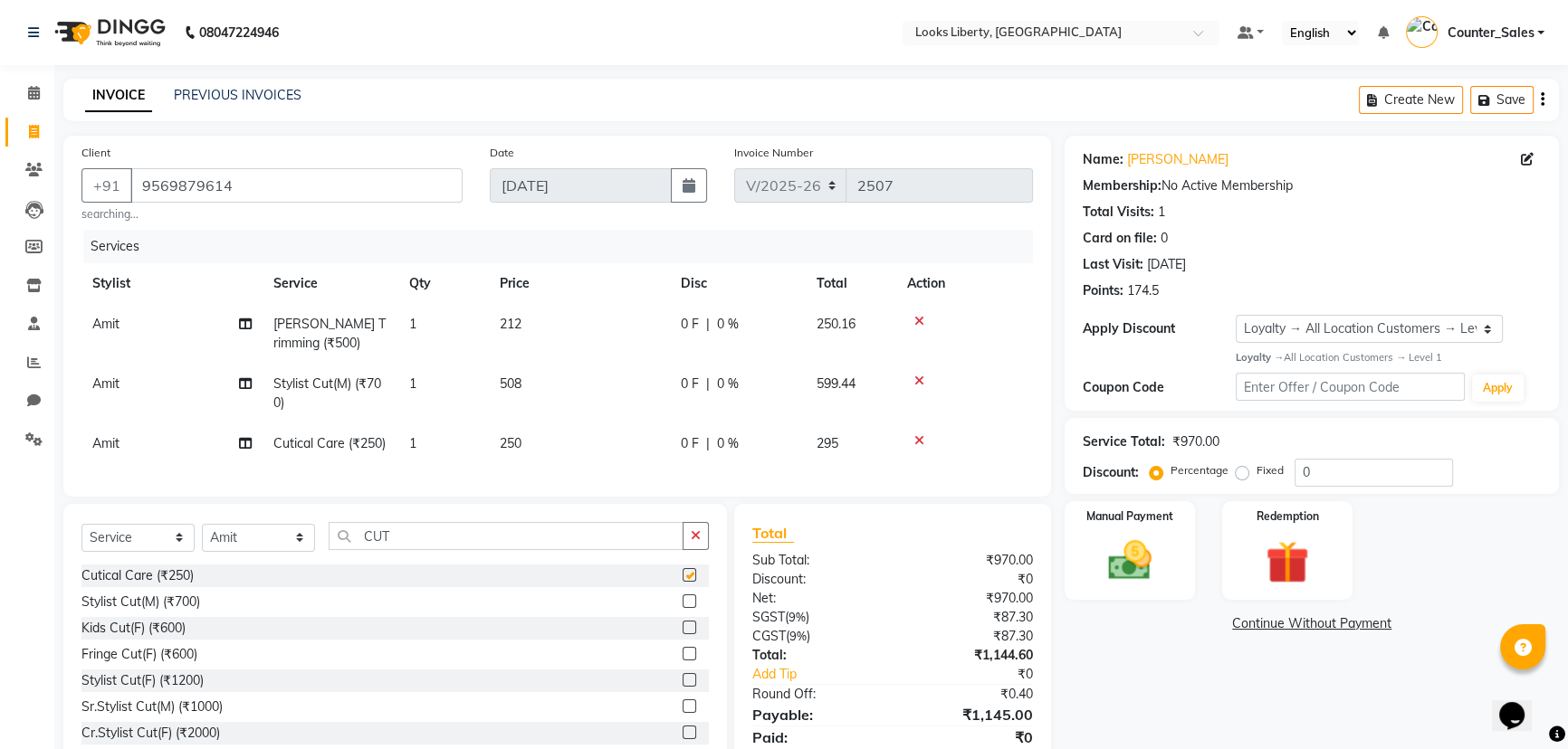
checkbox input "false"
click at [919, 440] on icon at bounding box center [919, 441] width 10 height 13
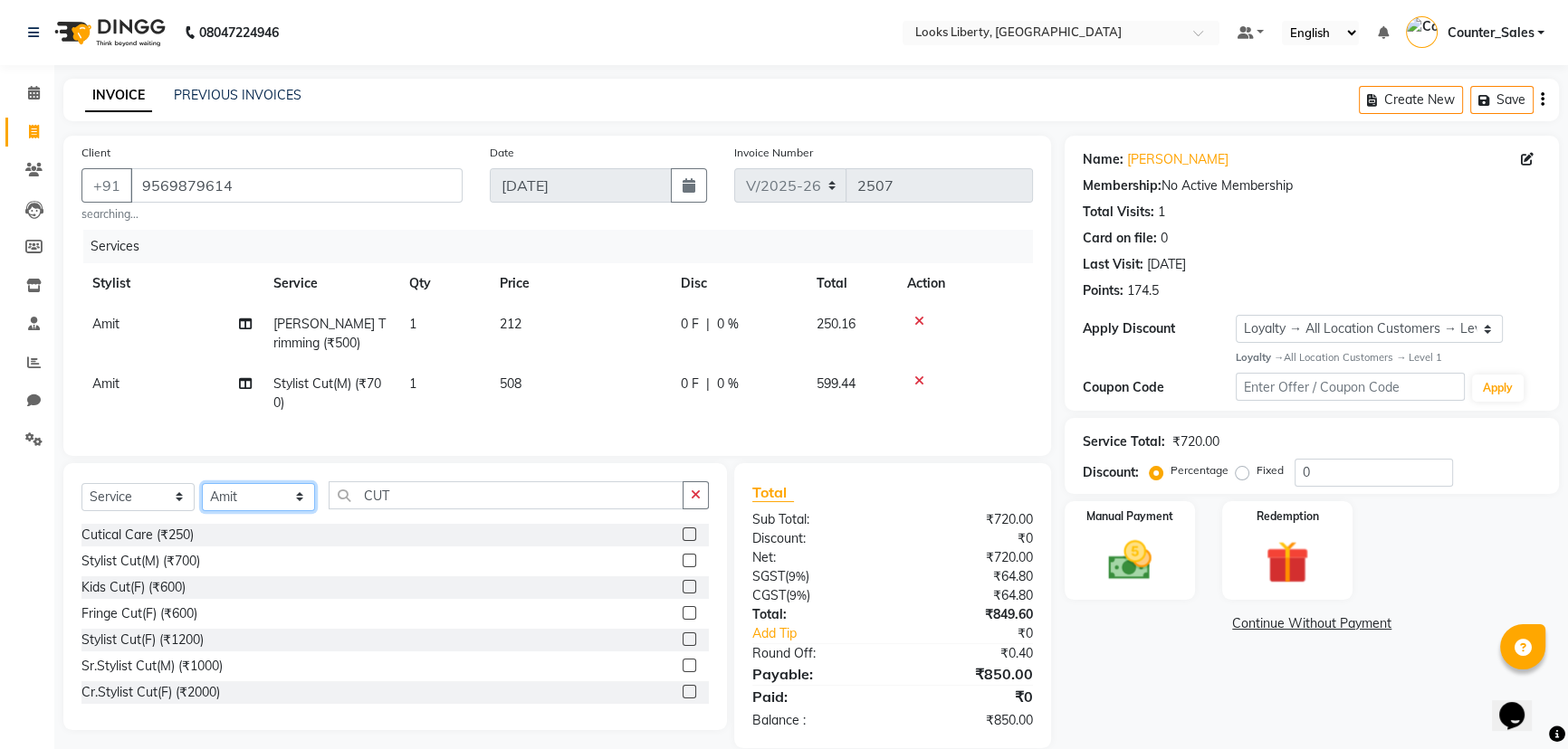
click at [239, 510] on select "Select Stylist [PERSON_NAME] art Counter_Sales Manish_pdct Meet [PERSON_NAME] […" at bounding box center [258, 497] width 113 height 28
select select "24334"
click at [202, 495] on select "Select Stylist [PERSON_NAME] art Counter_Sales Manish_pdct Meet [PERSON_NAME] […" at bounding box center [258, 497] width 113 height 28
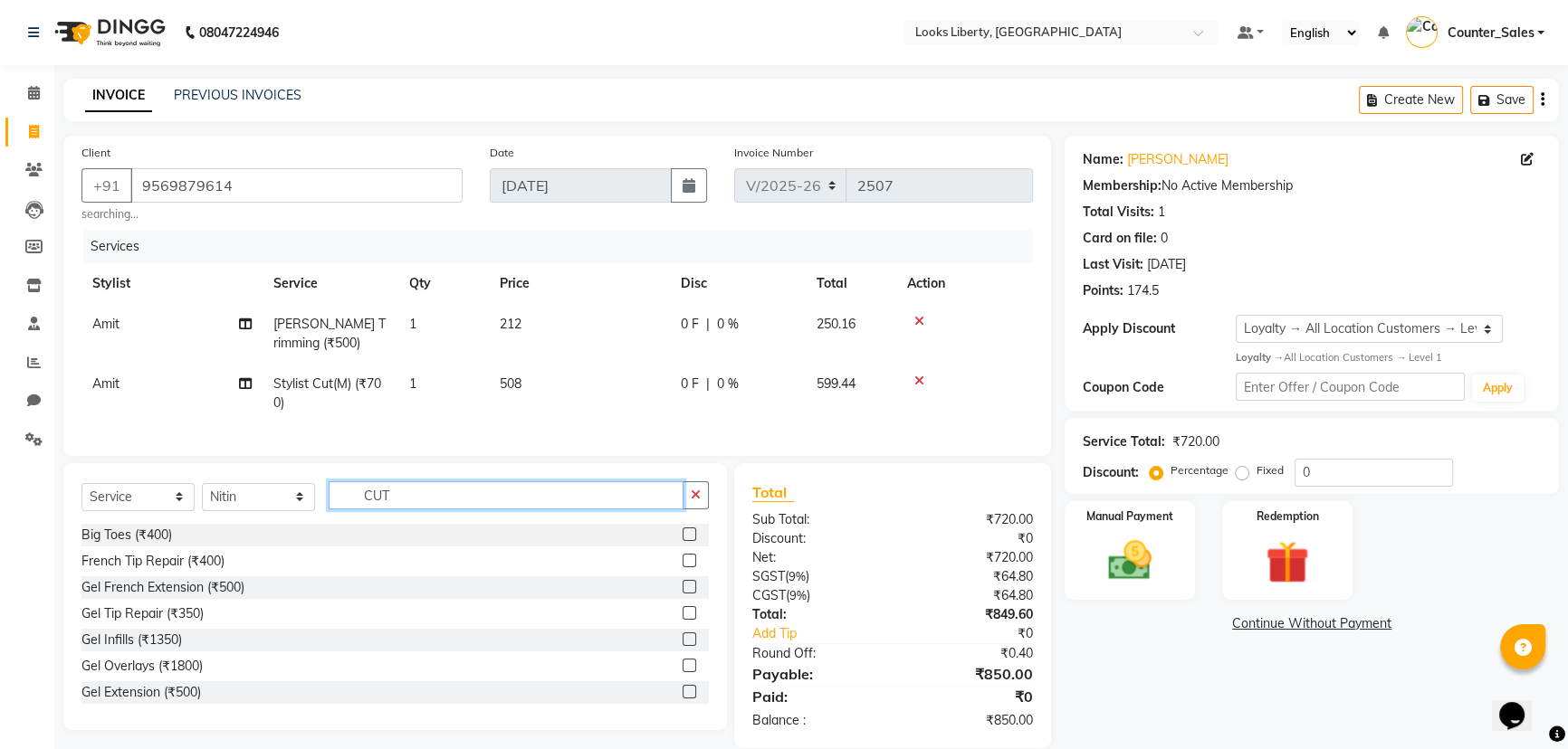
click at [383, 500] on input "CUT" at bounding box center [506, 496] width 355 height 28
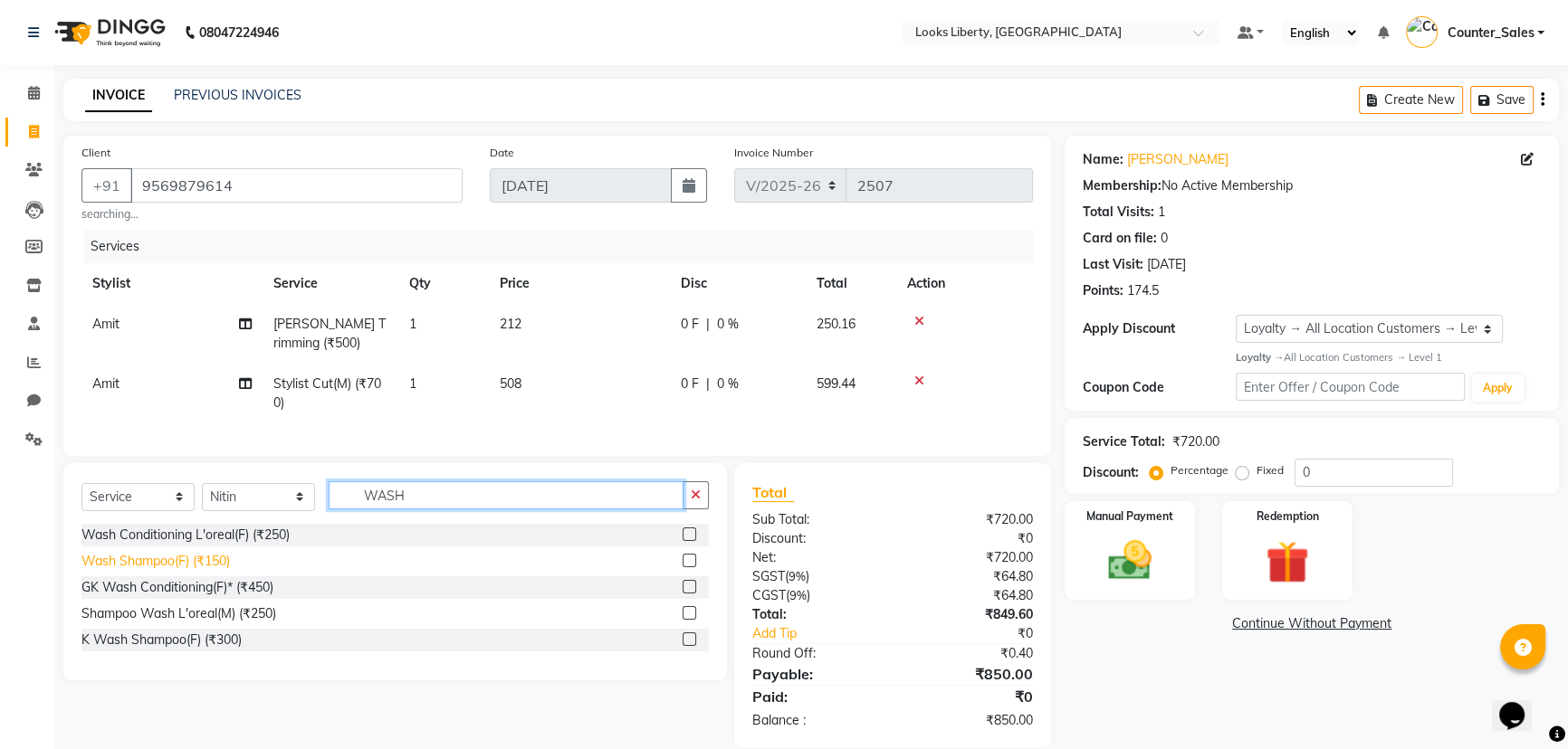
type input "WASH"
click at [215, 571] on div "Wash Shampoo(F) (₹150)" at bounding box center [155, 562] width 148 height 19
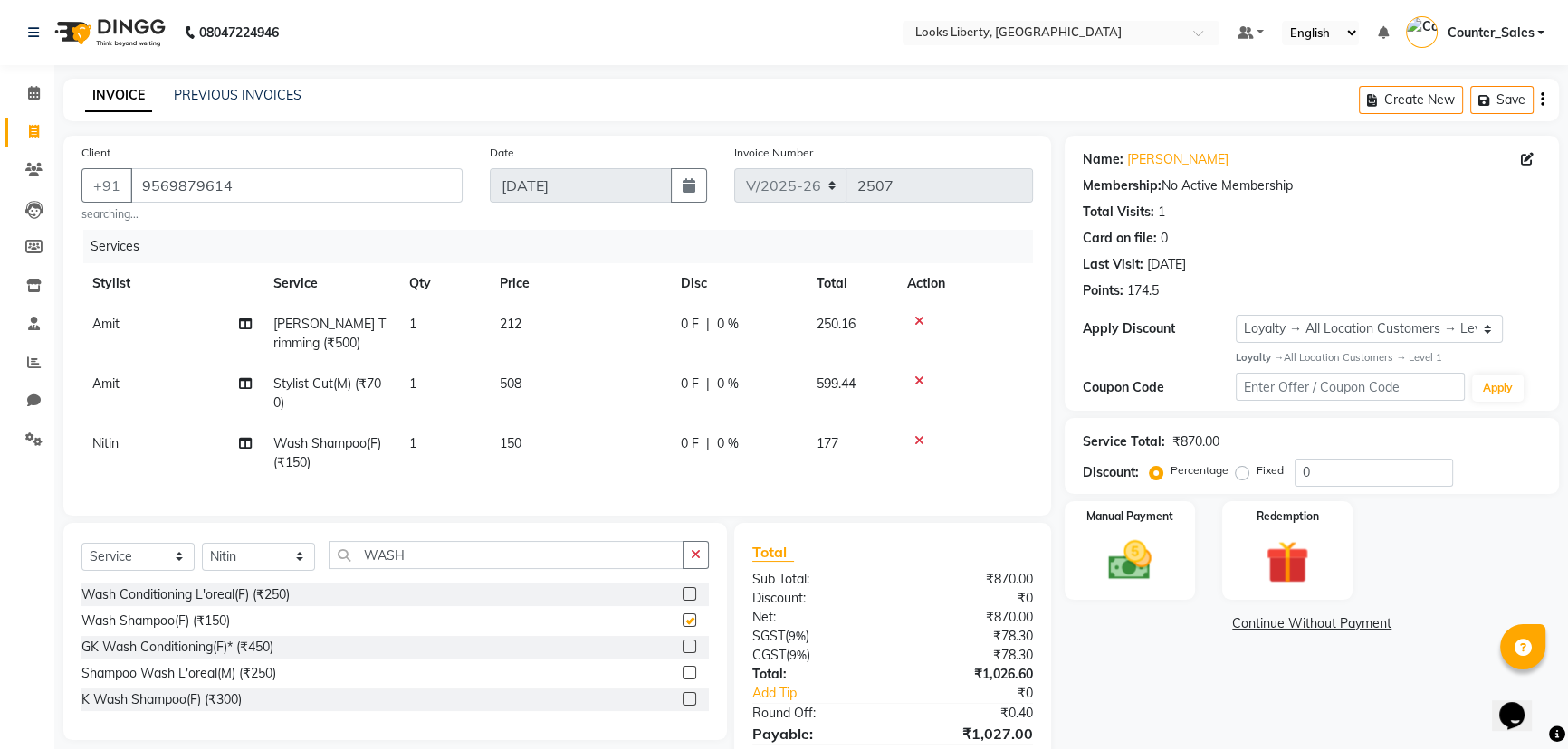
checkbox input "false"
click at [624, 436] on td "150" at bounding box center [579, 454] width 181 height 60
select select "24334"
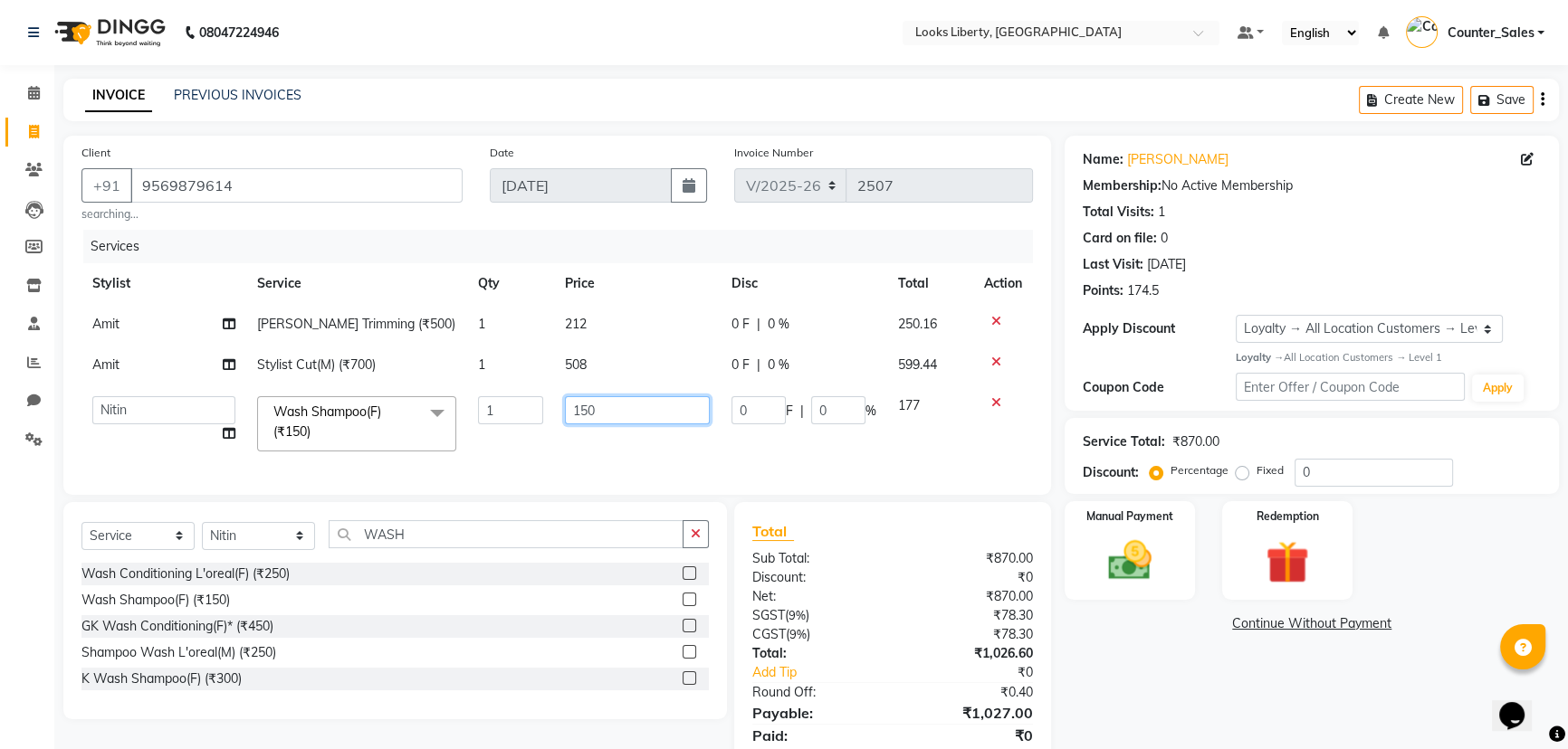
click at [644, 417] on input "150" at bounding box center [636, 411] width 144 height 28
type input "152"
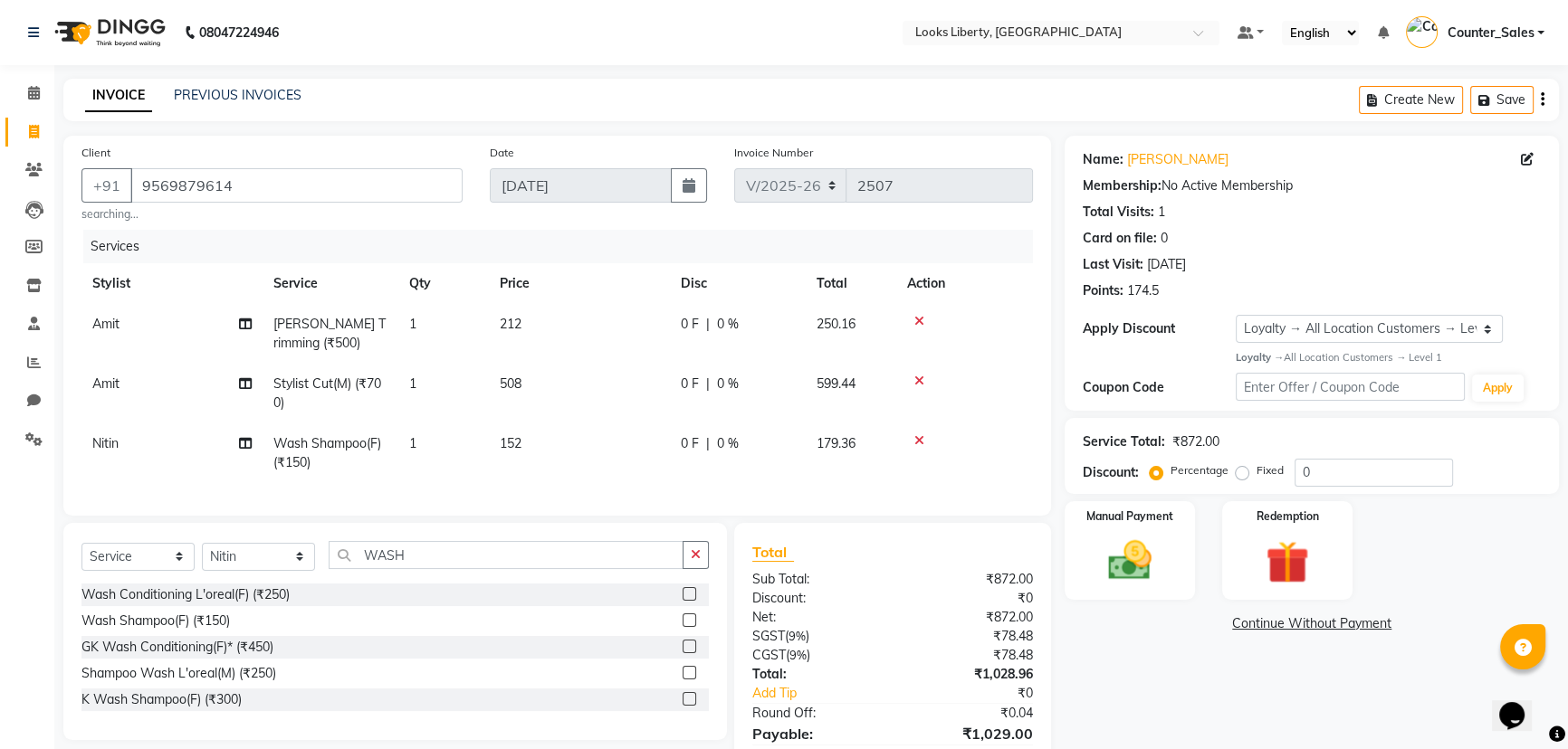
click at [886, 518] on div "Client [PHONE_NUMBER] searching... Date [DATE] Invoice Number V/2025 V/[PHONE_N…" at bounding box center [556, 472] width 1015 height 673
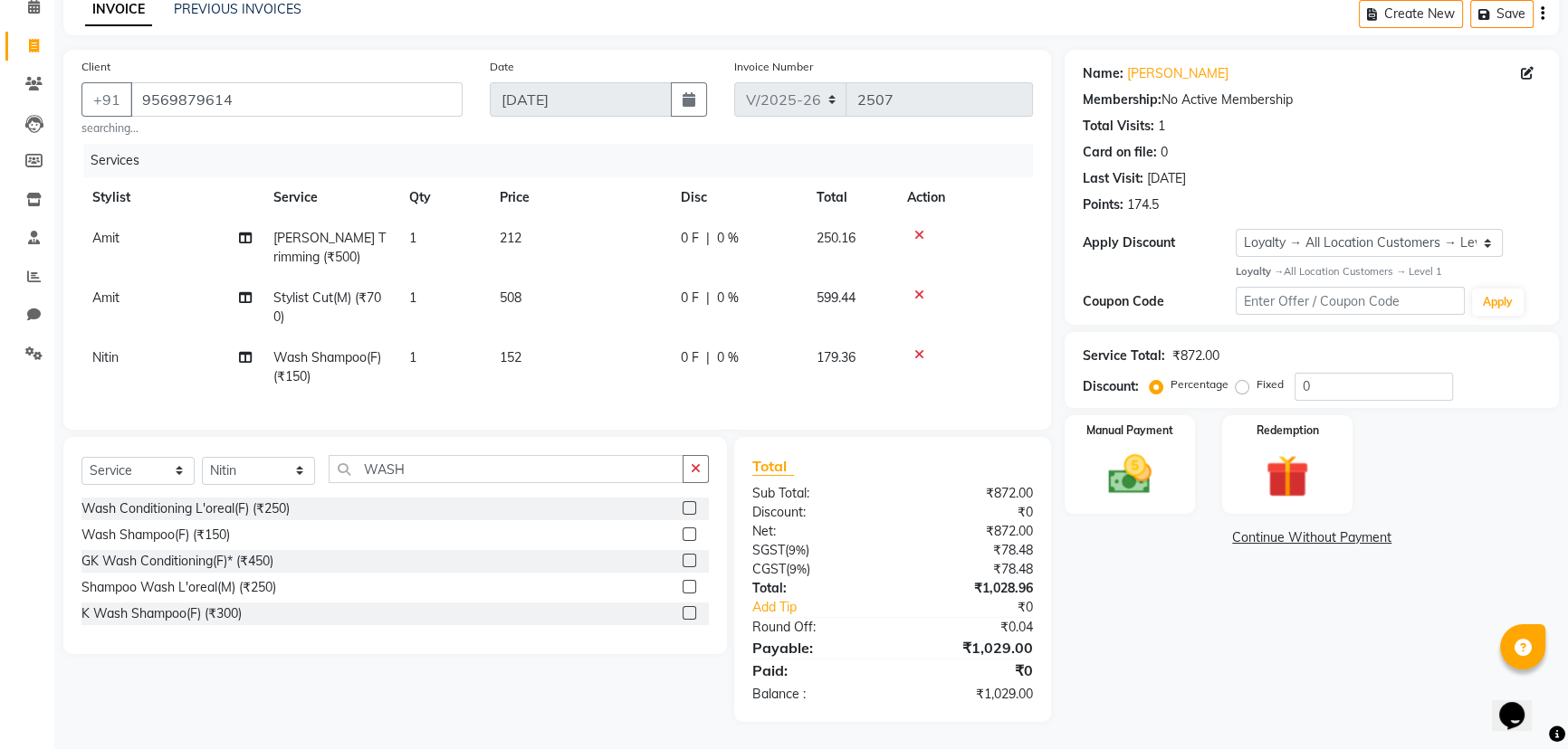
click at [587, 349] on td "152" at bounding box center [579, 367] width 181 height 60
select select "24334"
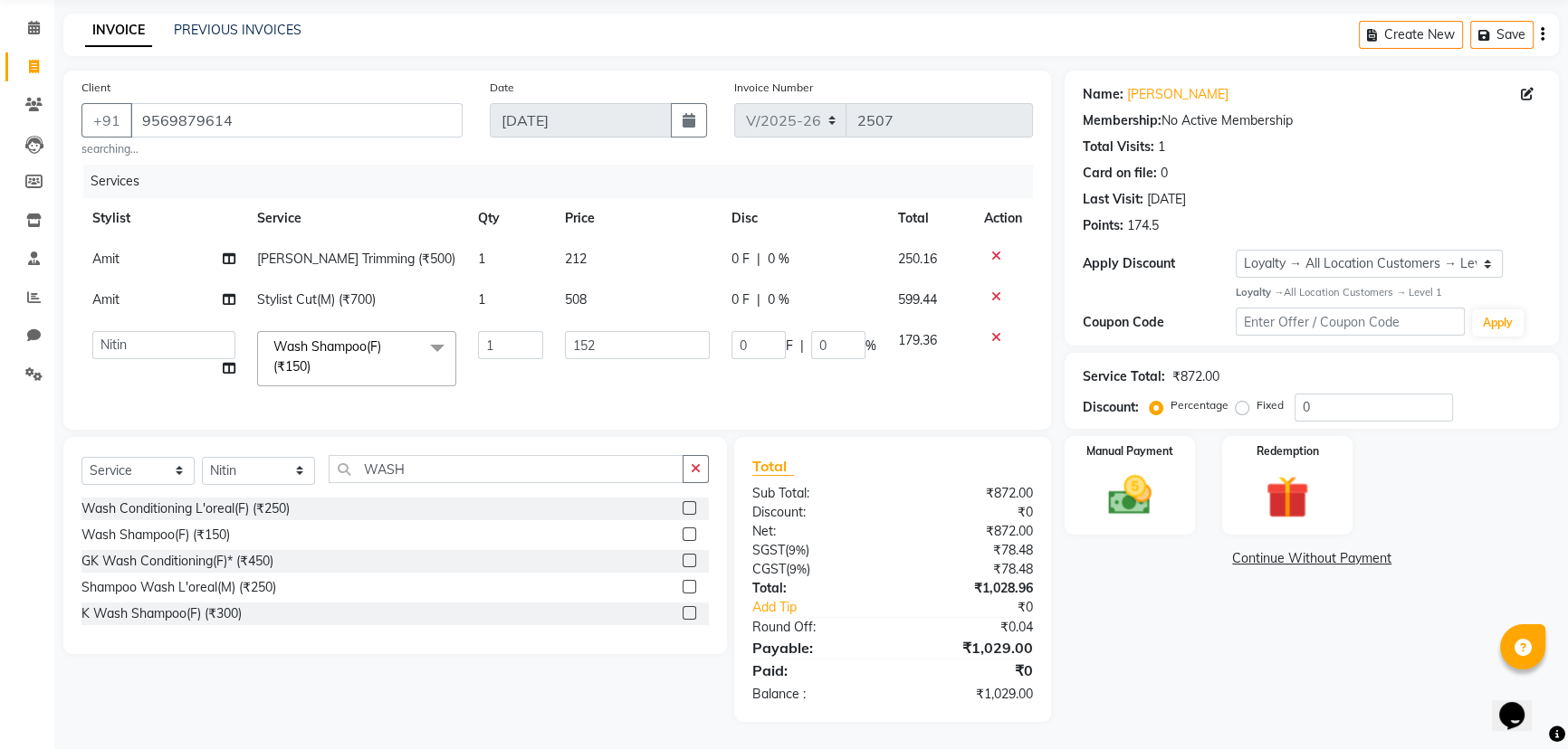
scroll to position [78, 0]
click at [611, 332] on input "152" at bounding box center [636, 346] width 144 height 28
type input "152.5"
click at [884, 538] on div "Total Sub Total: ₹872.00 Discount: ₹0 Net: ₹872.00 SGST ( 9% ) ₹78.48 CGST ( 9%…" at bounding box center [893, 579] width 281 height 249
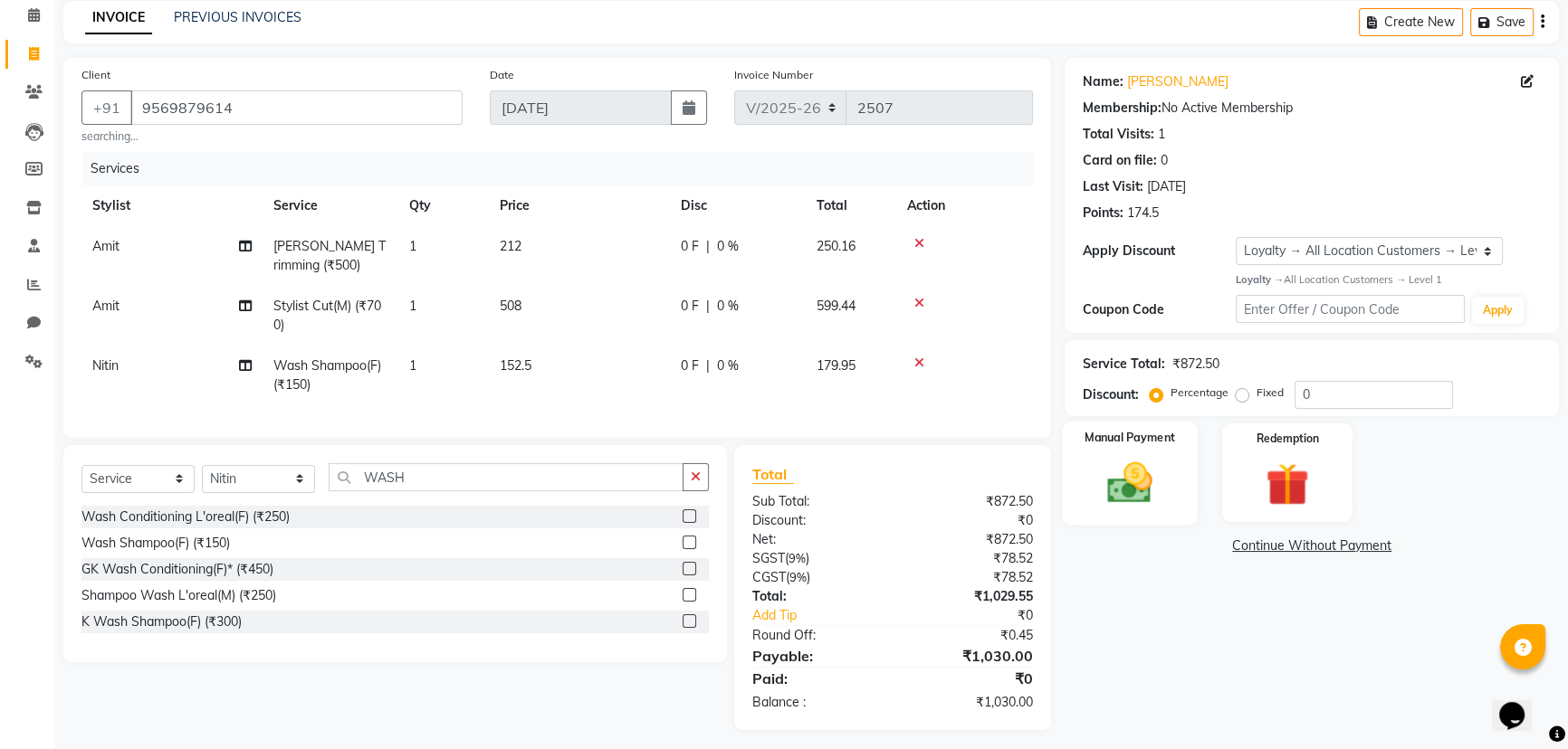
click at [1148, 485] on img at bounding box center [1130, 483] width 74 height 51
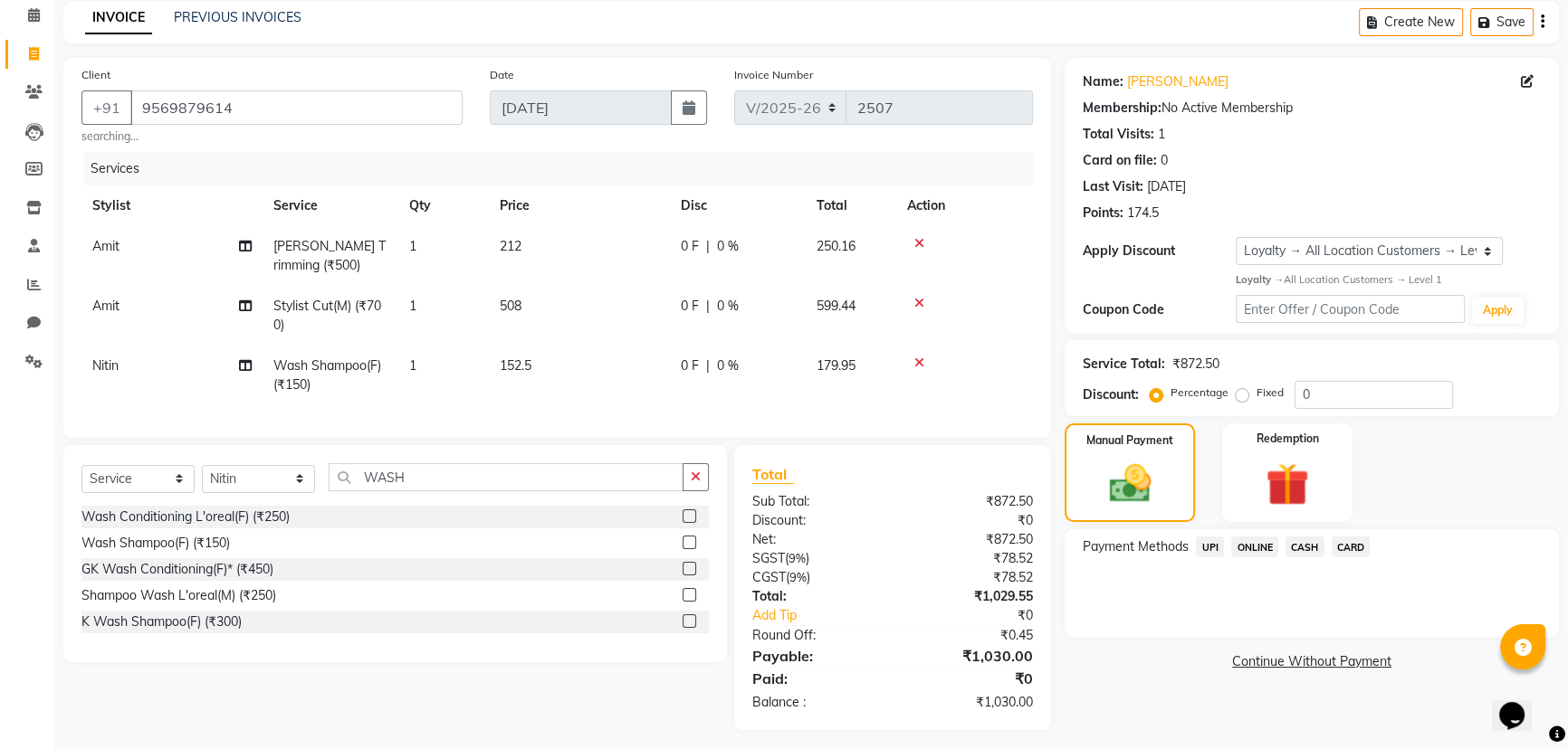
click at [1301, 544] on span "CASH" at bounding box center [1305, 547] width 39 height 20
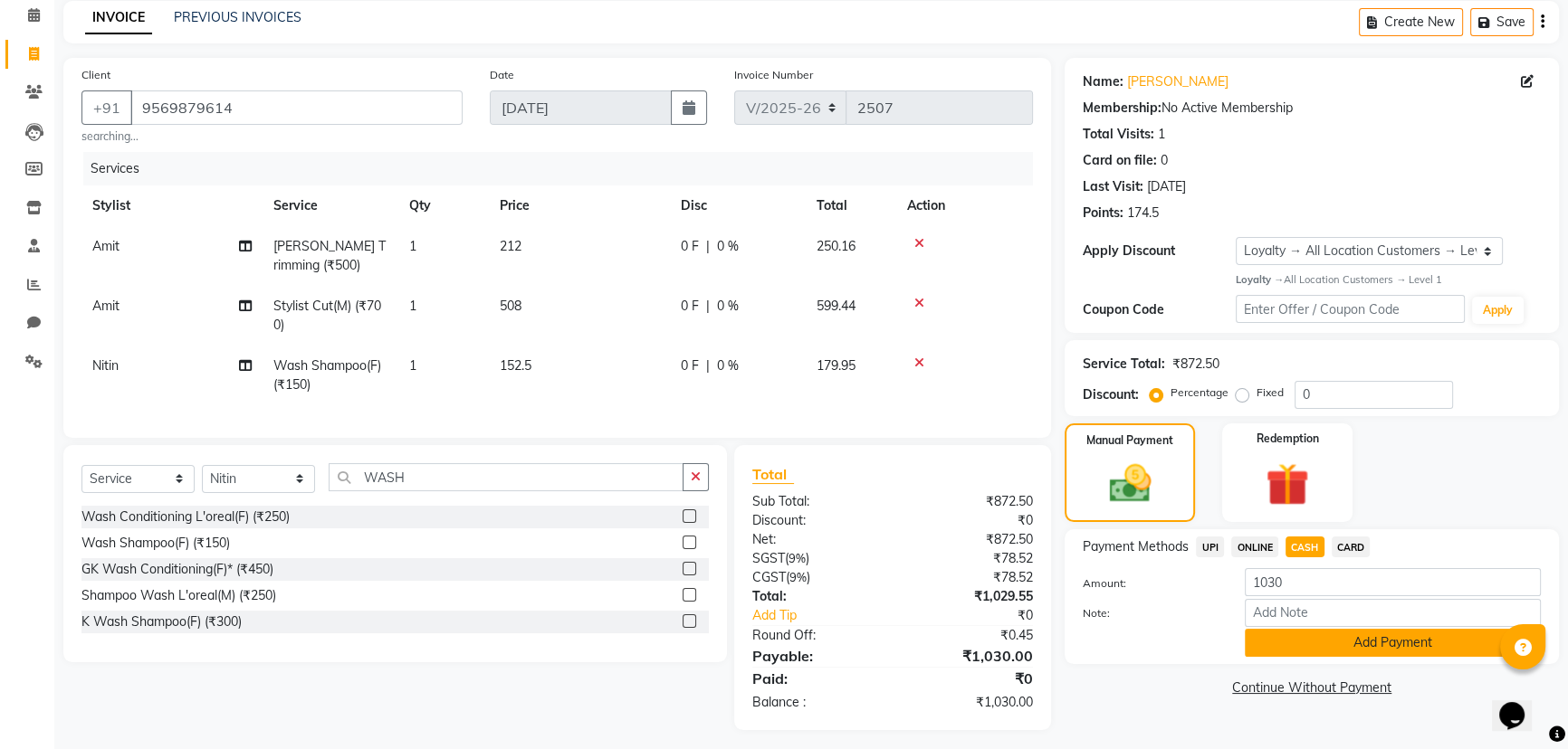
click at [1279, 648] on button "Add Payment" at bounding box center [1393, 643] width 296 height 28
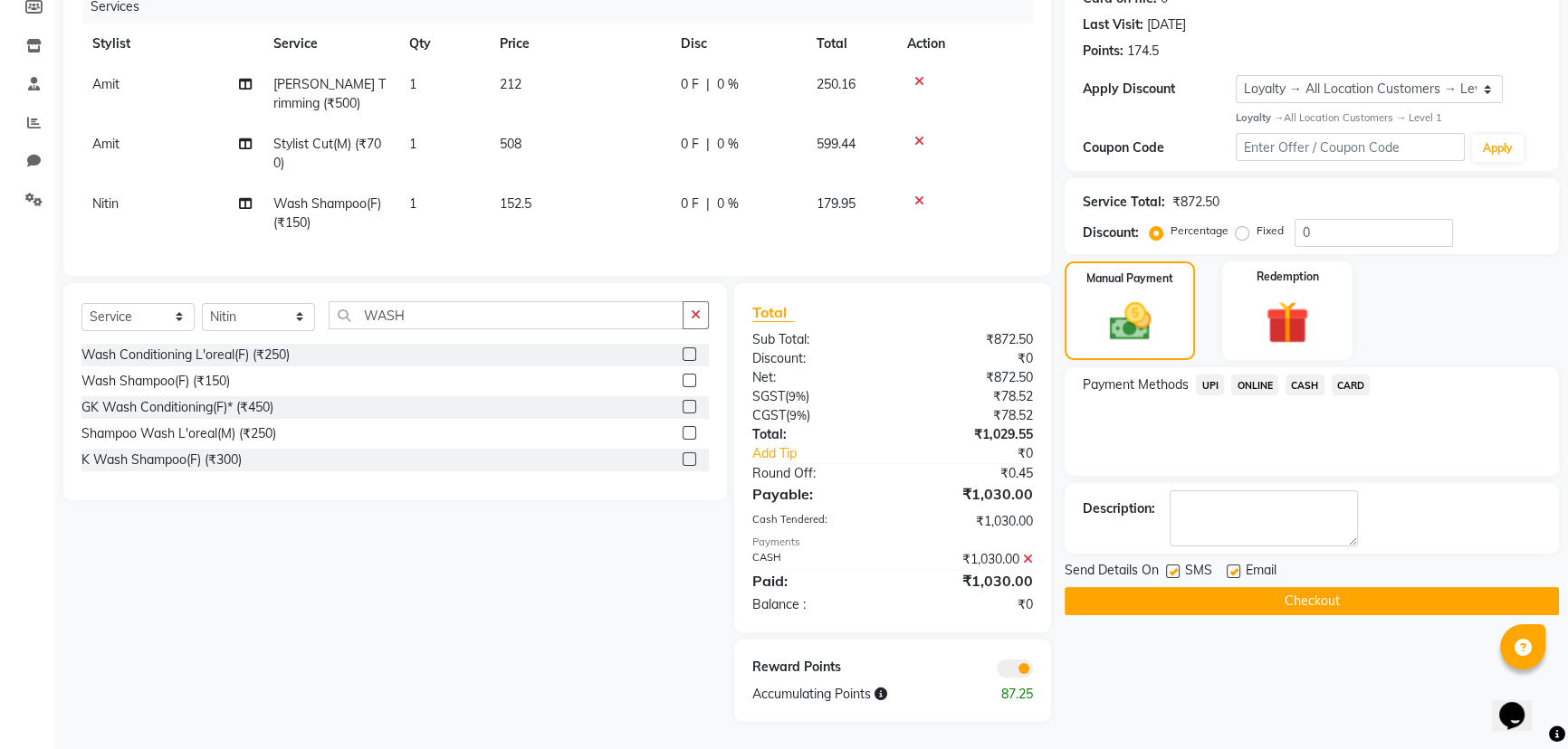
scroll to position [253, 0]
click at [1079, 589] on button "Checkout" at bounding box center [1312, 602] width 494 height 28
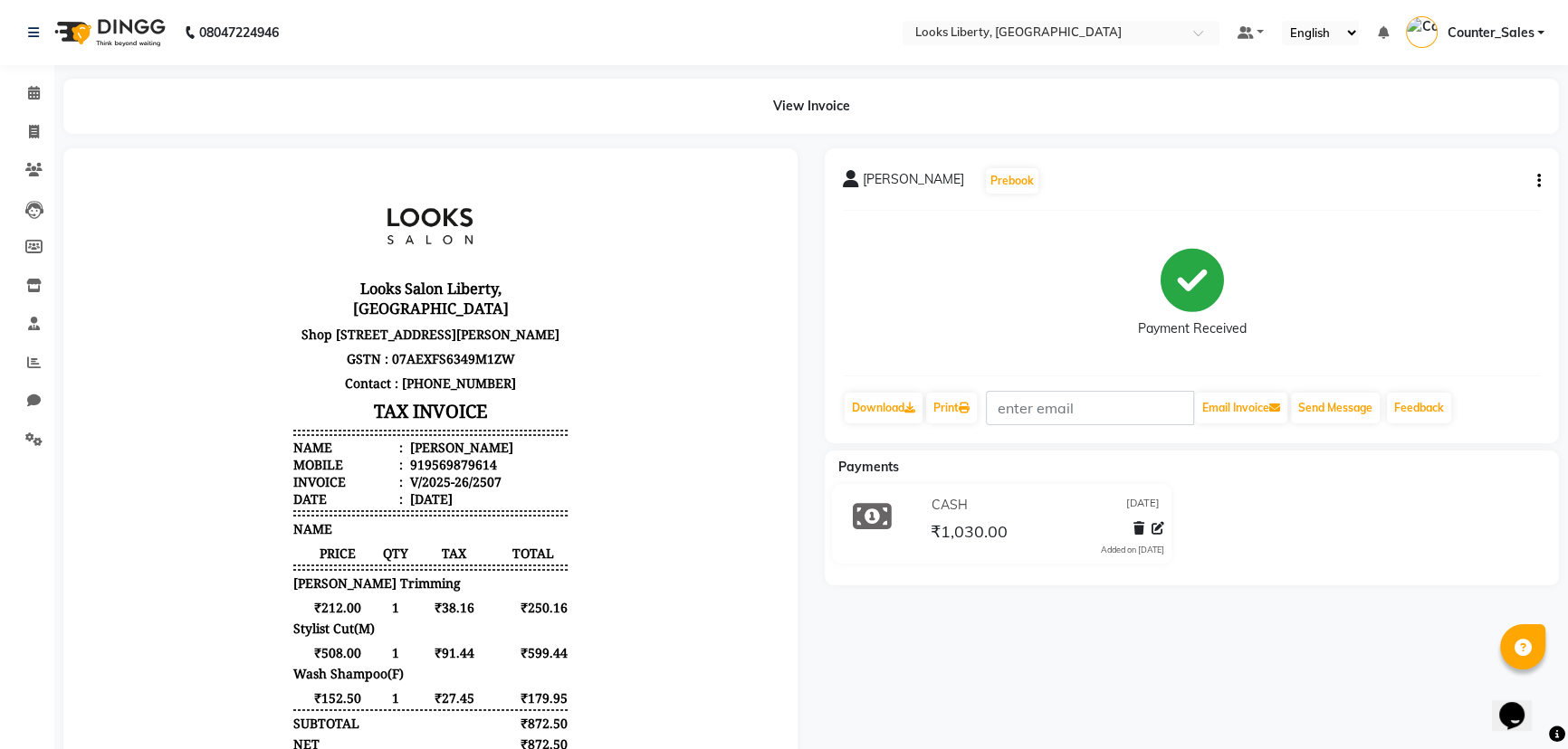
drag, startPoint x: 46, startPoint y: 82, endPoint x: 53, endPoint y: 92, distance: 12.2
click at [53, 92] on div "View Invoice" at bounding box center [811, 106] width 1522 height 55
click at [46, 94] on span at bounding box center [34, 93] width 32 height 20
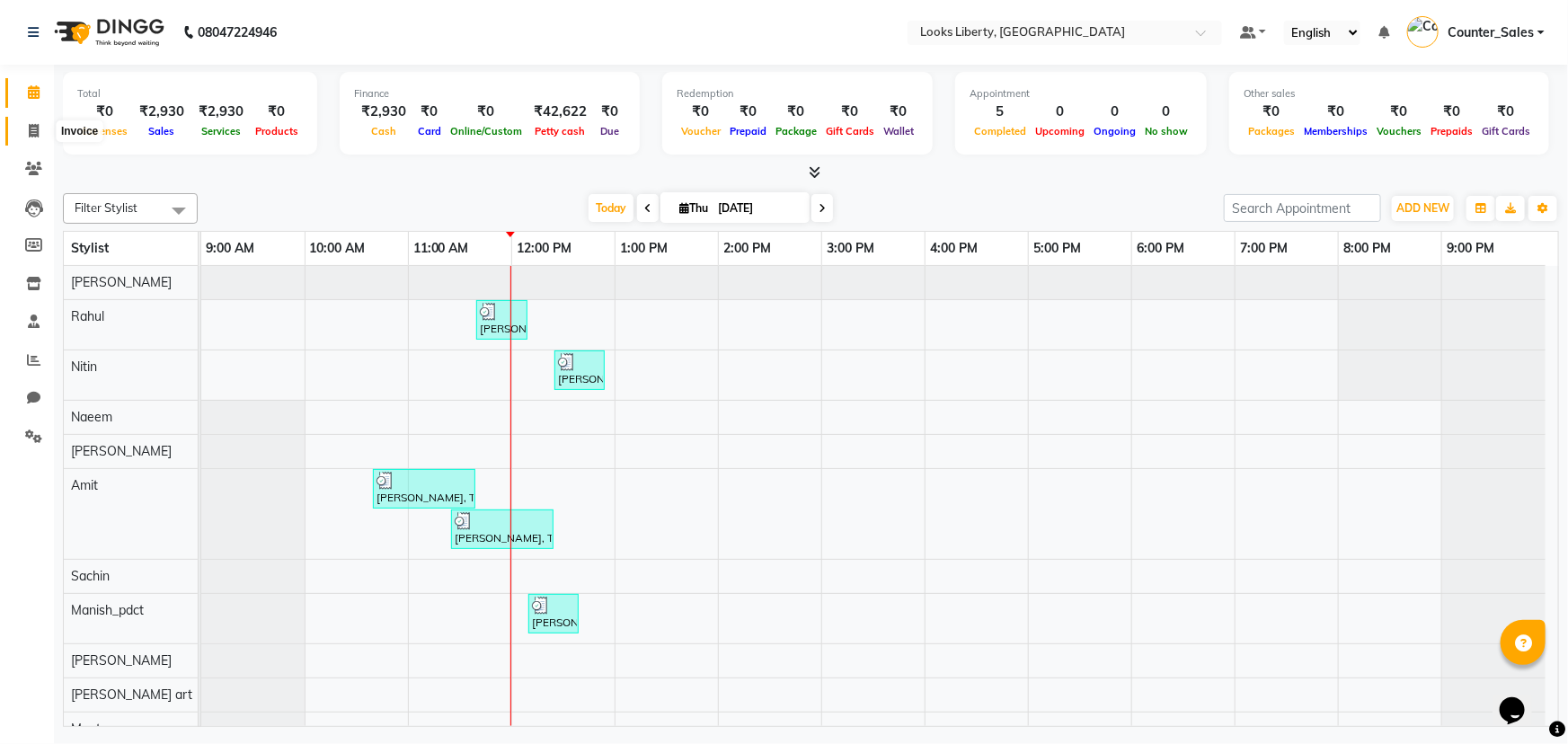
click at [18, 128] on span at bounding box center [33, 131] width 31 height 20
select select "service"
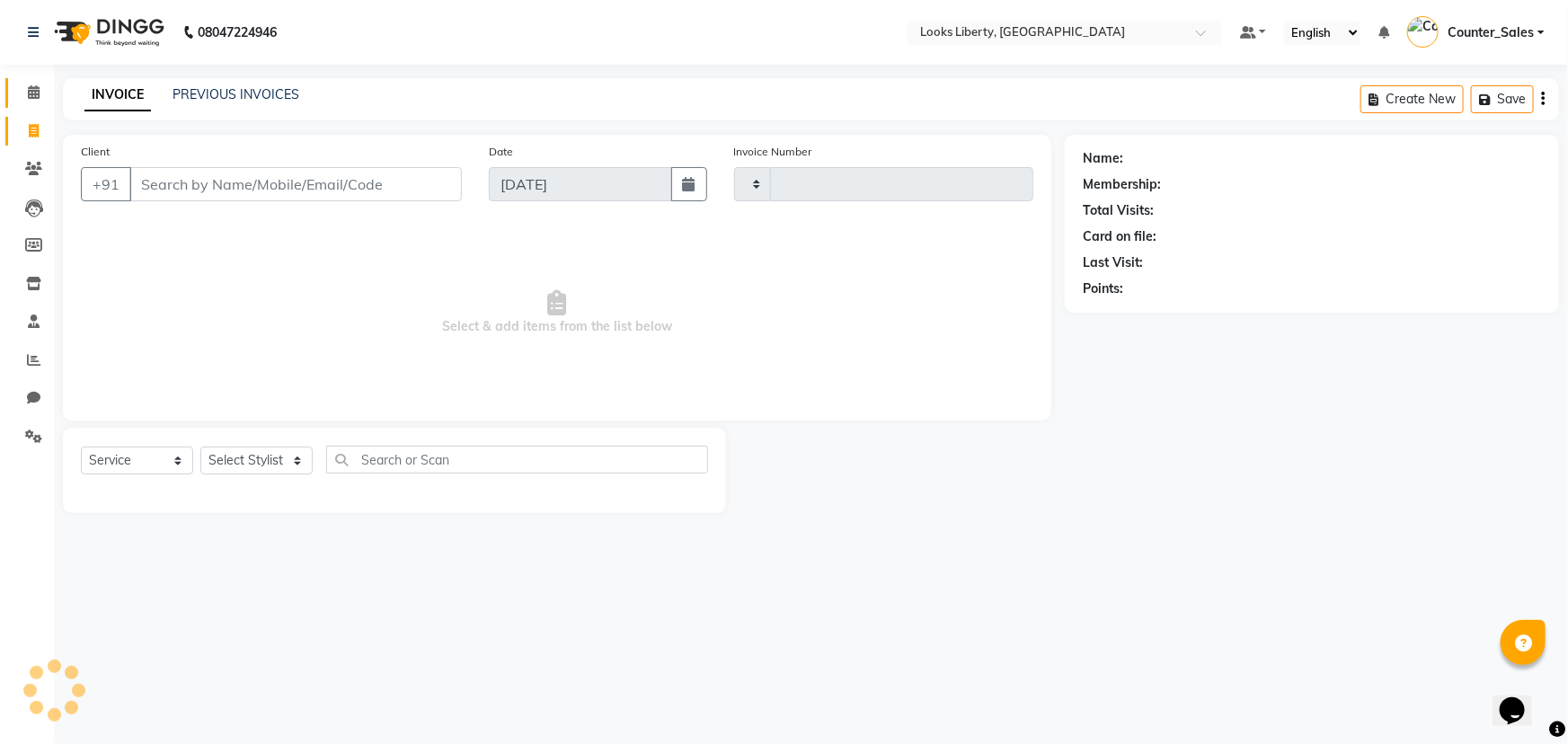
click at [13, 93] on link "Calendar" at bounding box center [27, 93] width 43 height 30
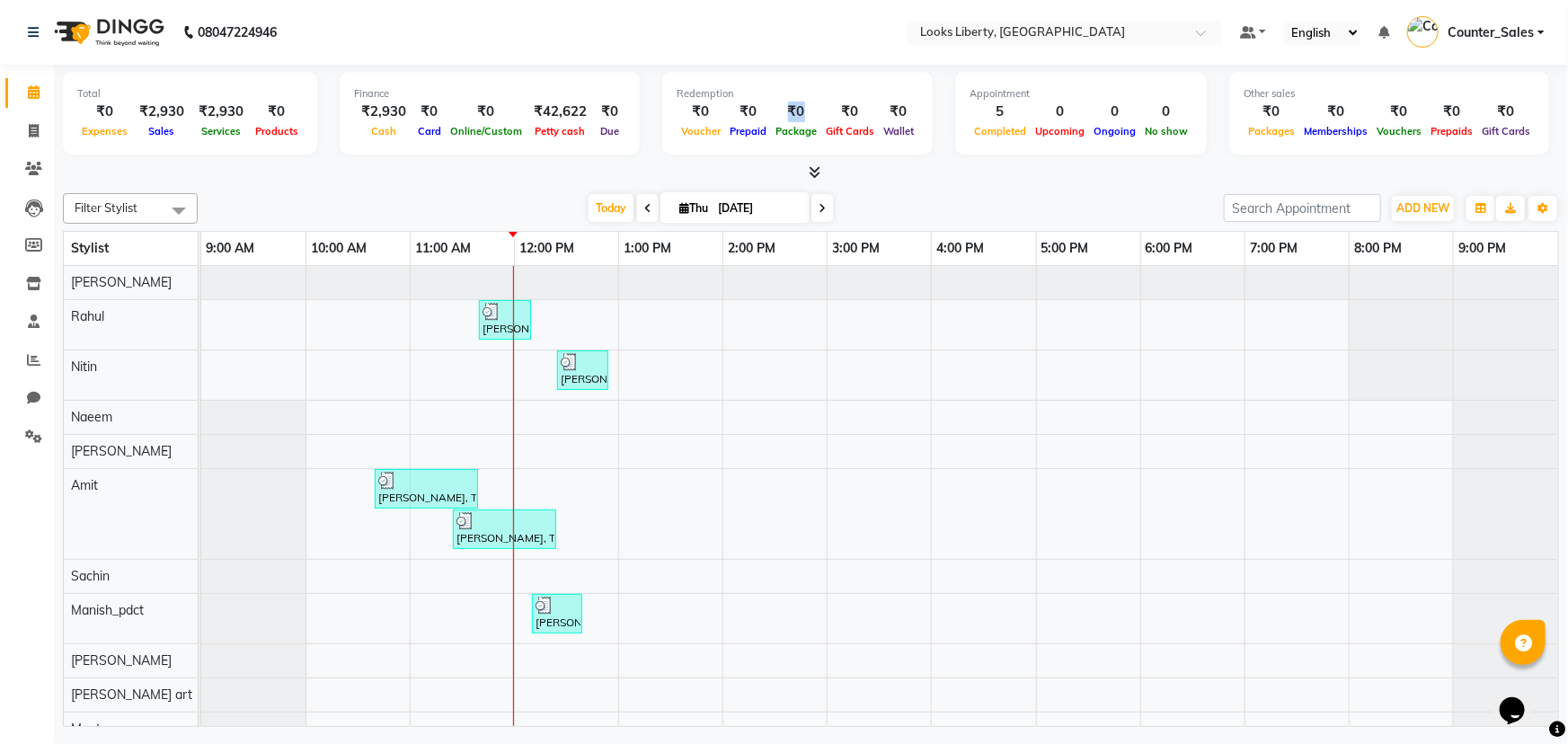
click at [788, 108] on div "₹0" at bounding box center [796, 112] width 50 height 20
click at [790, 109] on div "₹0" at bounding box center [796, 112] width 50 height 20
click at [763, 143] on div "Redemption ₹0 Voucher ₹0 Prepaid ₹0 Package ₹0 Gift Cards ₹0 Wallet" at bounding box center [797, 113] width 270 height 82
click at [782, 109] on div "₹0" at bounding box center [796, 112] width 50 height 20
click at [786, 136] on span "Package" at bounding box center [796, 131] width 50 height 13
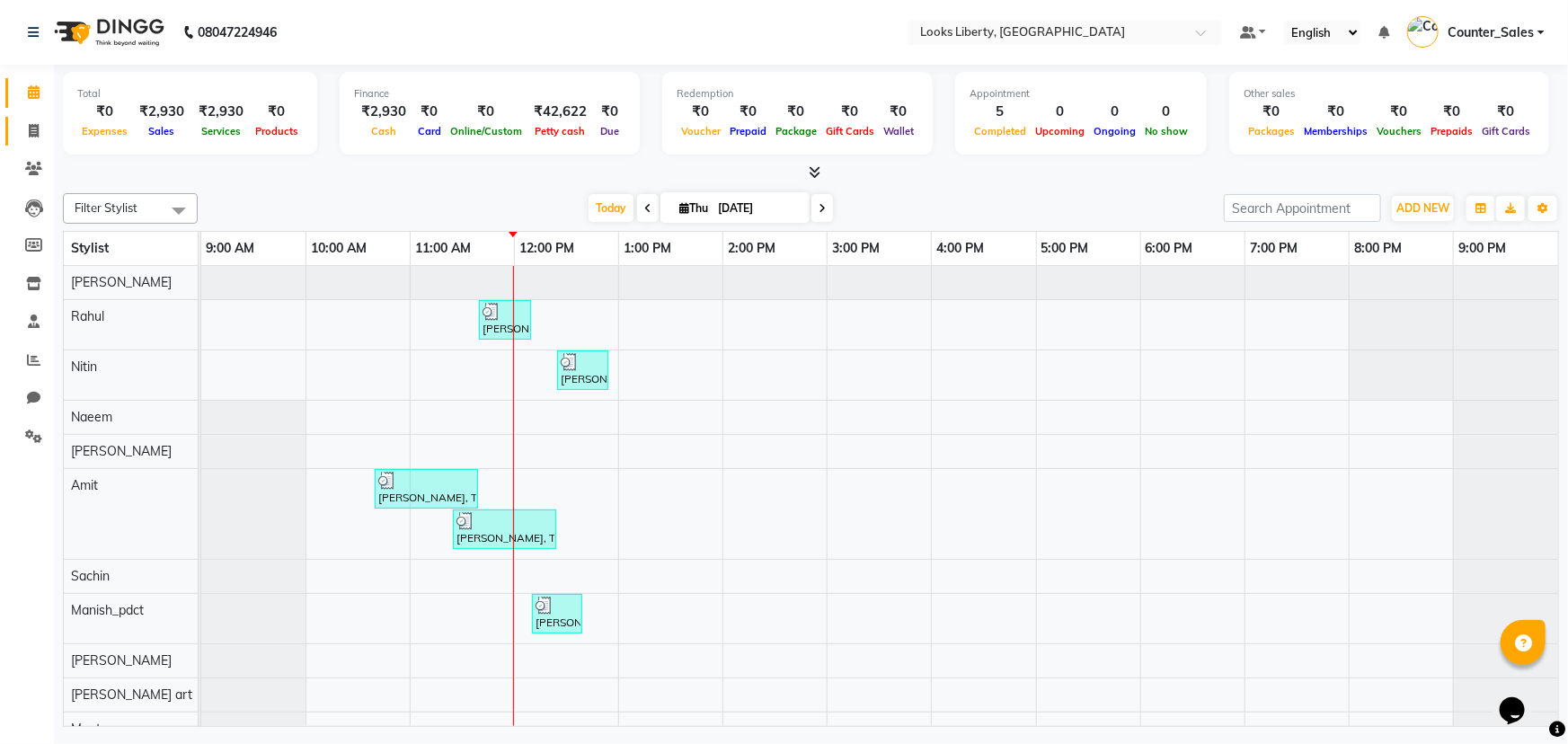
click at [35, 117] on link "Invoice" at bounding box center [27, 131] width 43 height 30
select select "4321"
select select "service"
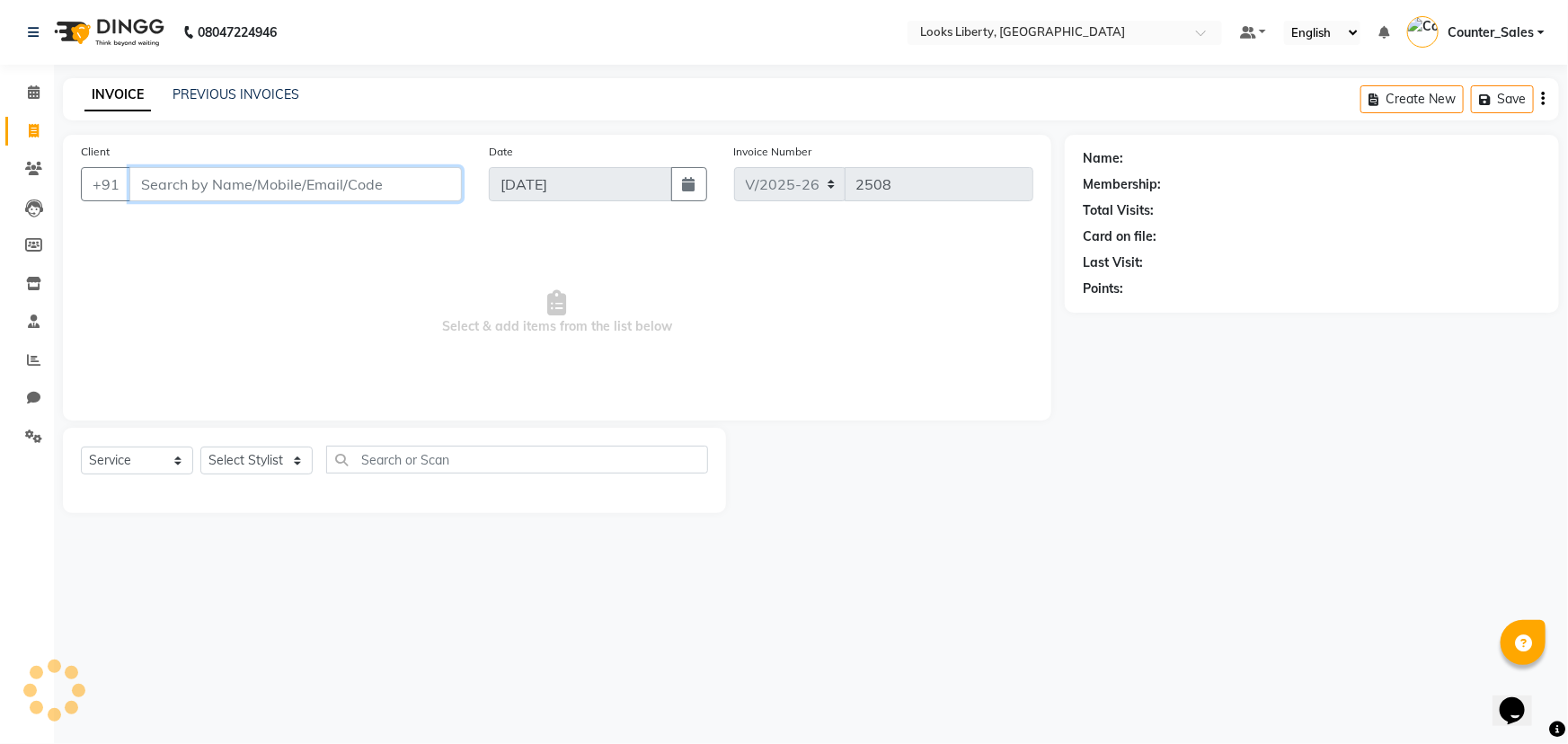
drag, startPoint x: 189, startPoint y: 171, endPoint x: 192, endPoint y: 180, distance: 9.5
click at [191, 173] on input "Client" at bounding box center [295, 184] width 332 height 34
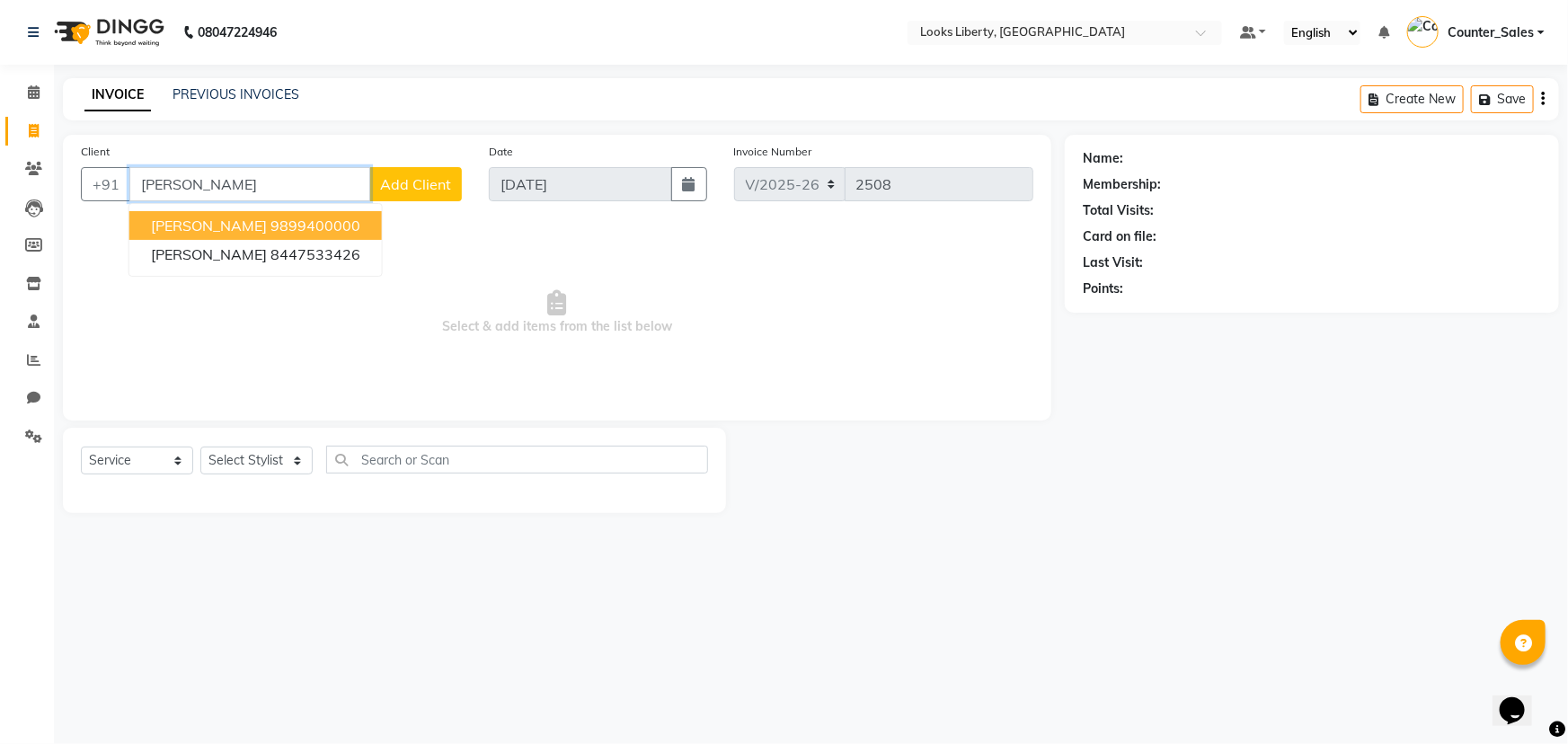
click at [270, 233] on ngb-highlight "9899400000" at bounding box center [315, 225] width 90 height 18
type input "9899400000"
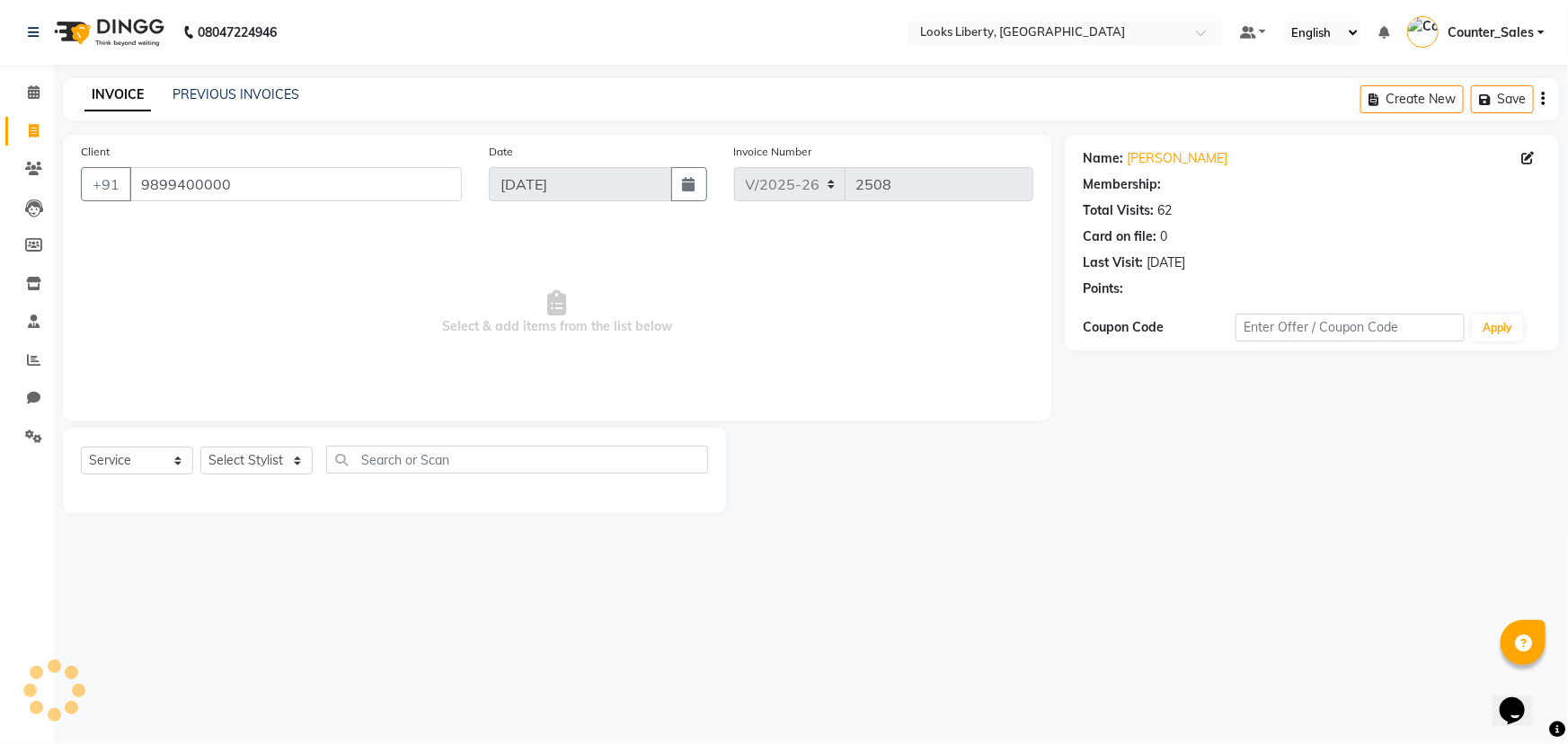
select select "1: Object"
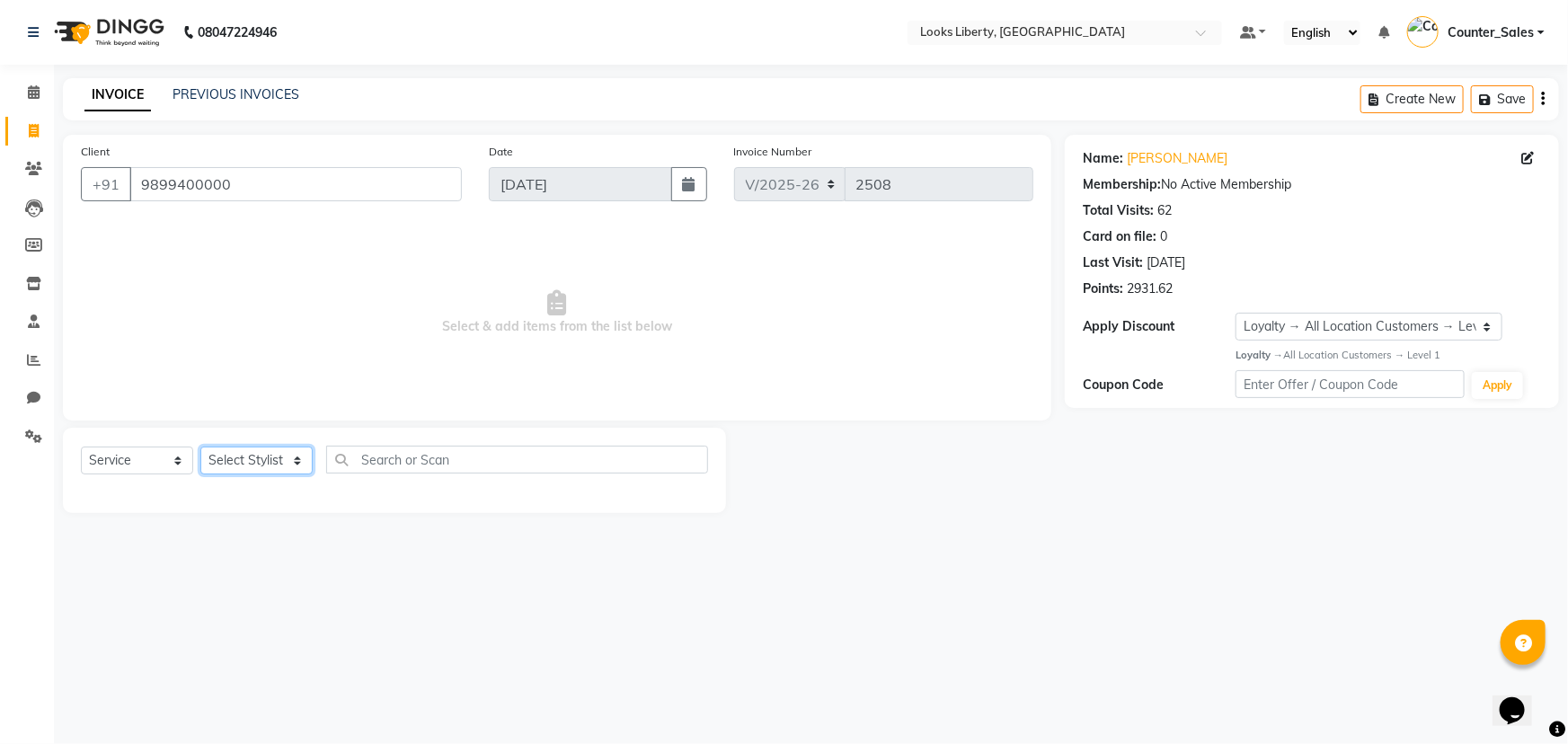
drag, startPoint x: 260, startPoint y: 465, endPoint x: 268, endPoint y: 449, distance: 17.9
click at [264, 458] on select "Select Stylist [PERSON_NAME] art Counter_Sales Manish_pdct Meet [PERSON_NAME] […" at bounding box center [256, 461] width 112 height 28
select select "29659"
click at [201, 447] on select "Select Stylist [PERSON_NAME] art Counter_Sales Manish_pdct Meet [PERSON_NAME] […" at bounding box center [256, 461] width 112 height 28
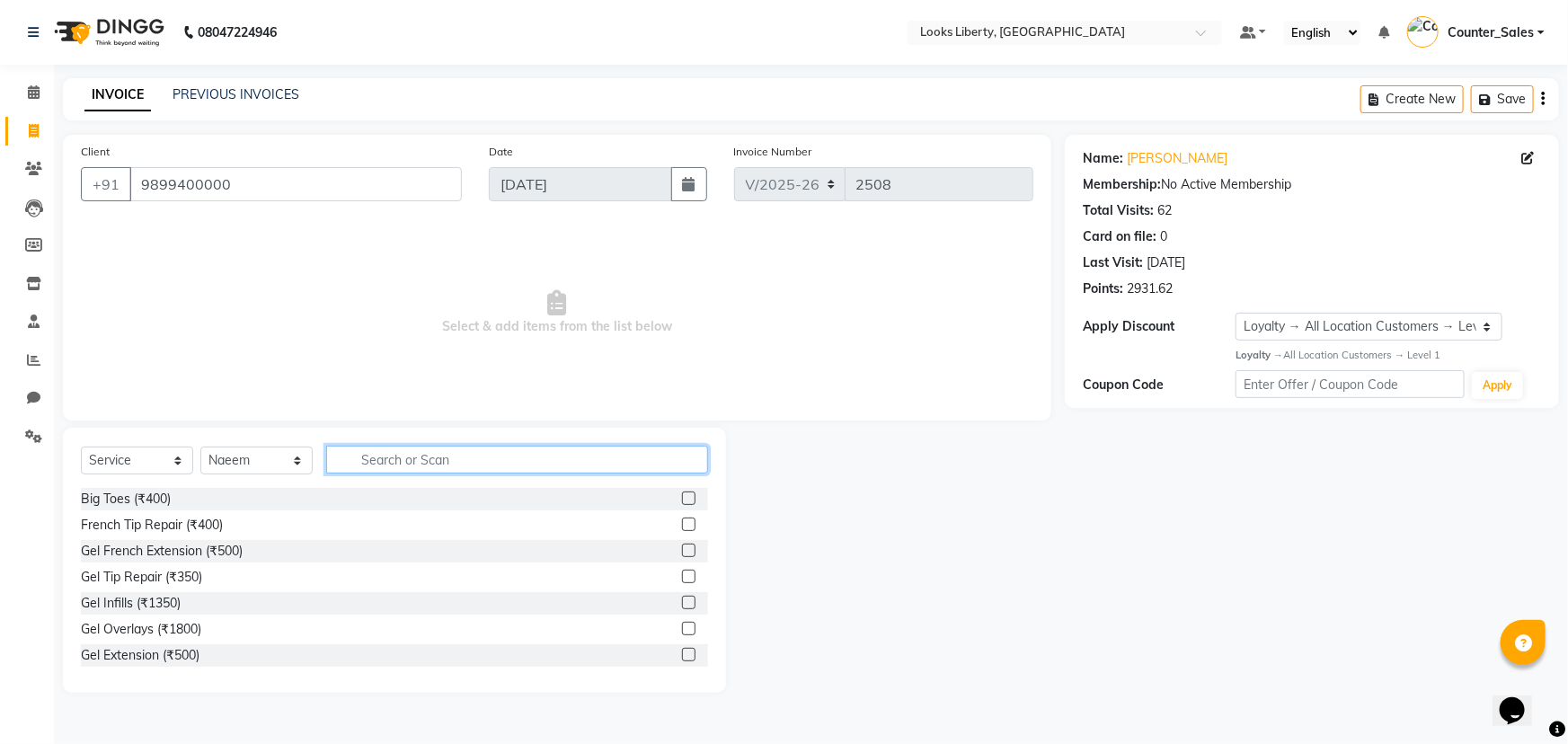
click at [389, 467] on input "text" at bounding box center [517, 460] width 382 height 28
click at [376, 458] on input "BE" at bounding box center [505, 460] width 357 height 28
type input "CUT"
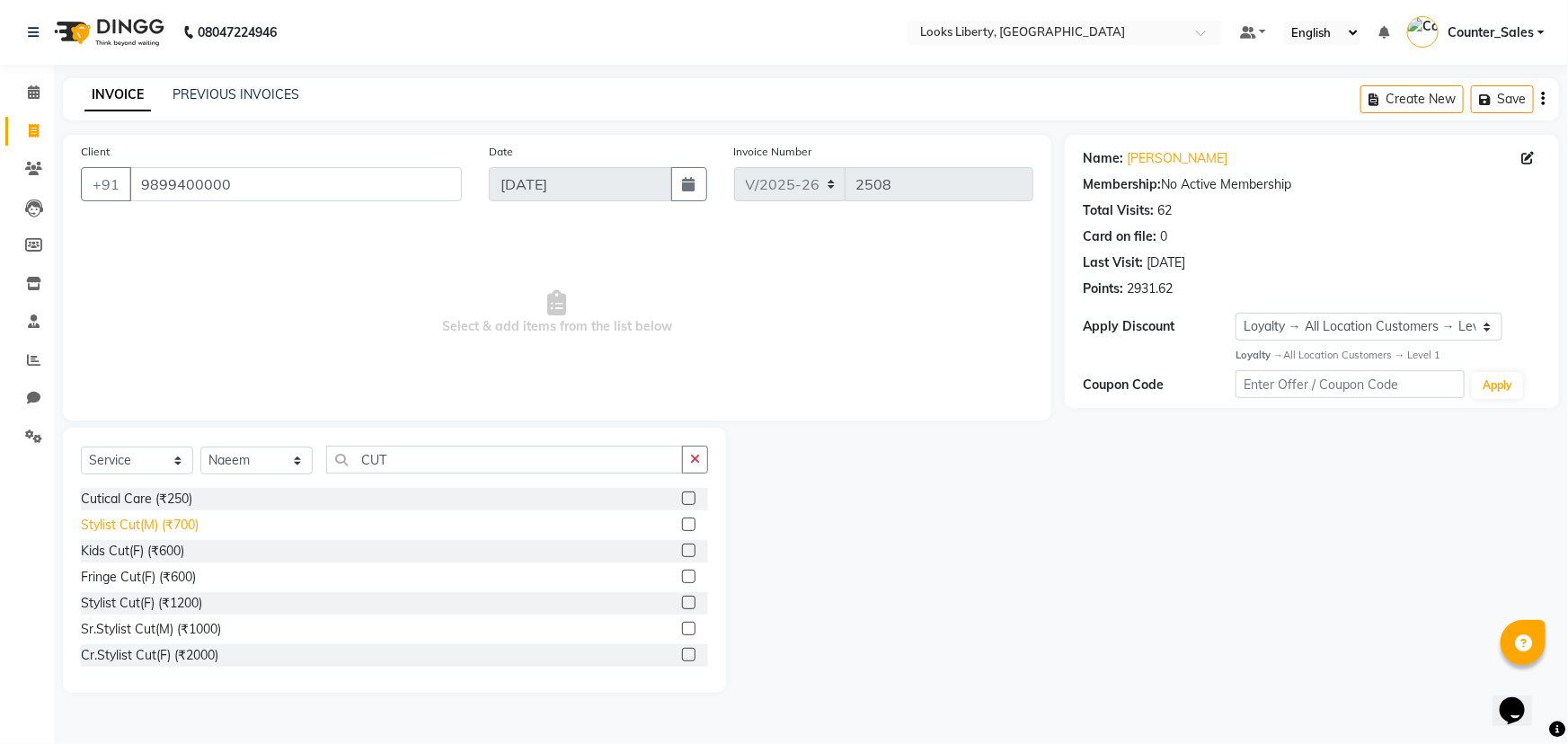
click at [117, 522] on div "Stylist Cut(M) (₹700)" at bounding box center [139, 526] width 117 height 19
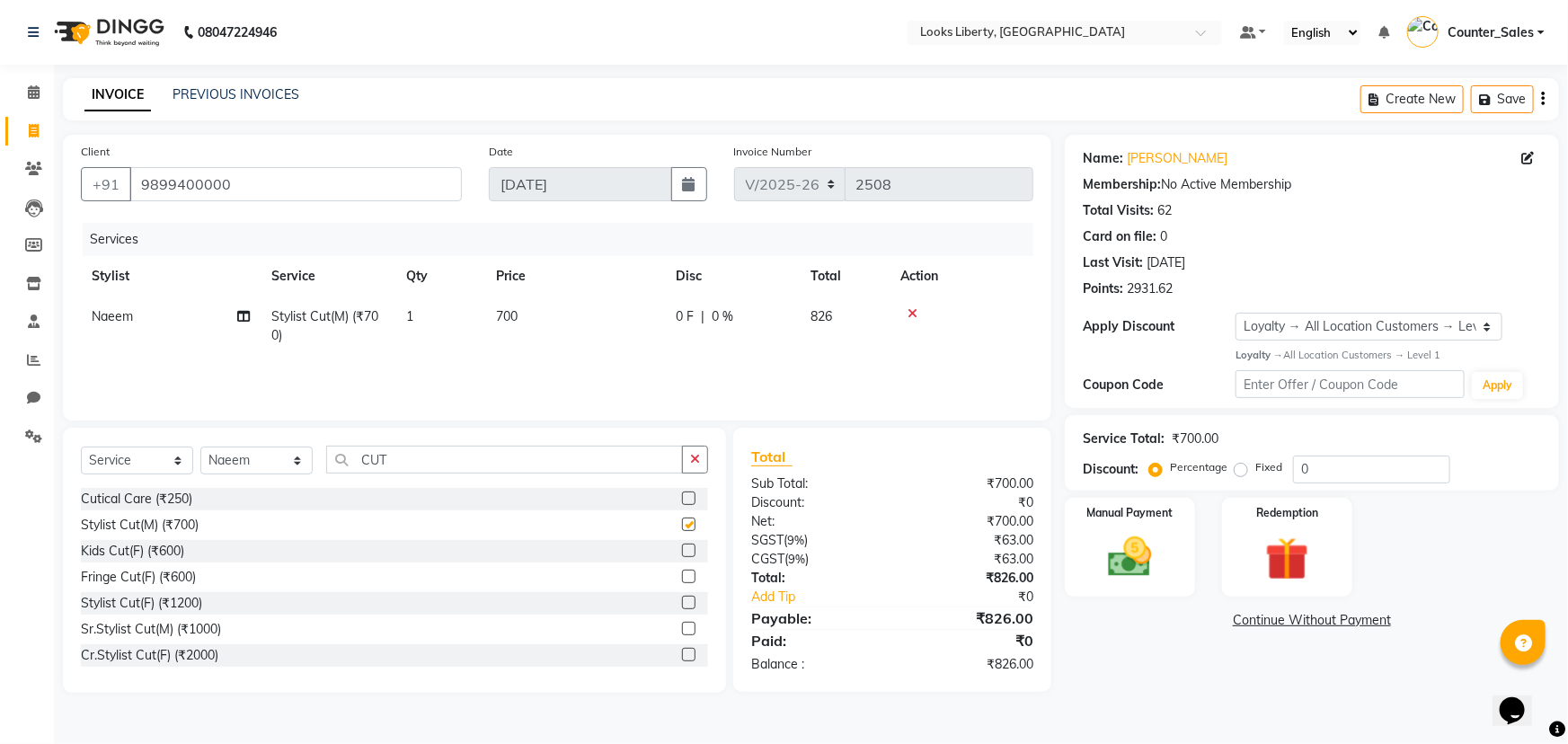
checkbox input "false"
click at [377, 460] on input "CUT" at bounding box center [505, 460] width 357 height 28
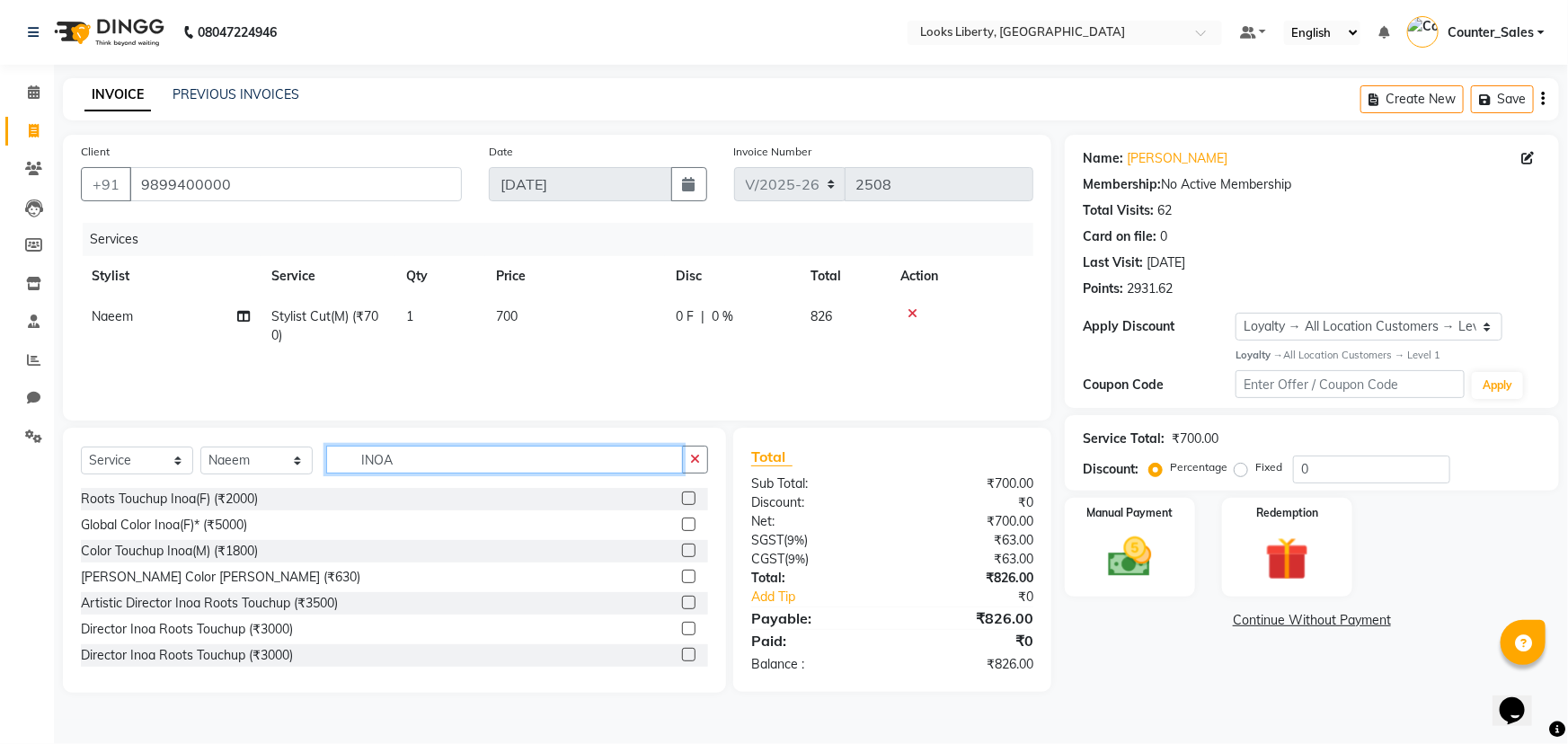
type input "INOA"
click at [231, 489] on div "Roots Touchup Inoa(F) (₹2000)" at bounding box center [394, 500] width 627 height 22
click at [234, 494] on div "Roots Touchup Inoa(F) (₹2000)" at bounding box center [168, 499] width 177 height 19
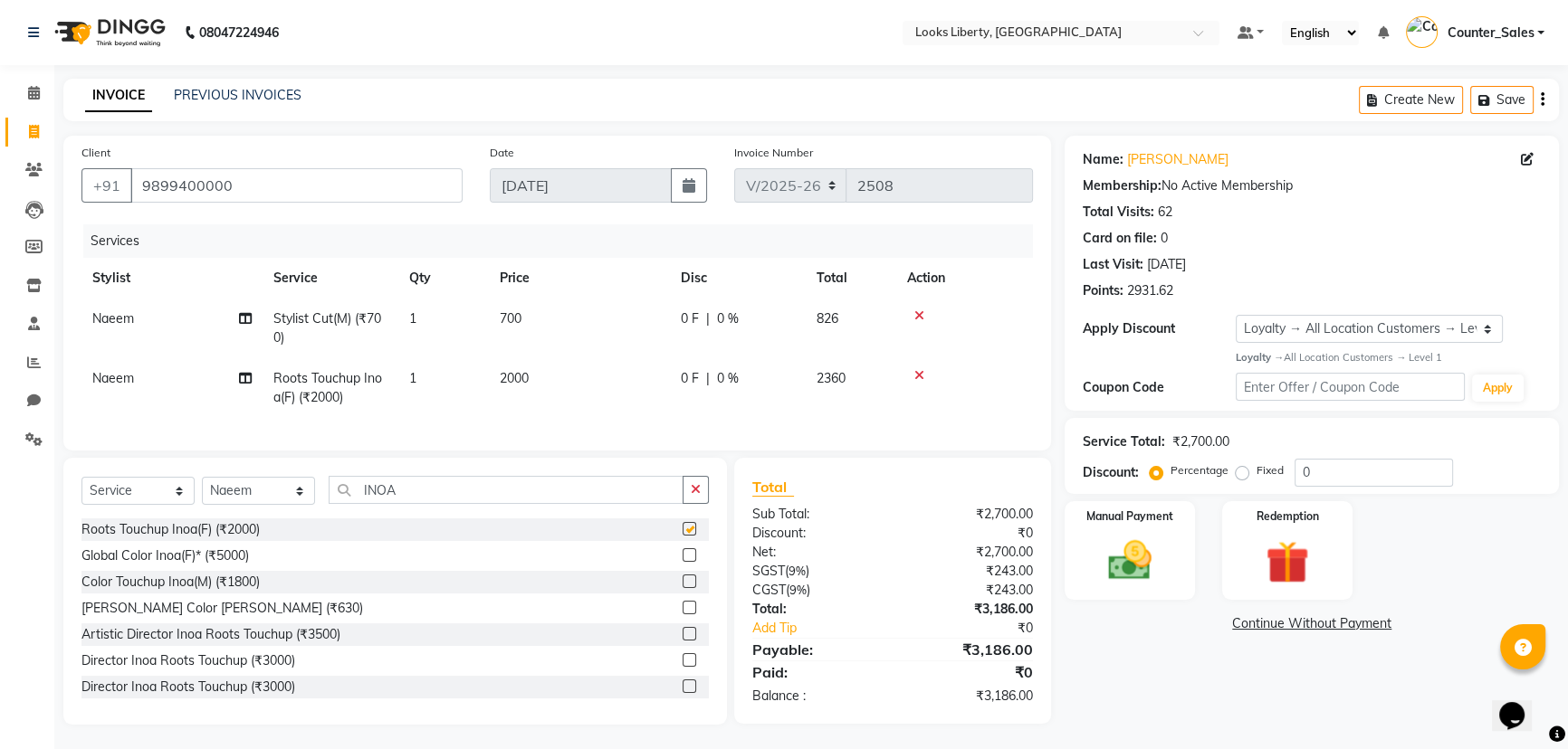
checkbox input "false"
click at [565, 341] on td "700" at bounding box center [579, 329] width 181 height 60
select select "29659"
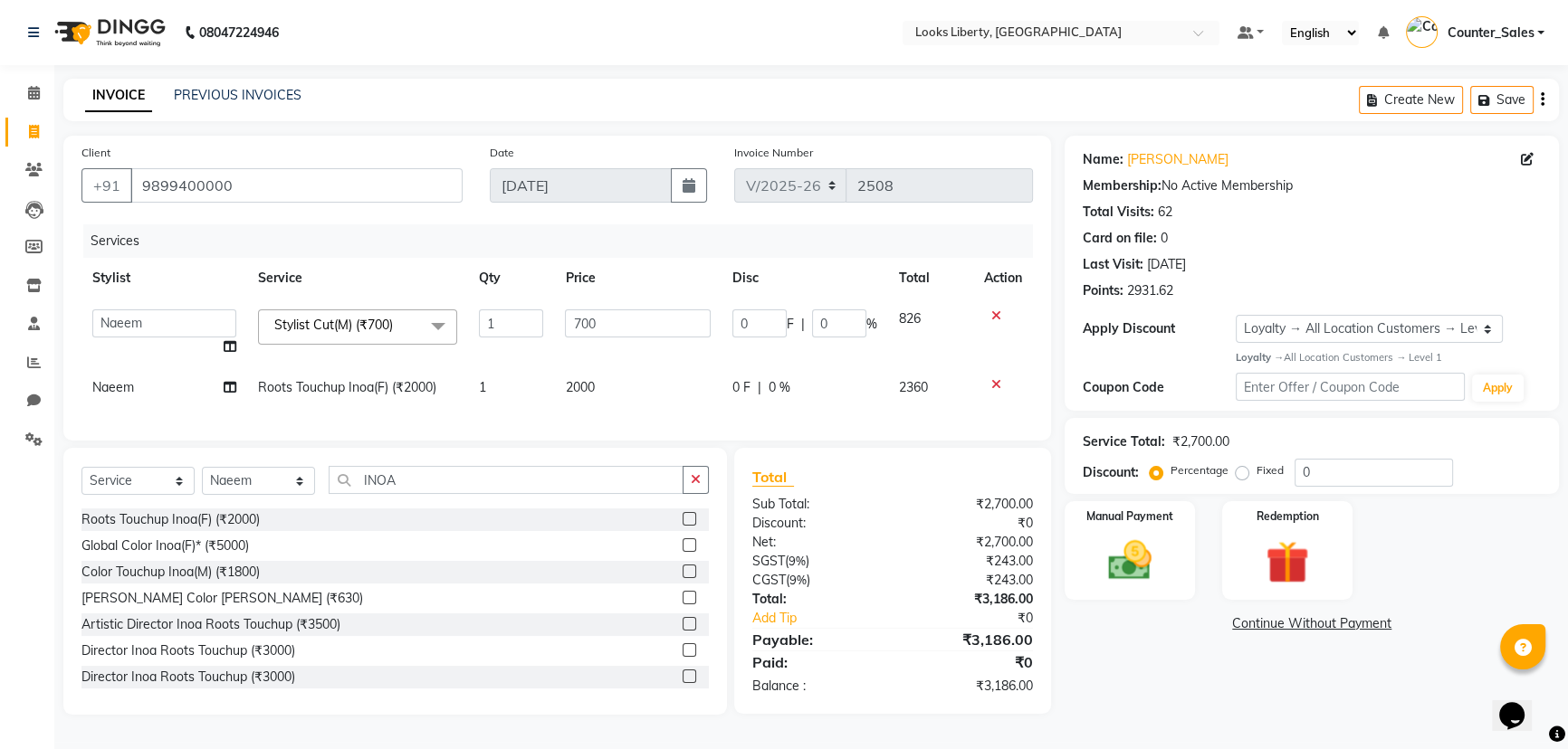
click at [610, 320] on input "700" at bounding box center [636, 323] width 144 height 28
type input "508.5"
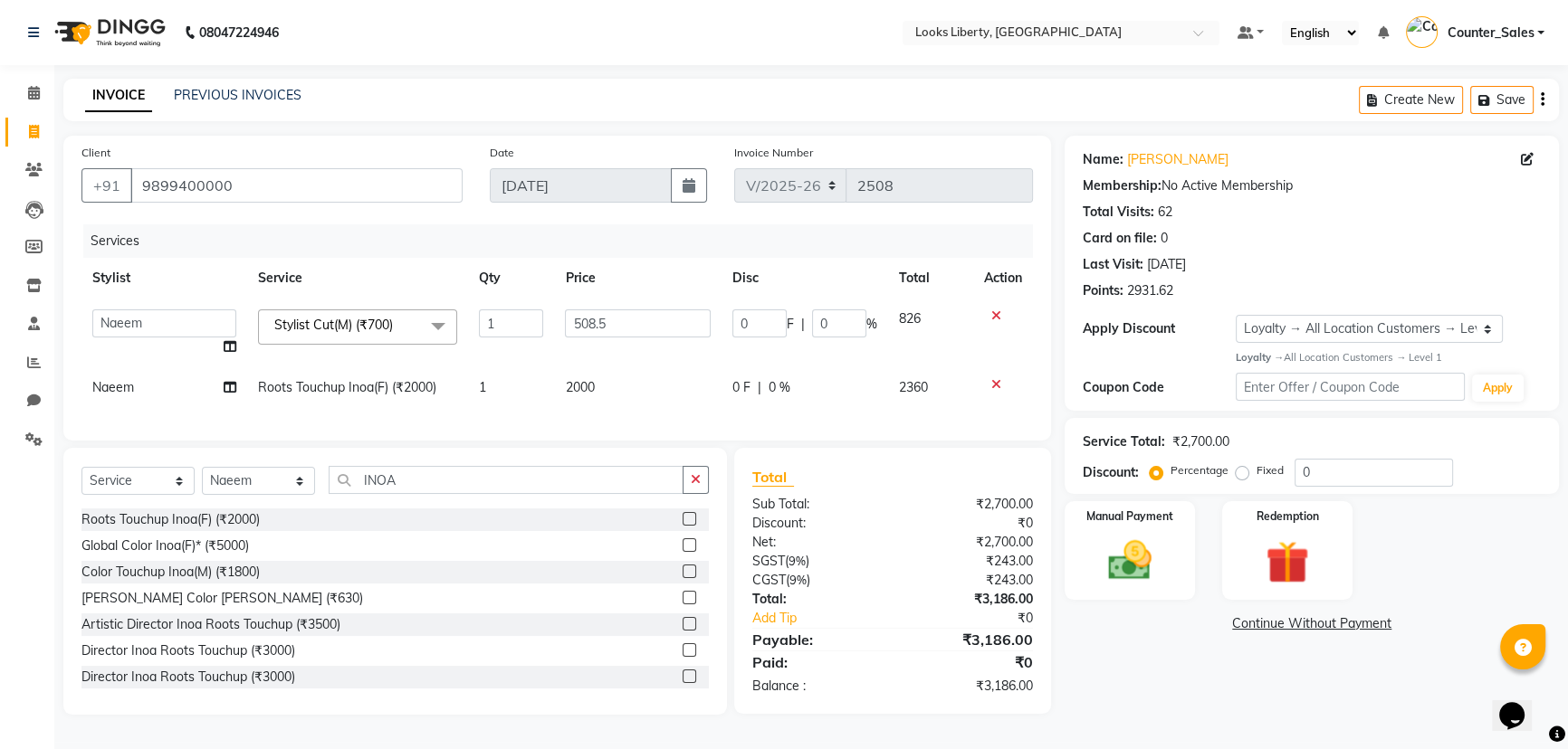
click at [633, 402] on td "2000" at bounding box center [637, 388] width 167 height 41
select select "29659"
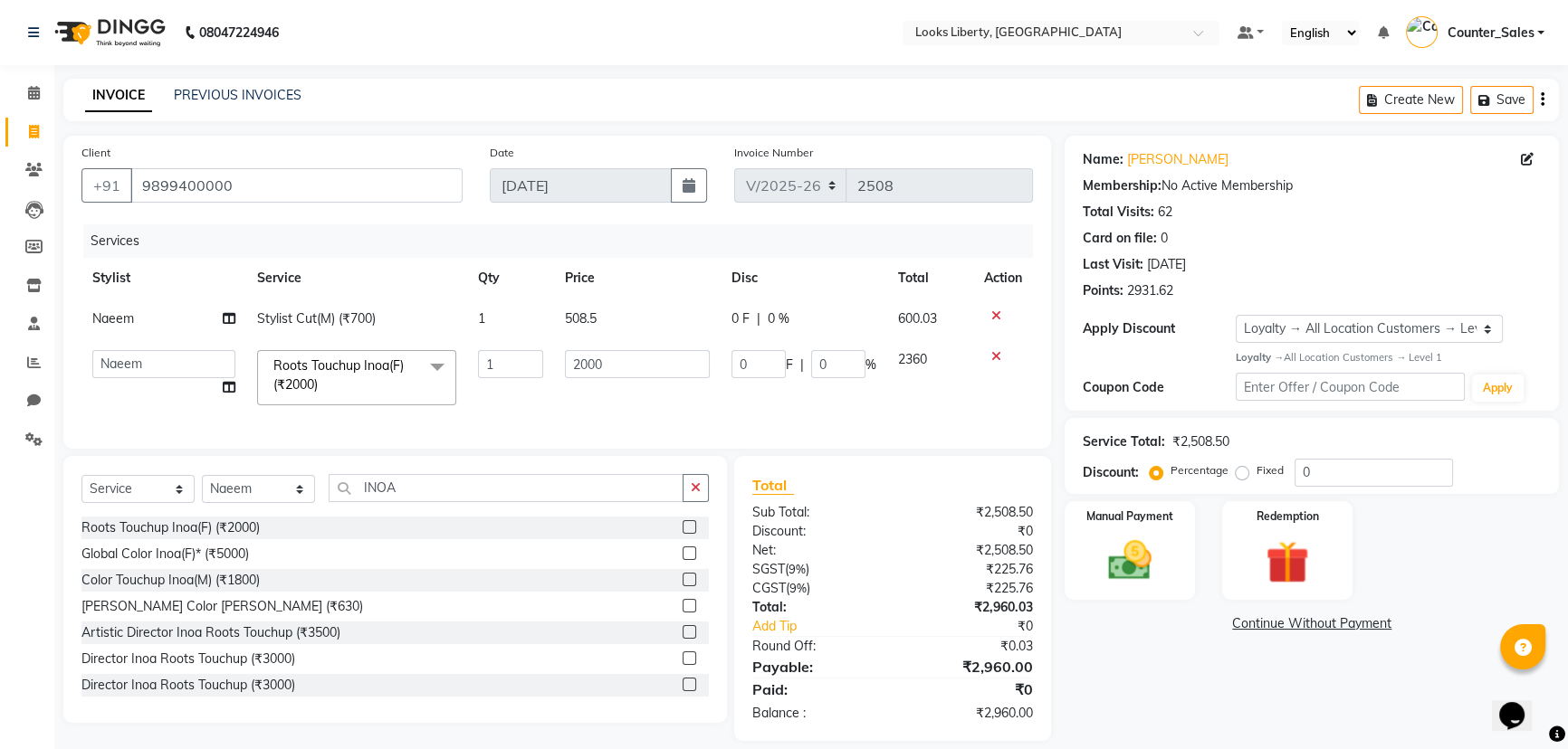
drag, startPoint x: 629, startPoint y: 392, endPoint x: 624, endPoint y: 383, distance: 10.3
click at [627, 389] on td "2000" at bounding box center [637, 377] width 167 height 77
click at [622, 374] on input "2000" at bounding box center [636, 364] width 144 height 28
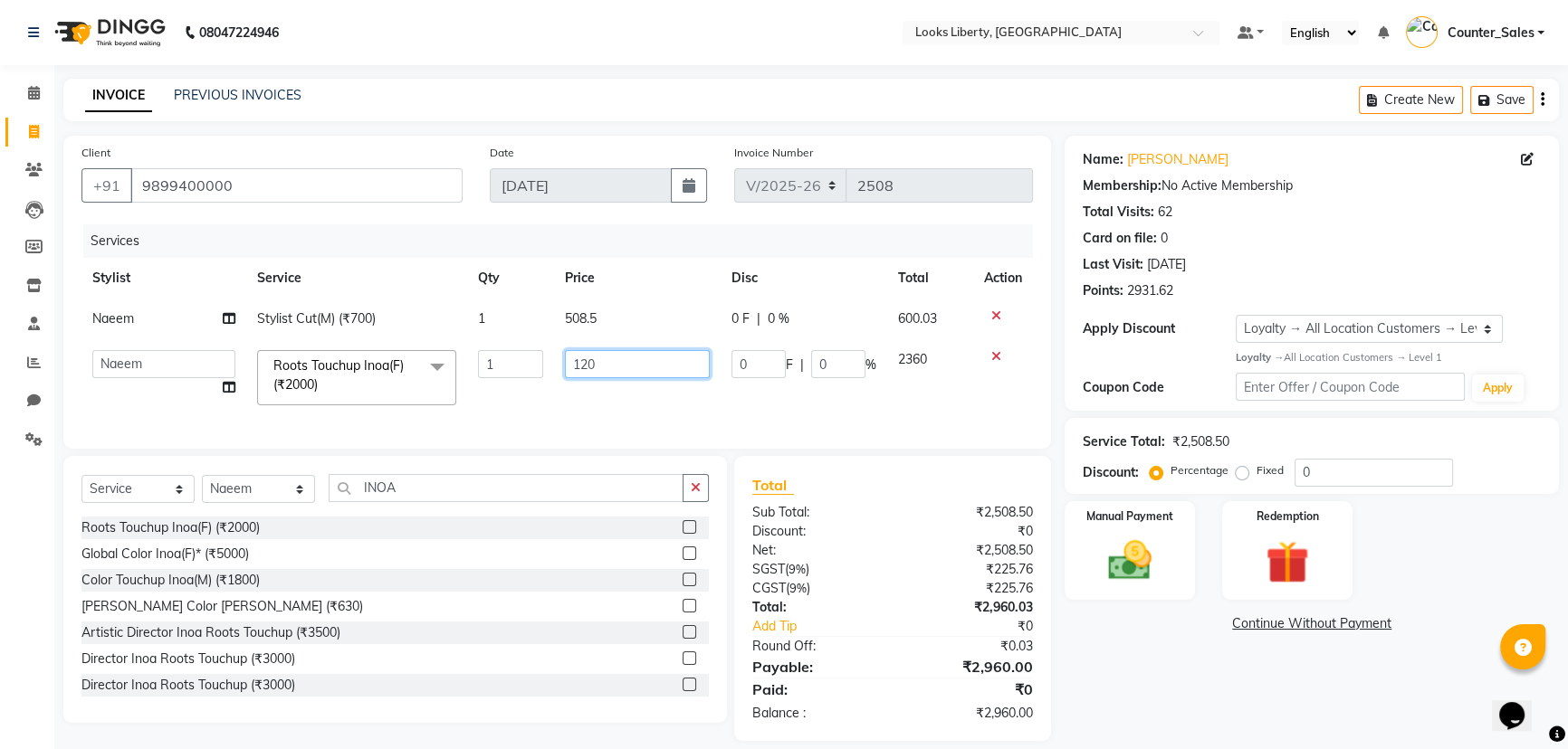
type input "1200"
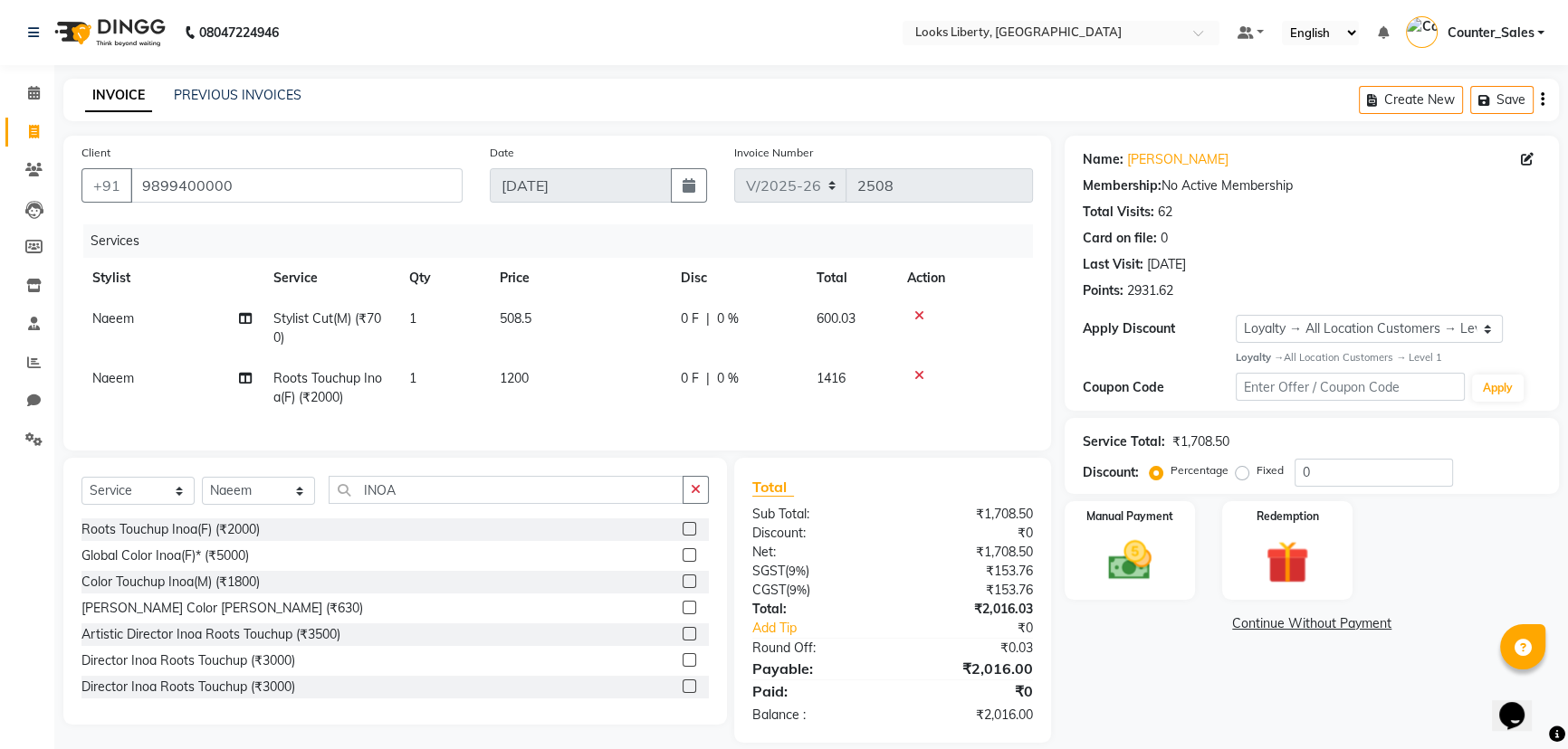
click at [833, 495] on div "Total" at bounding box center [893, 486] width 281 height 21
click at [650, 371] on td "1200" at bounding box center [579, 388] width 181 height 60
select select "29659"
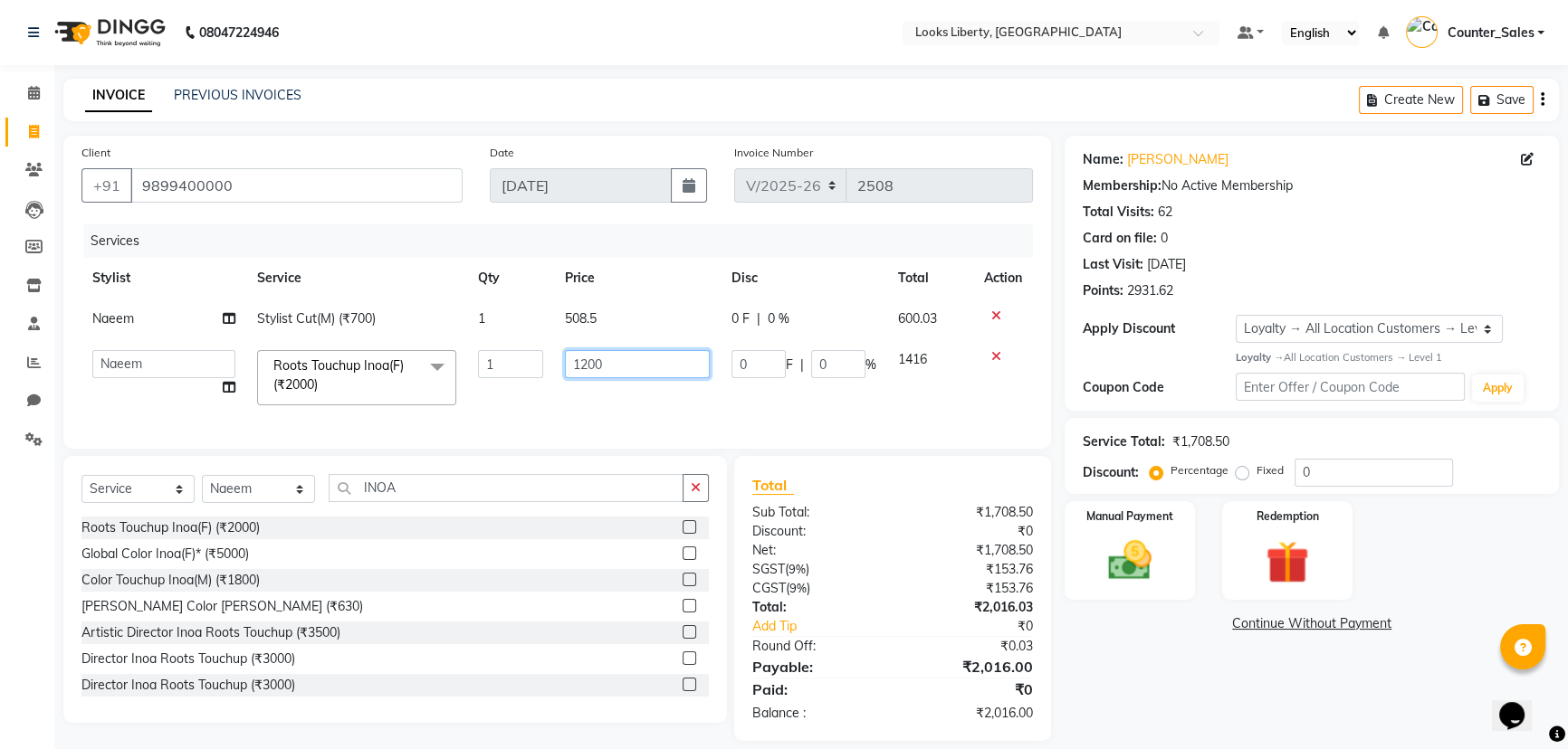
click at [656, 364] on input "1200" at bounding box center [636, 364] width 144 height 28
type input "1203"
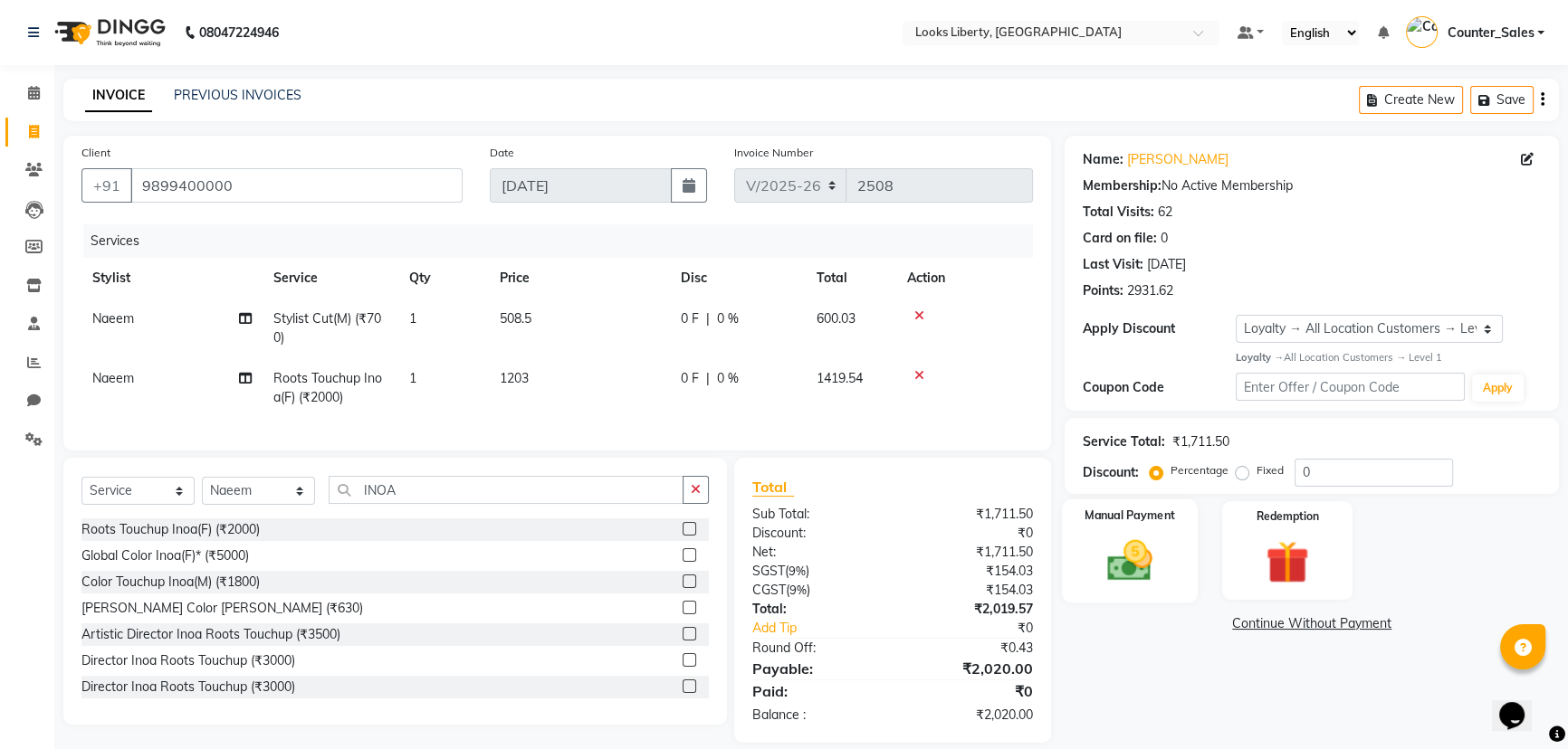
click at [1084, 537] on div "Manual Payment" at bounding box center [1130, 551] width 136 height 103
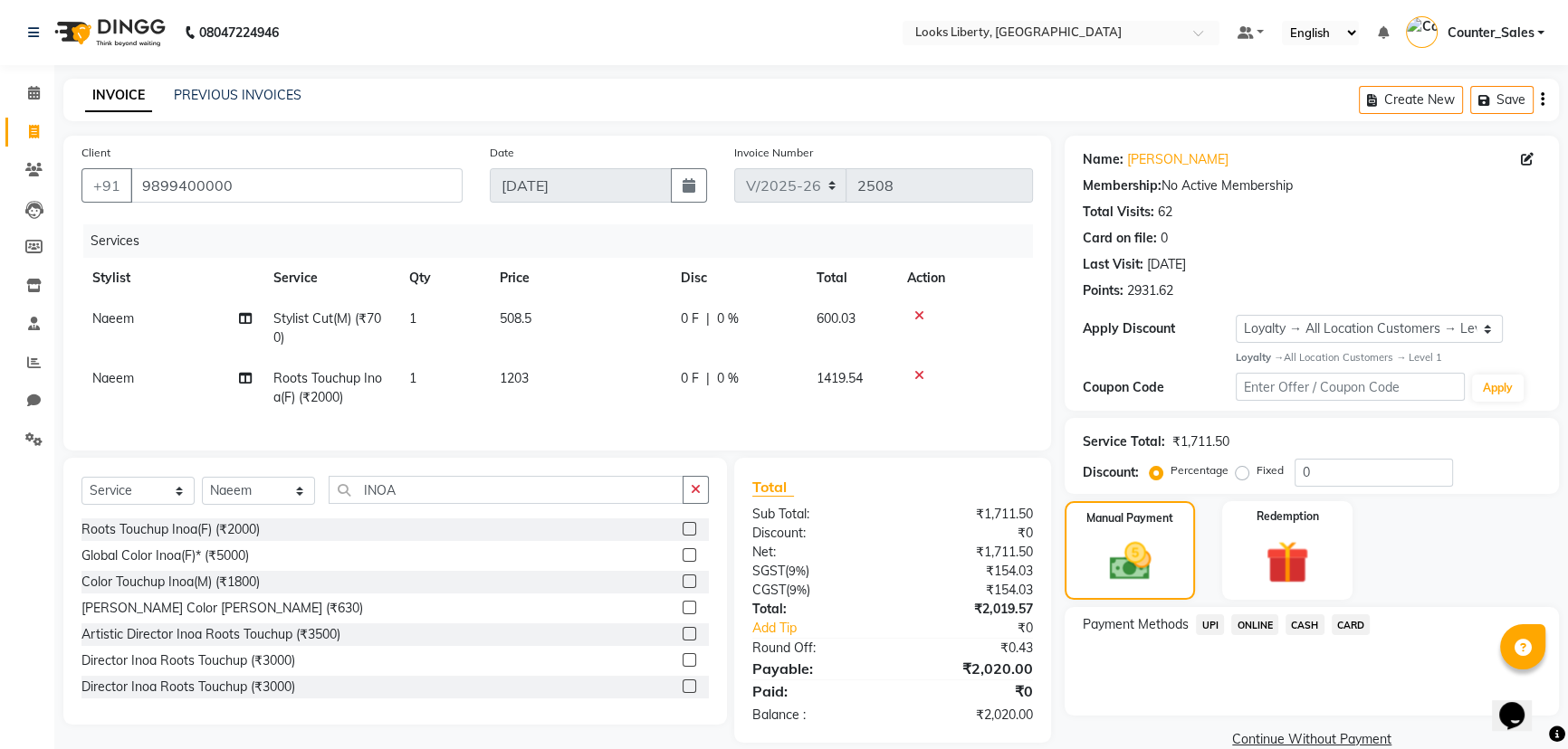
click at [1313, 617] on span "CASH" at bounding box center [1305, 625] width 39 height 20
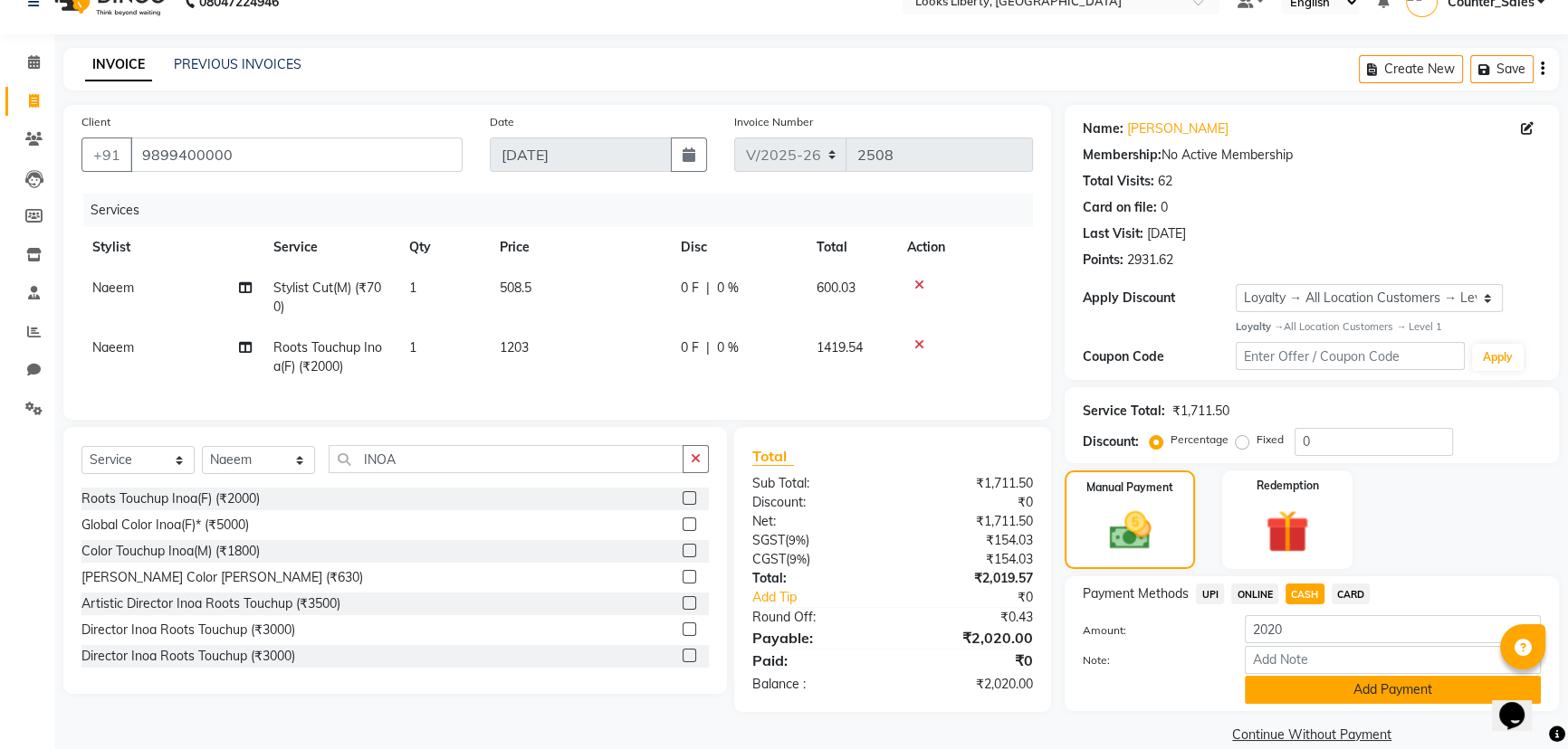
scroll to position [57, 0]
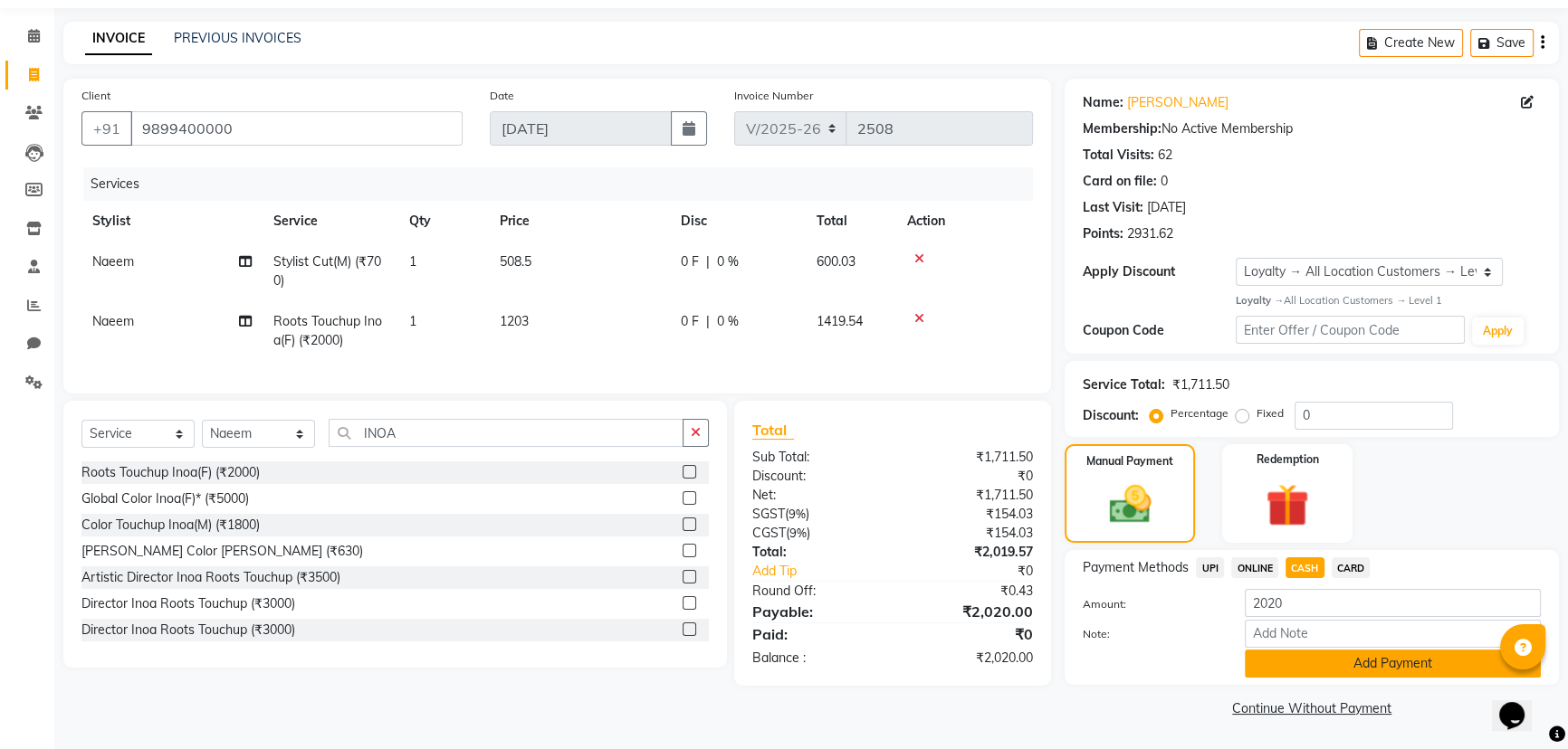
click at [1257, 660] on button "Add Payment" at bounding box center [1393, 664] width 296 height 28
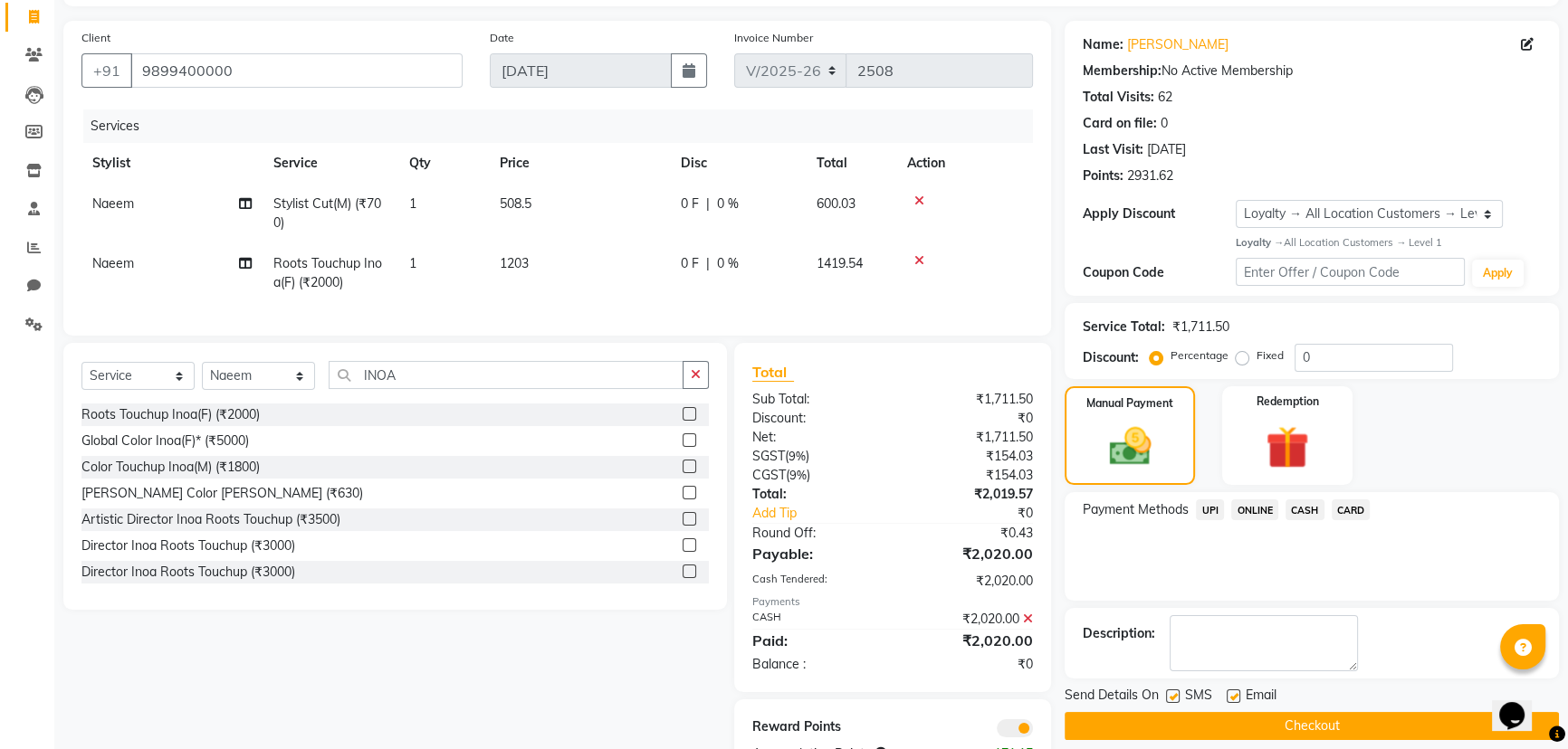
scroll to position [188, 0]
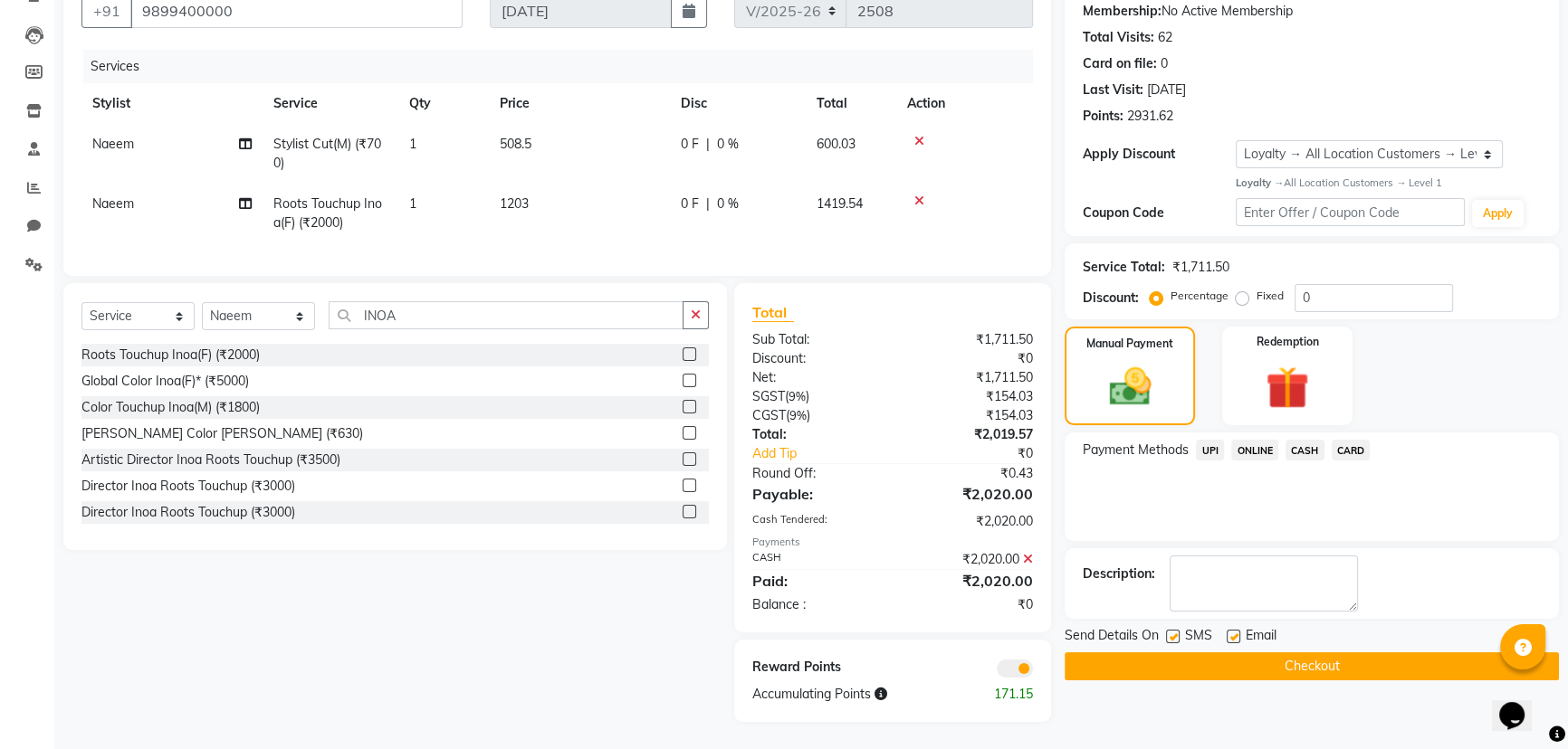
click at [1098, 652] on button "Checkout" at bounding box center [1312, 666] width 494 height 28
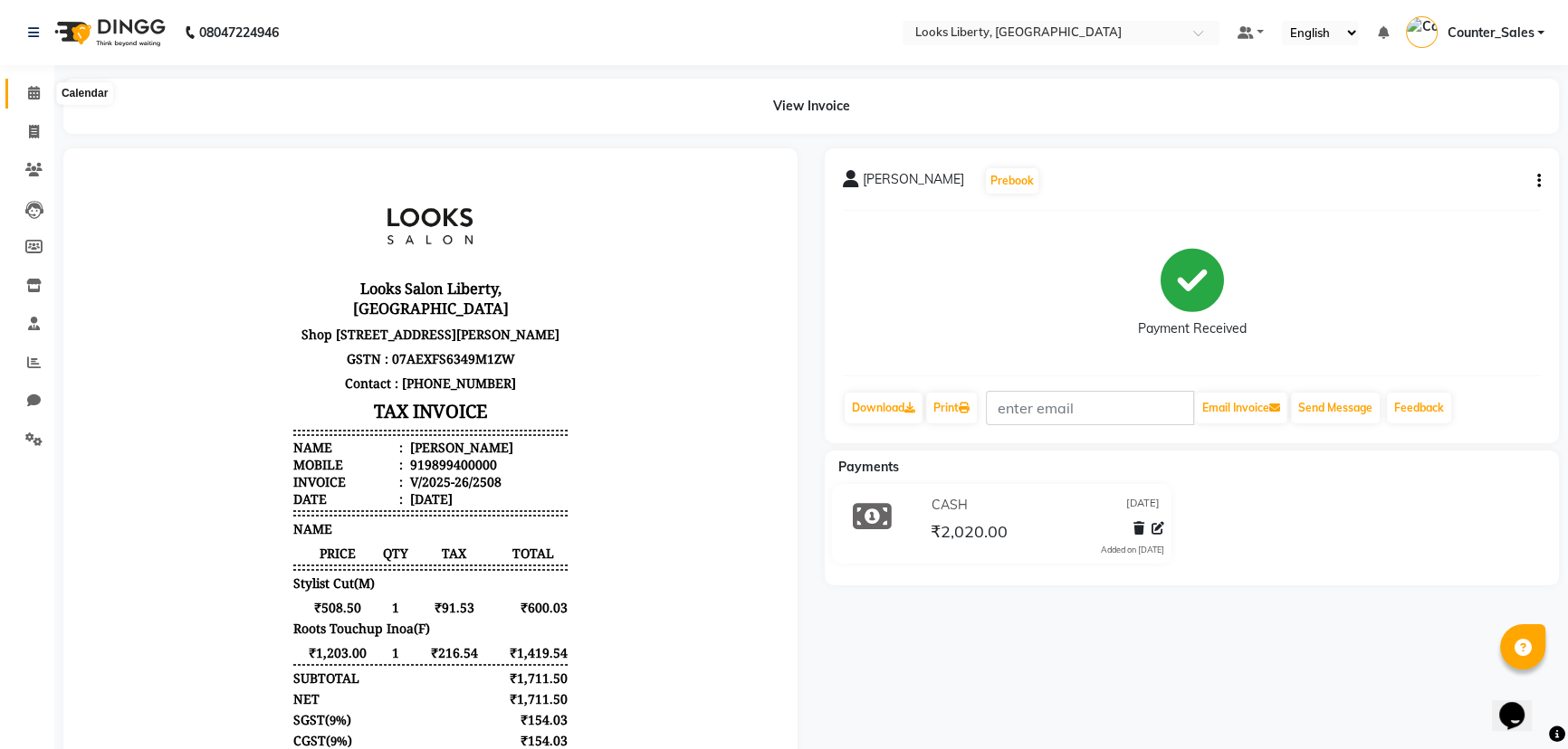
click at [33, 101] on span at bounding box center [34, 93] width 32 height 20
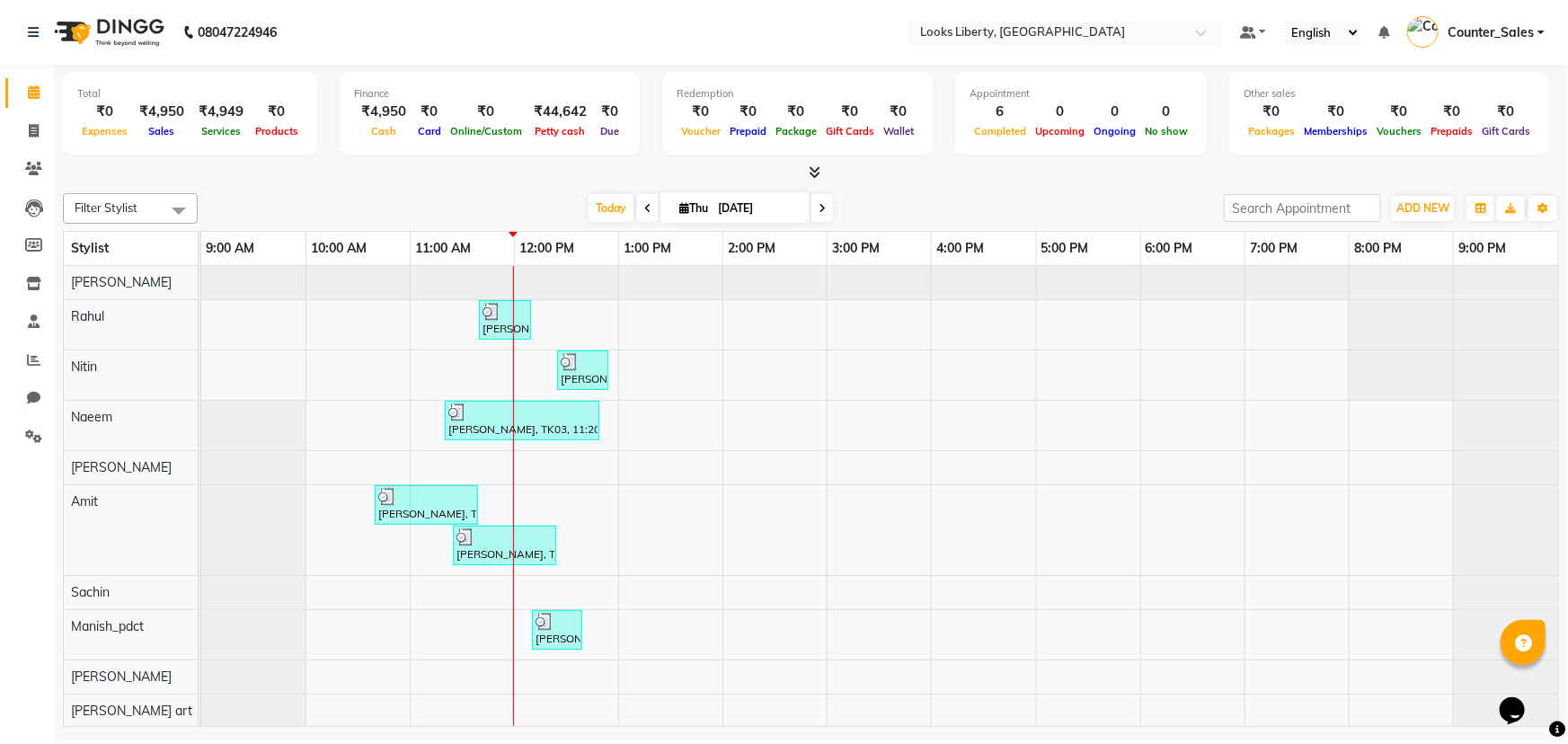
click at [815, 186] on div "Filter Stylist Select All [PERSON_NAME] Anjali_nail art Manish_pdct Meet [PERSO…" at bounding box center [811, 456] width 1497 height 541
click at [813, 176] on icon at bounding box center [814, 172] width 12 height 14
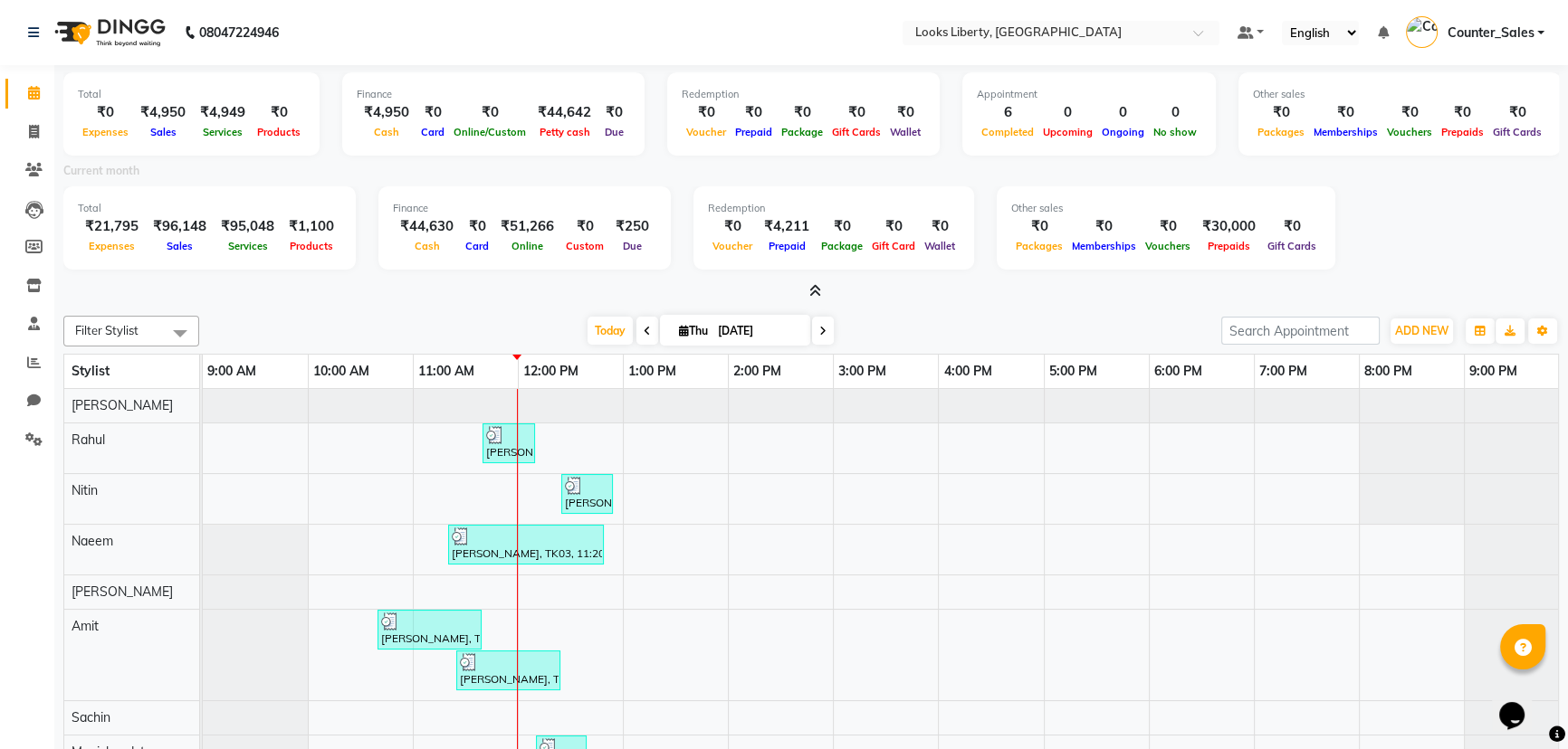
click at [813, 286] on icon at bounding box center [815, 291] width 12 height 14
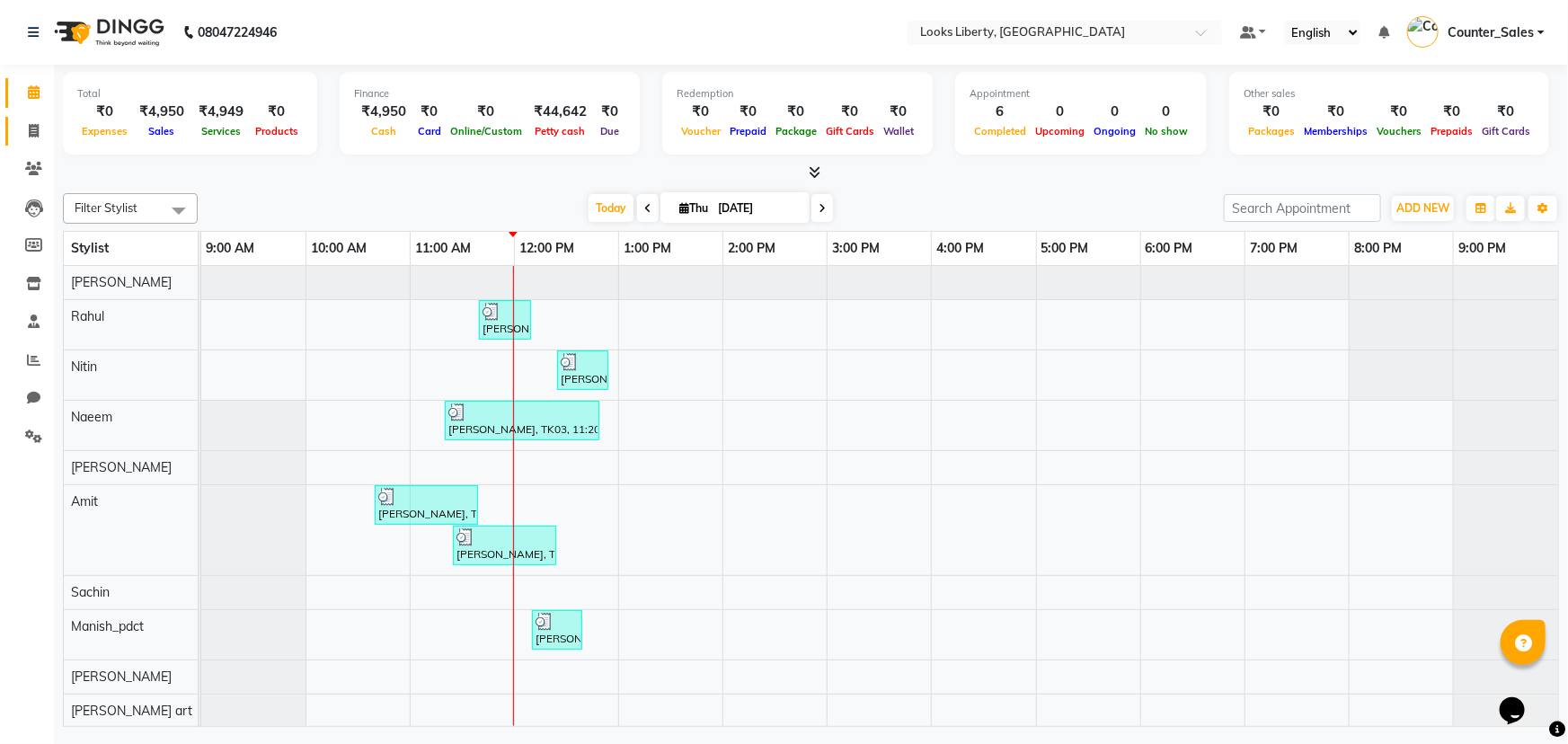
drag, startPoint x: 19, startPoint y: 143, endPoint x: 33, endPoint y: 134, distance: 16.6
click at [19, 143] on link "Invoice" at bounding box center [27, 131] width 43 height 30
select select "4321"
select select "service"
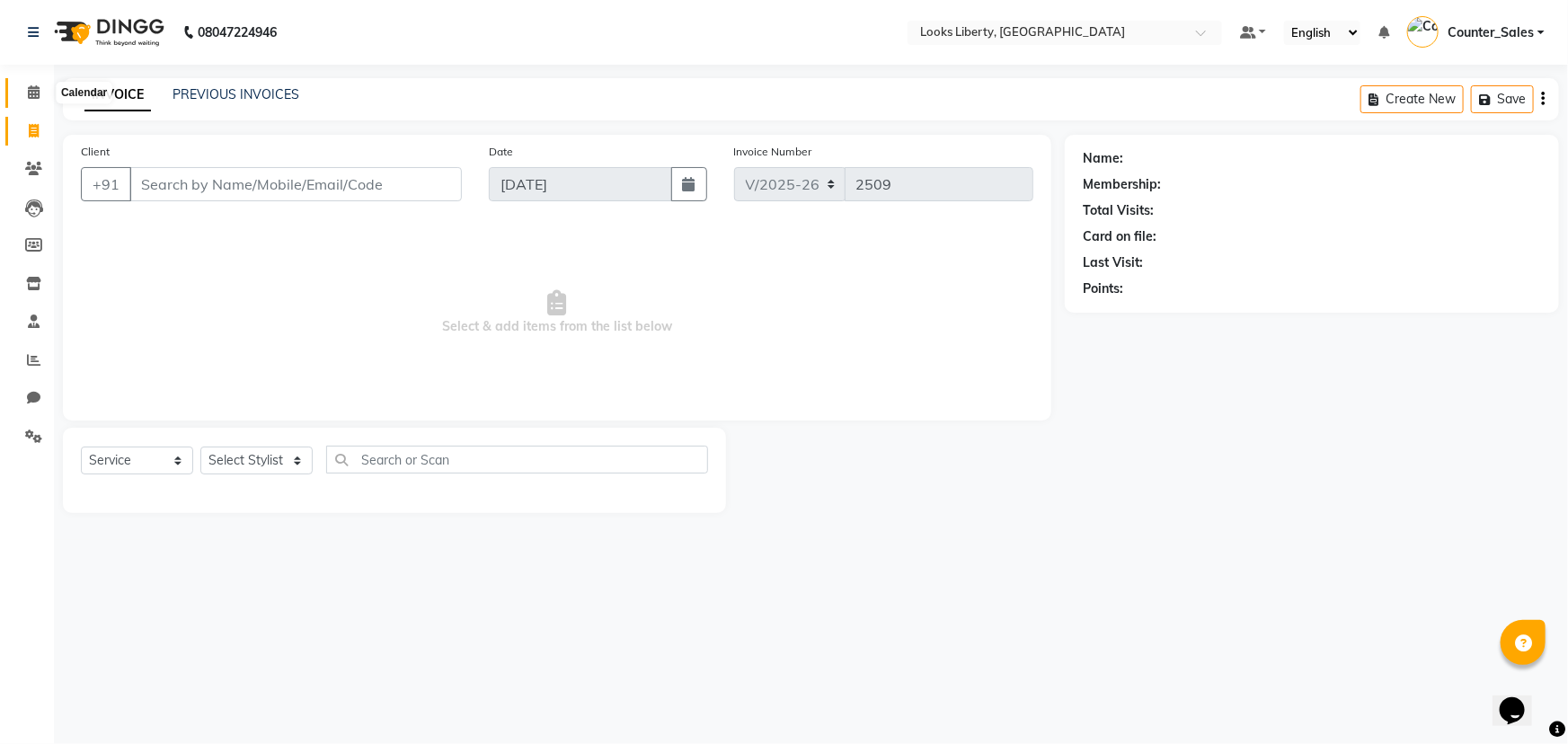
click at [36, 90] on icon at bounding box center [33, 92] width 12 height 14
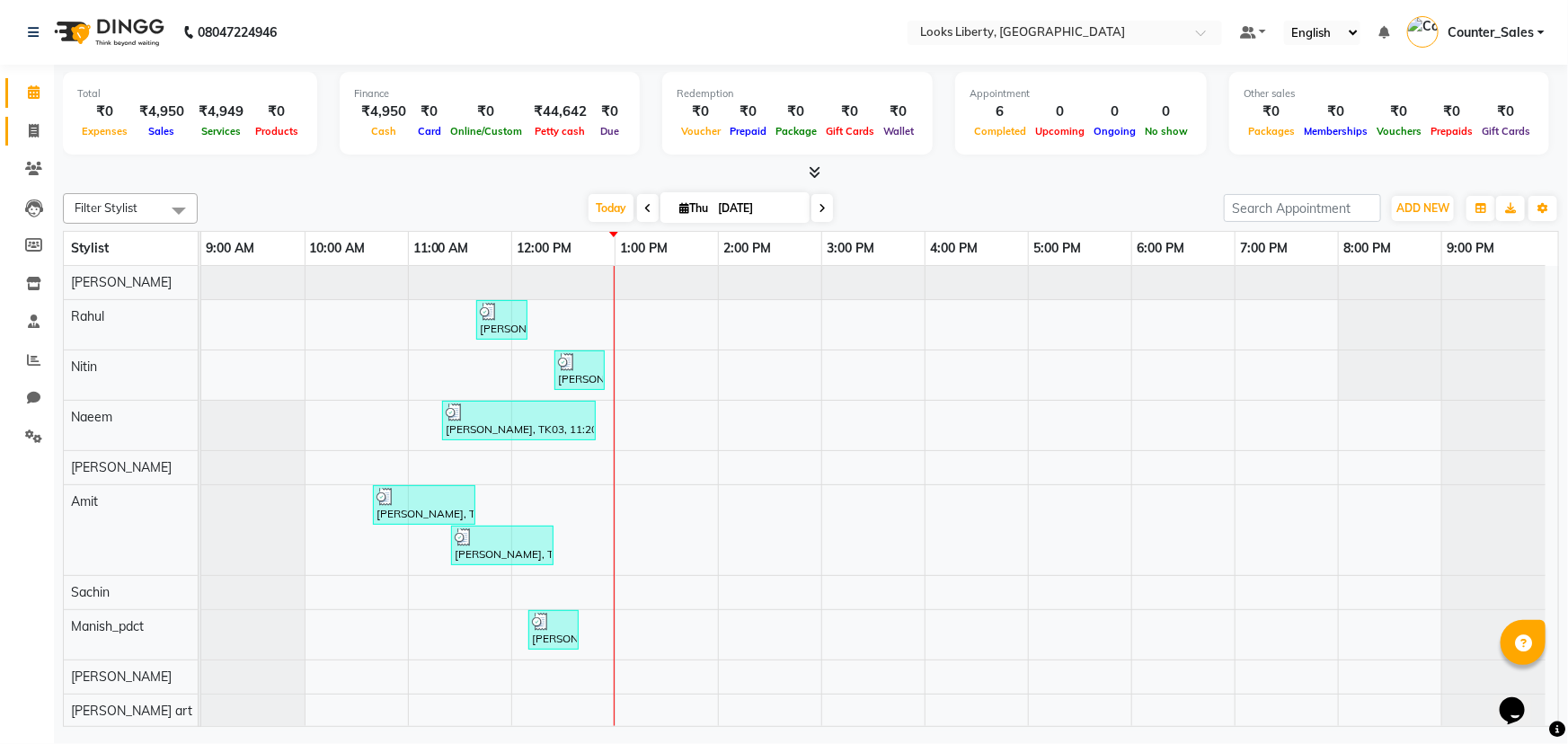
click at [26, 128] on span at bounding box center [33, 131] width 31 height 20
select select "service"
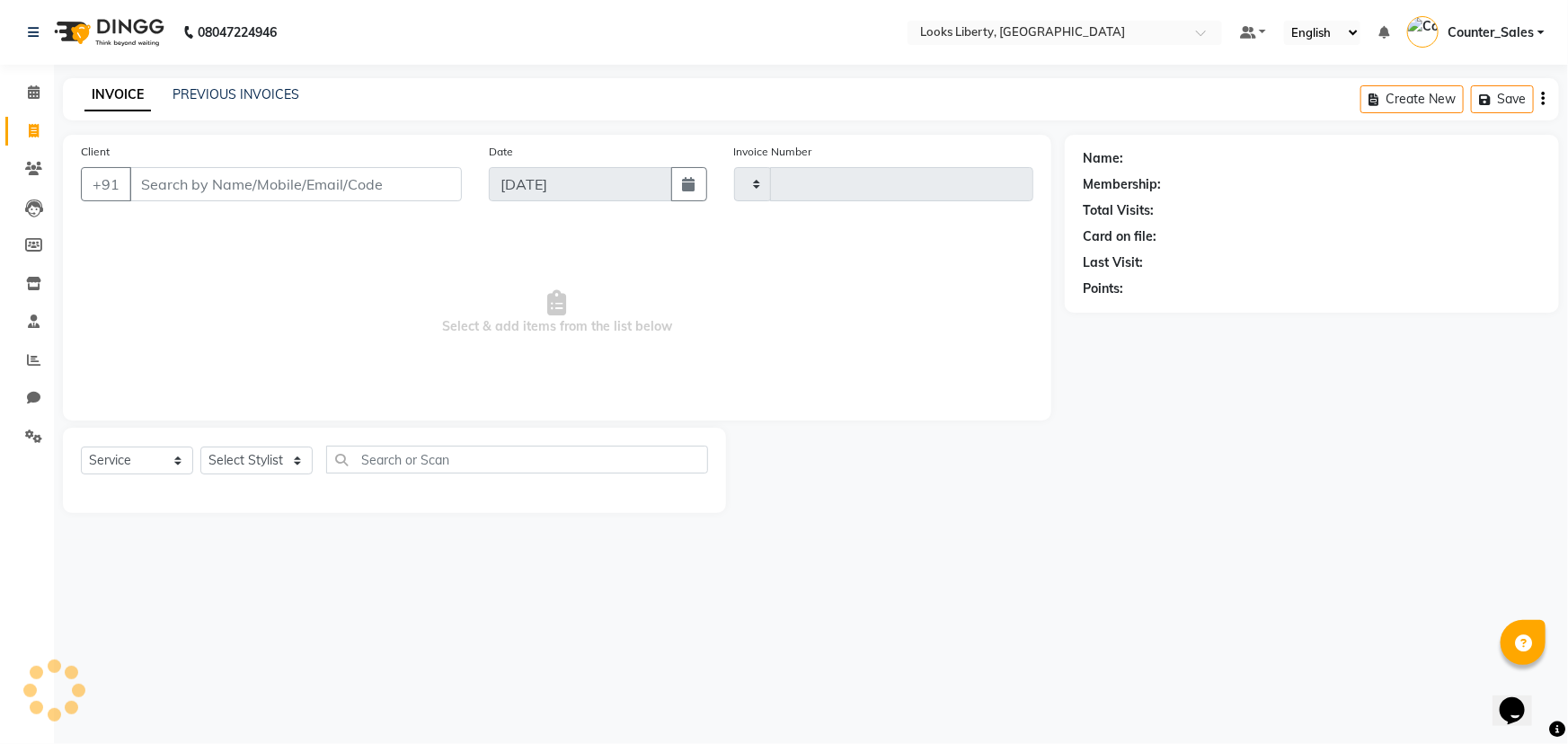
type input "2509"
select select "4321"
click at [313, 174] on input "Client" at bounding box center [295, 184] width 332 height 34
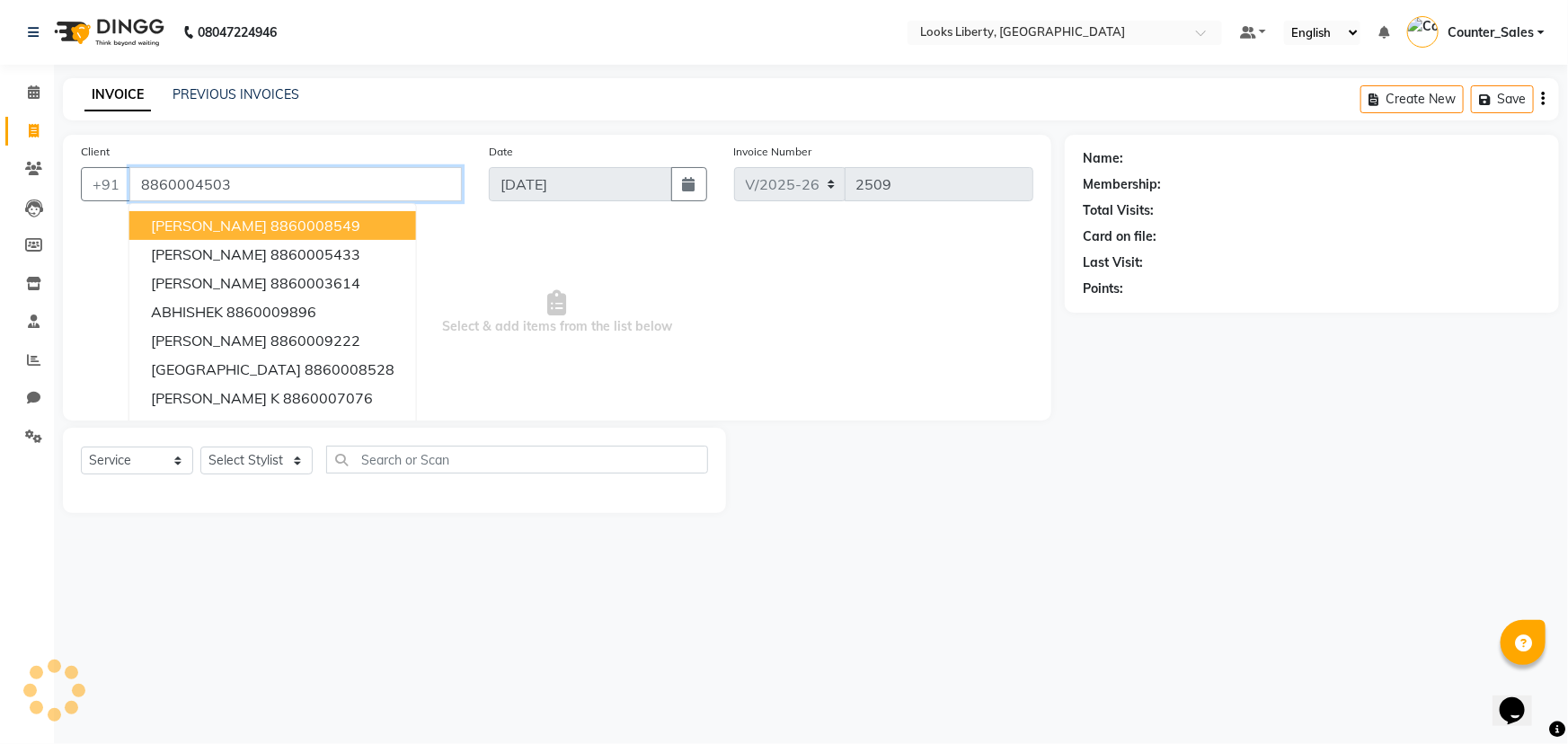
type input "8860004503"
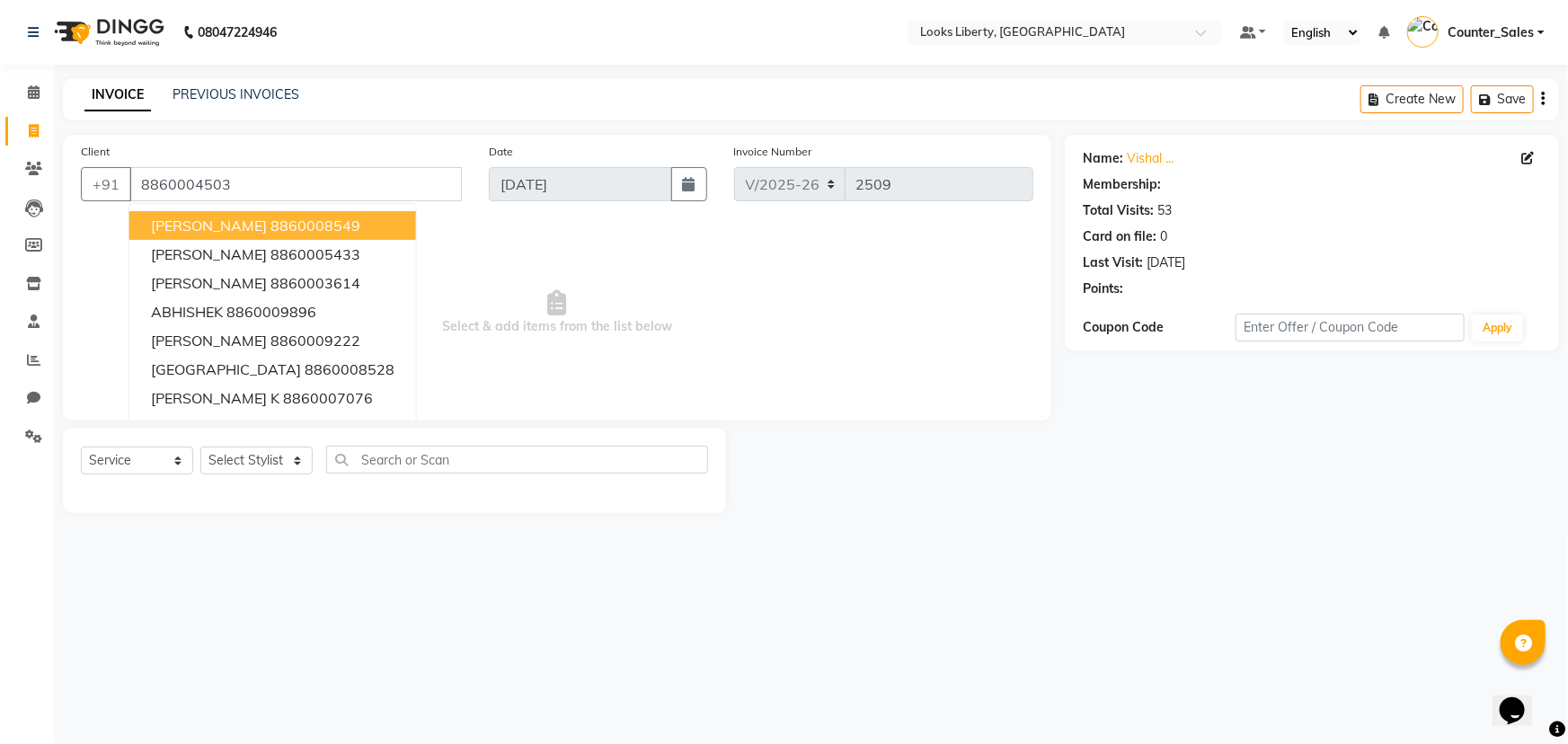
select select "1: Object"
click at [759, 326] on span "Select & add items from the list below" at bounding box center [557, 313] width 953 height 180
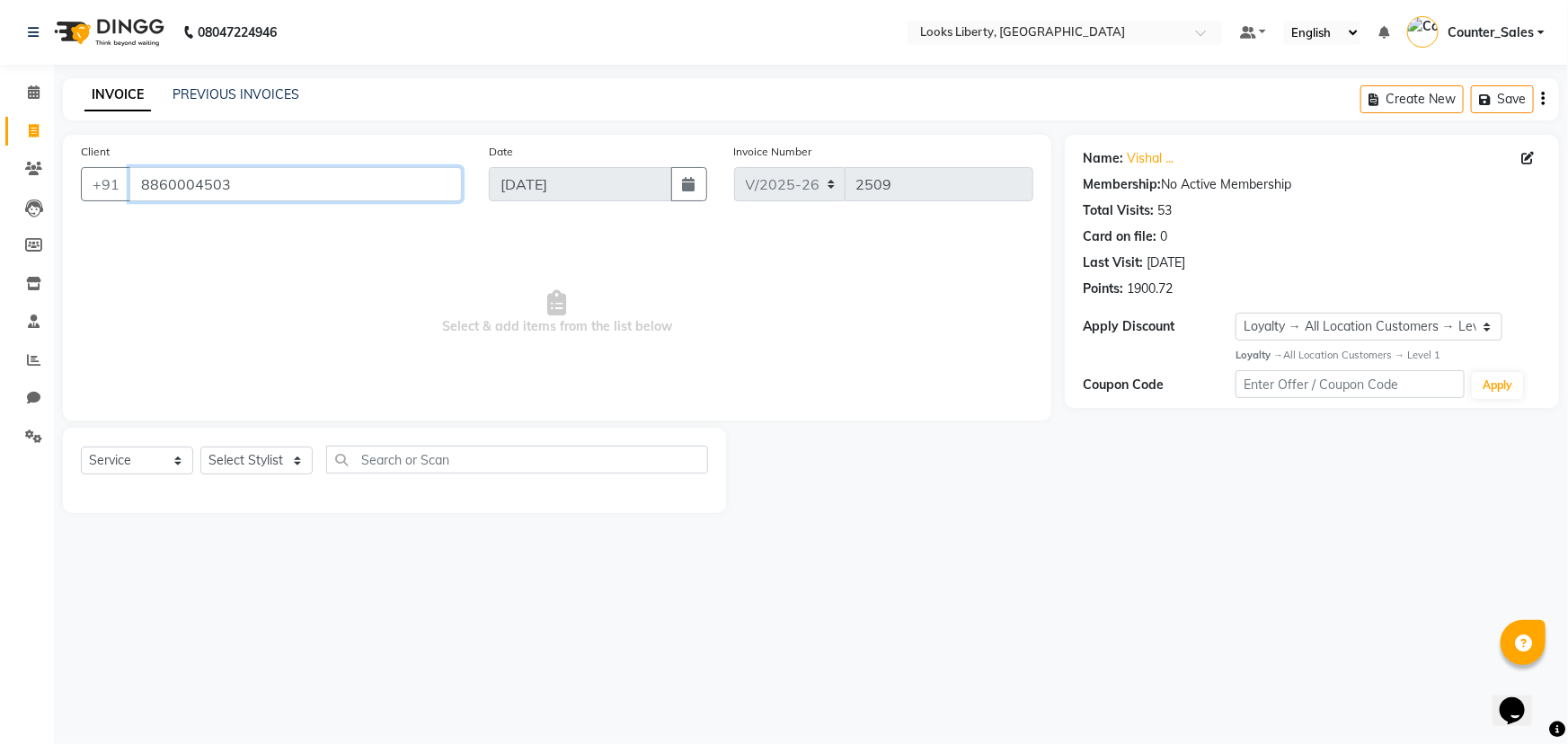
click at [201, 199] on input "8860004503" at bounding box center [295, 184] width 332 height 34
click at [49, 168] on div "Client [PHONE_NUMBER] Date [DATE] Invoice Number V/2025 V/[PHONE_NUMBER] Select…" at bounding box center [557, 324] width 1016 height 378
click at [33, 159] on span at bounding box center [33, 169] width 31 height 20
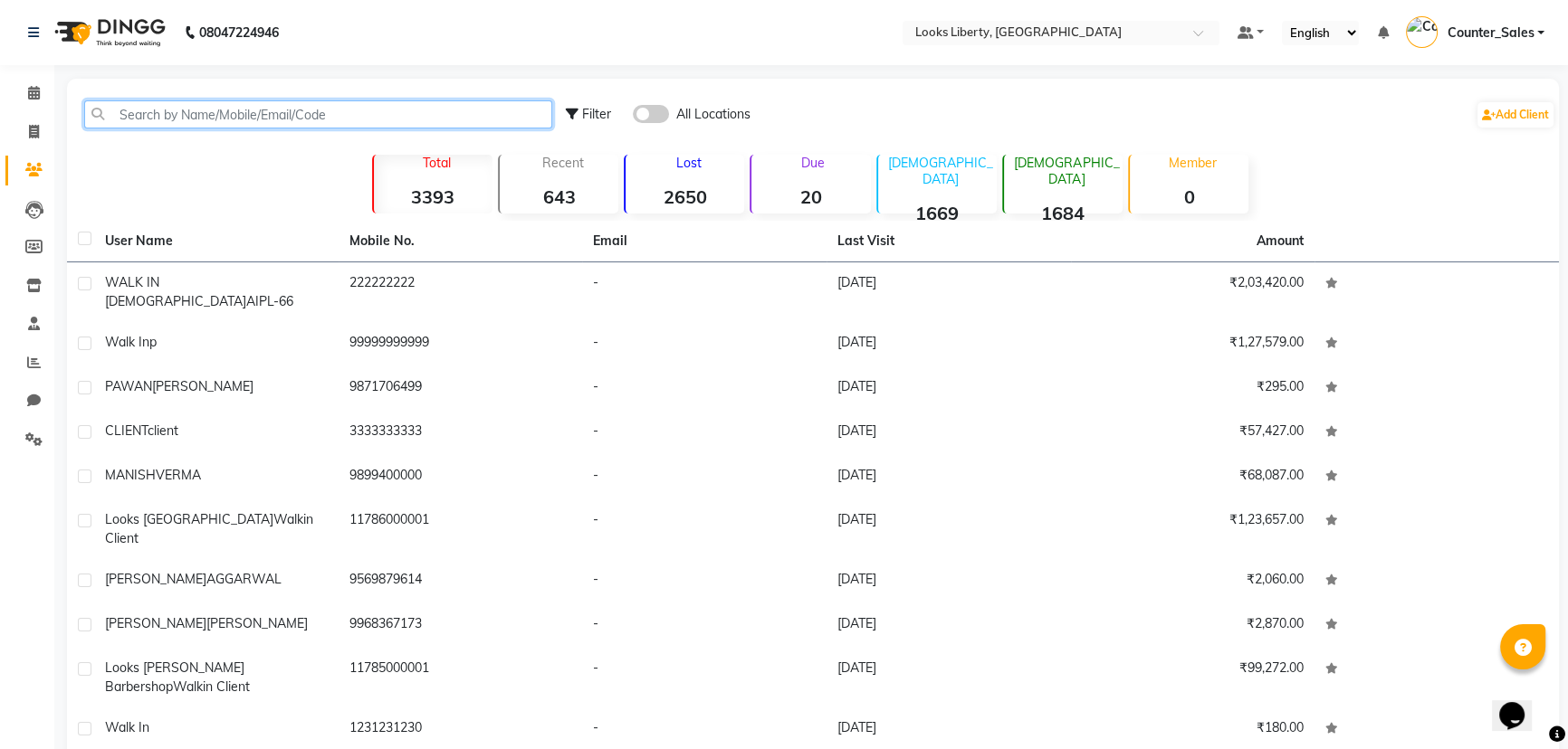
paste input "8860004503"
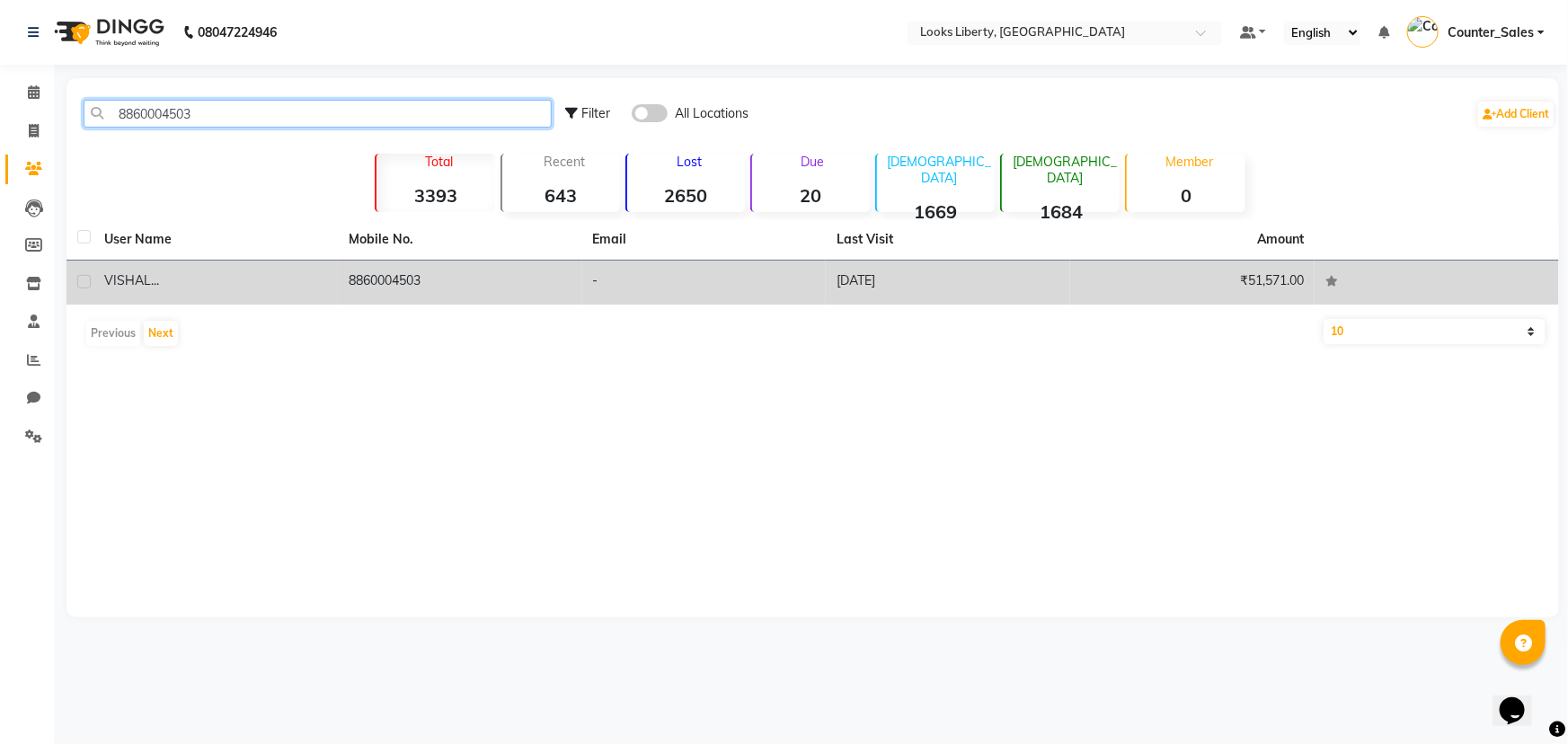
type input "8860004503"
click at [449, 268] on td "8860004503" at bounding box center [460, 283] width 244 height 44
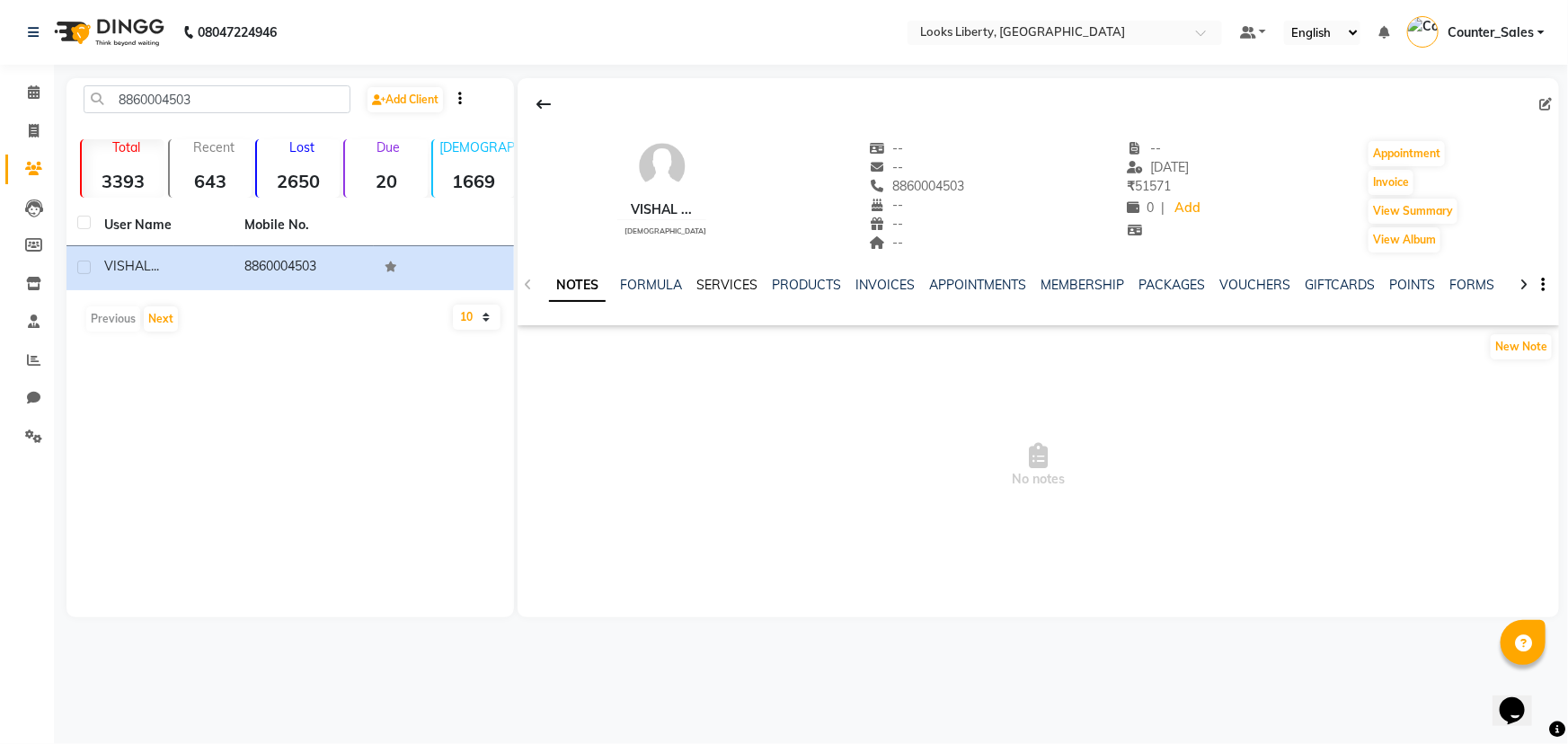
click at [734, 285] on link "SERVICES" at bounding box center [727, 284] width 61 height 16
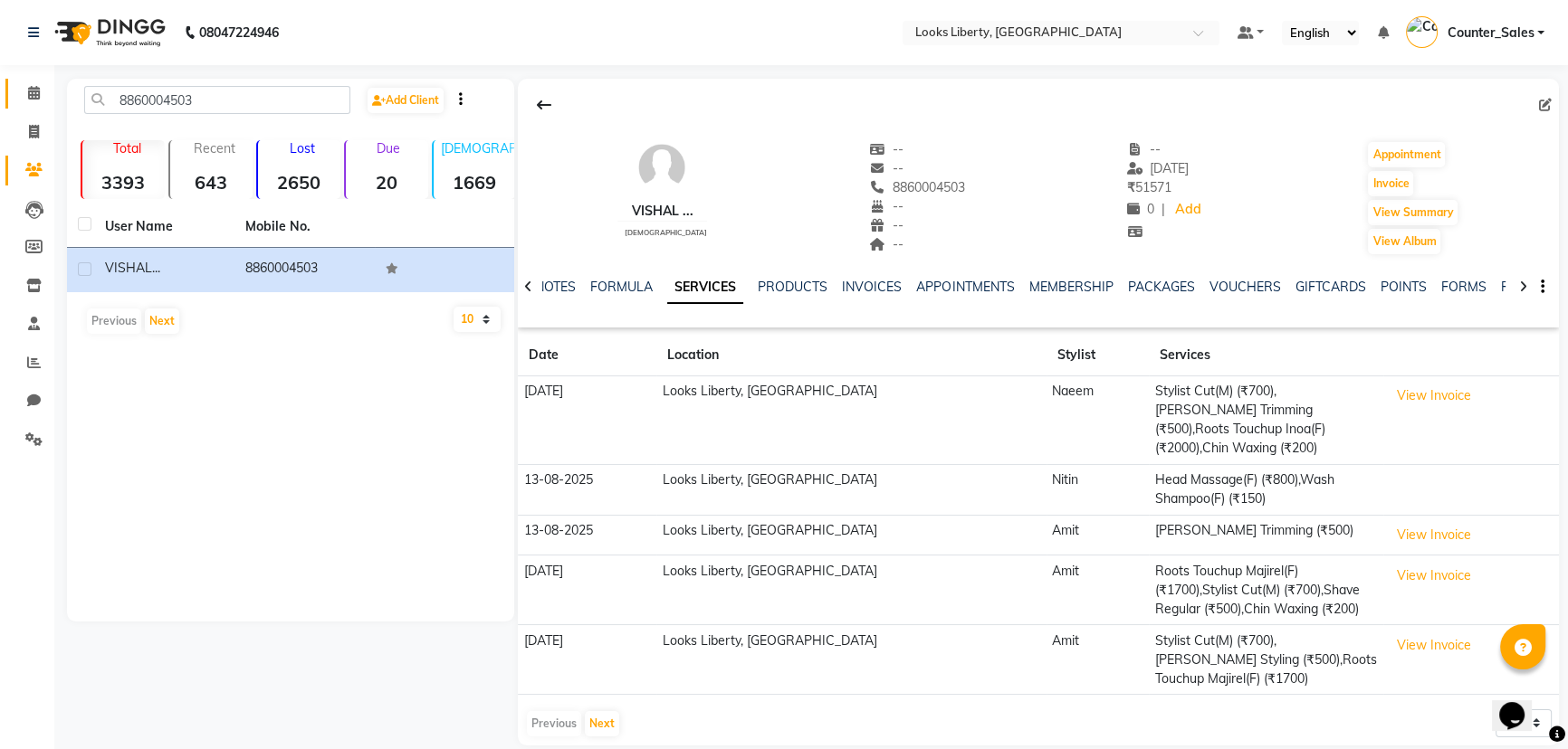
click at [14, 102] on link "Calendar" at bounding box center [27, 94] width 44 height 30
